Goal: Transaction & Acquisition: Purchase product/service

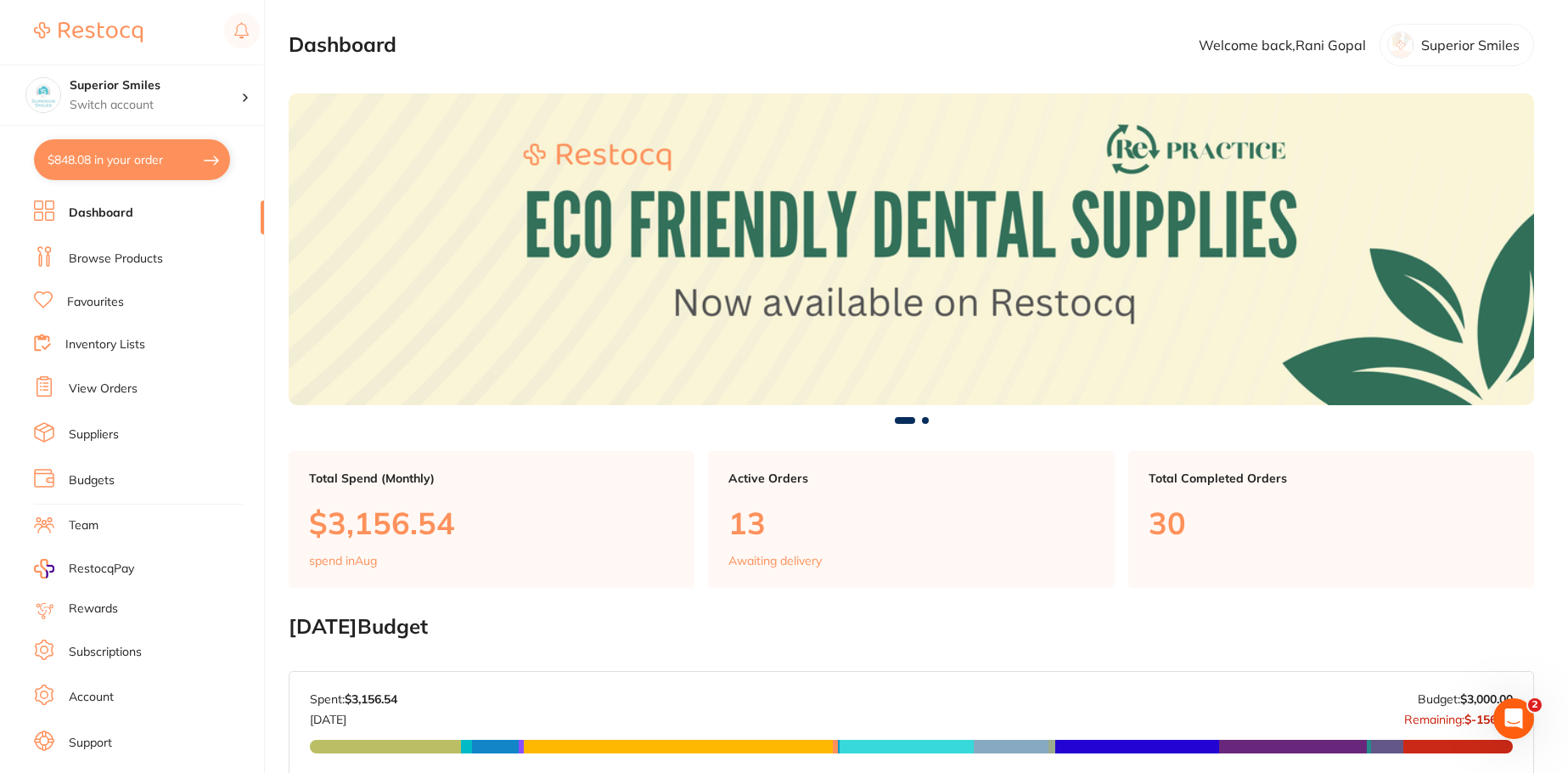
click at [122, 257] on link "Browse Products" at bounding box center [115, 259] width 94 height 17
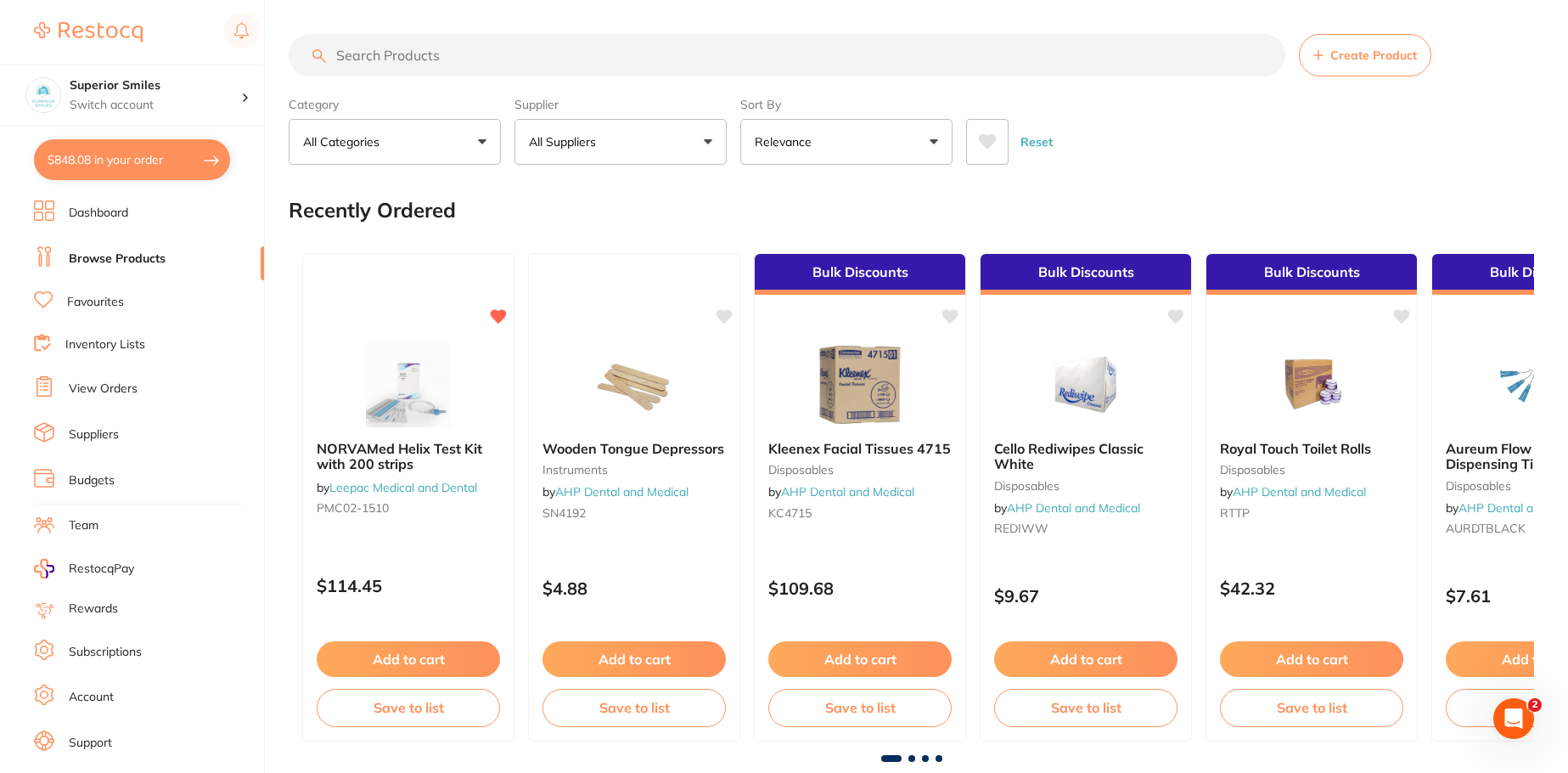
click at [170, 157] on button "$848.08 in your order" at bounding box center [132, 160] width 196 height 41
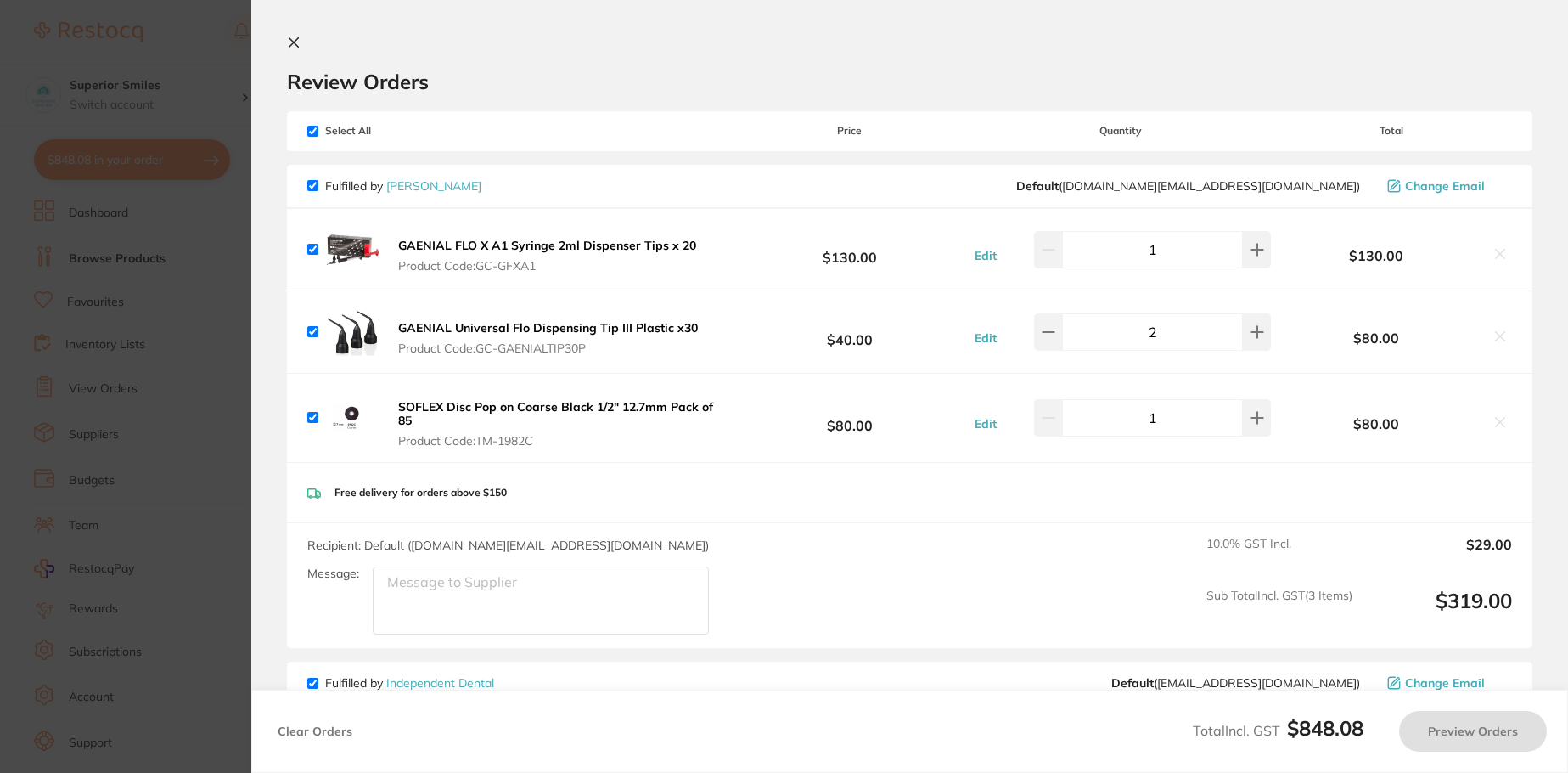
checkbox input "true"
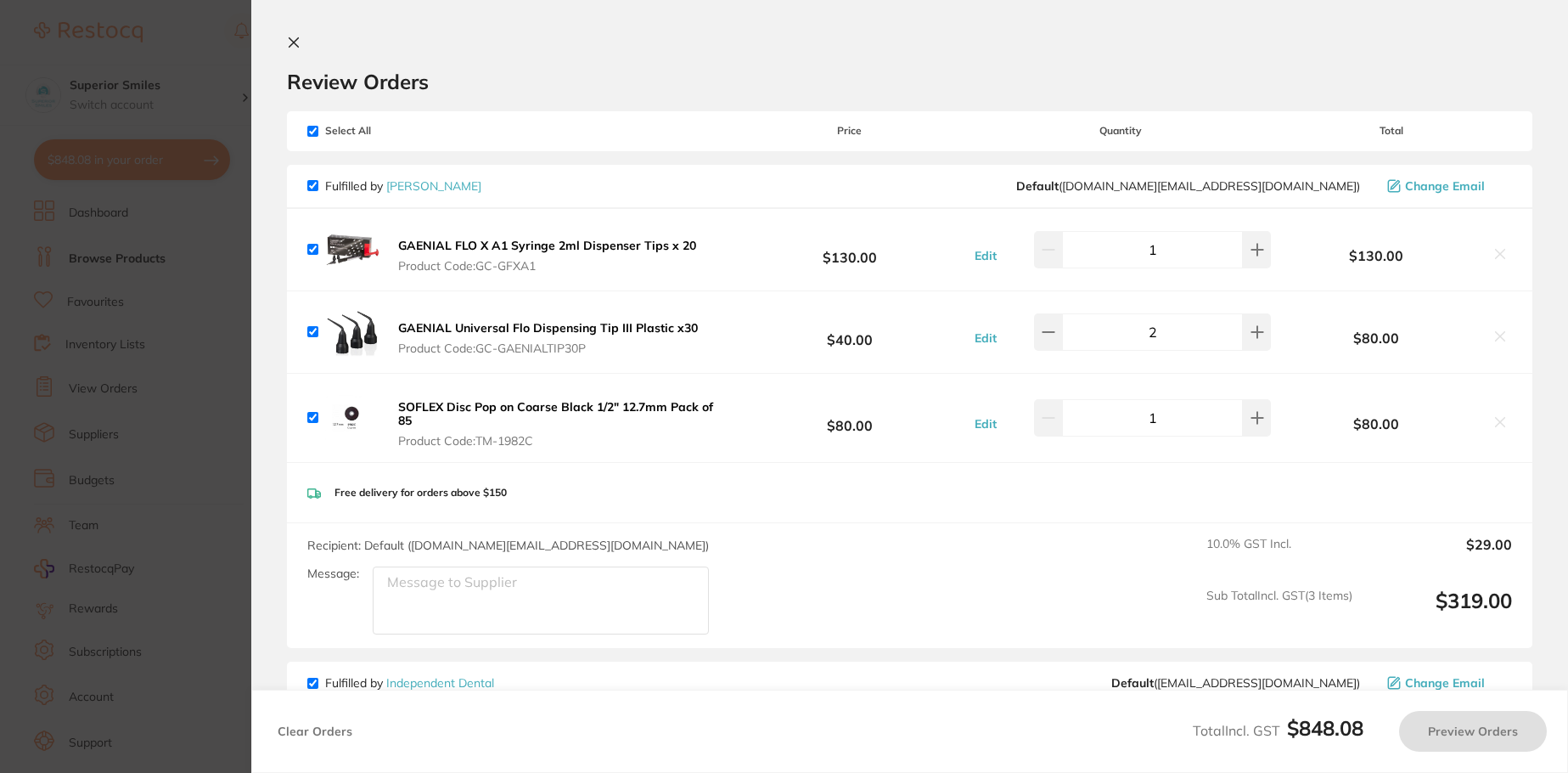
checkbox input "true"
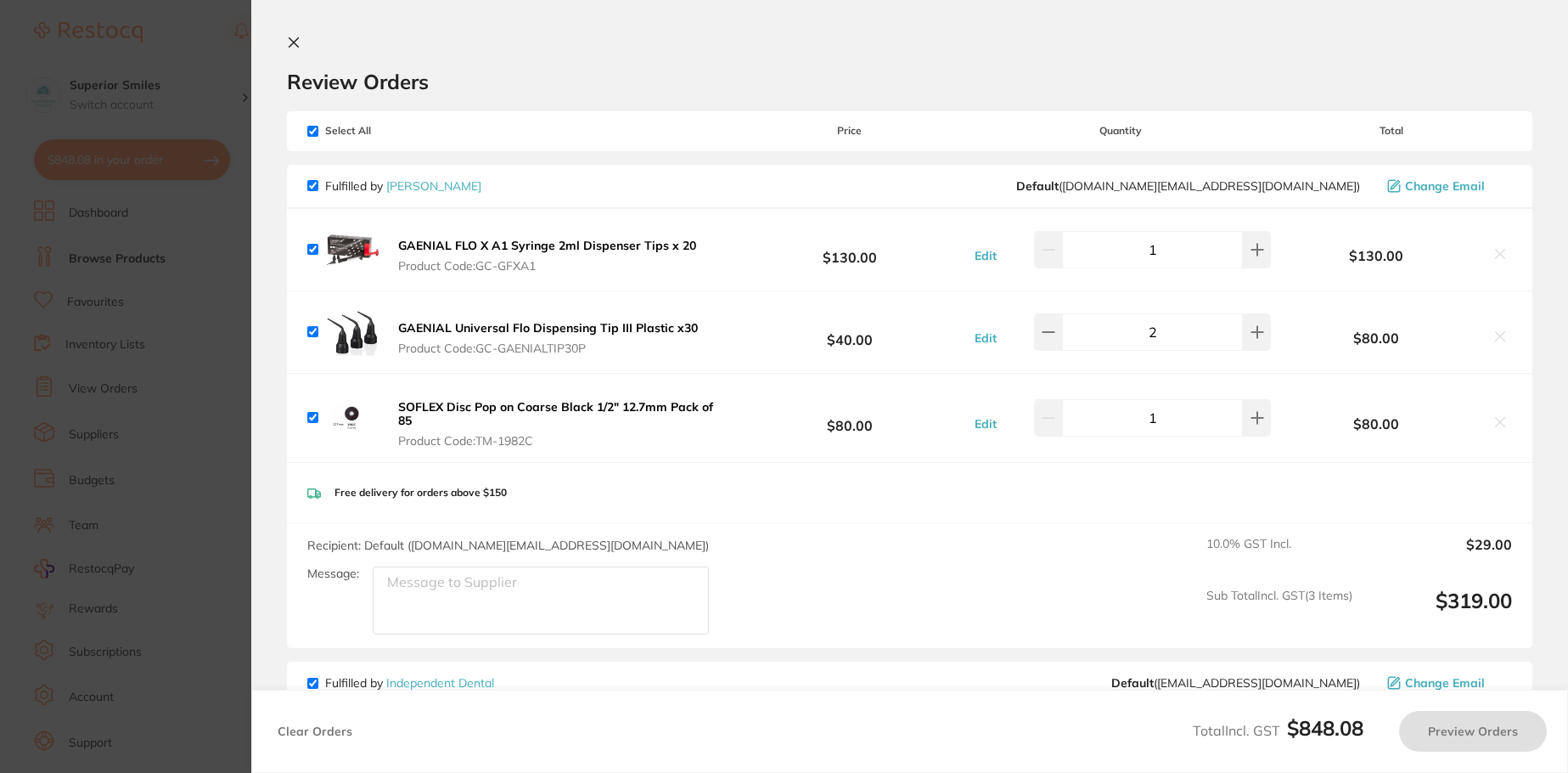
checkbox input "true"
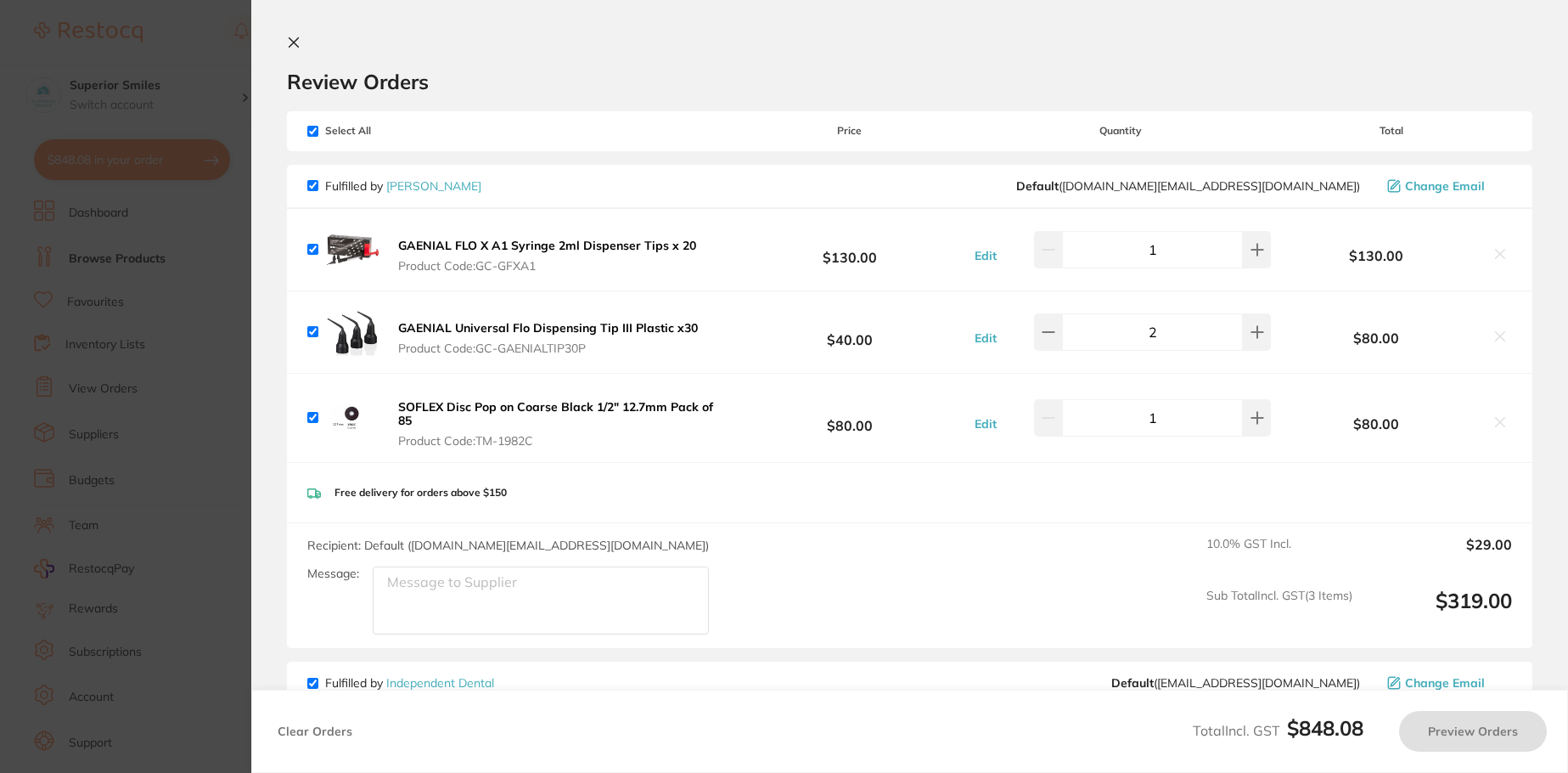
checkbox input "true"
click at [176, 157] on section "Update RRP Set your pre negotiated price for this item. Item Agreed RRP (excl. …" at bounding box center [786, 386] width 1572 height 773
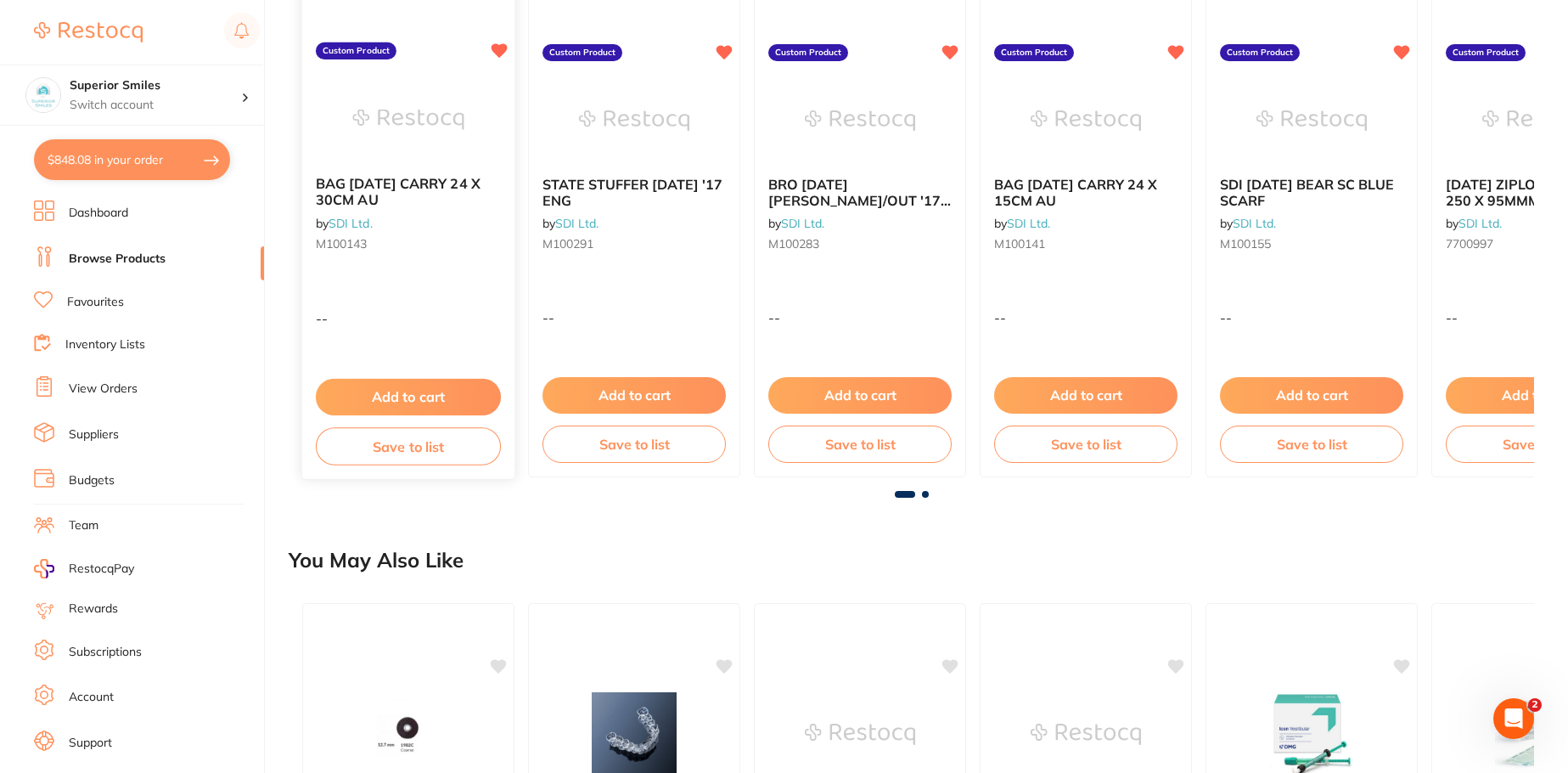
scroll to position [934, 0]
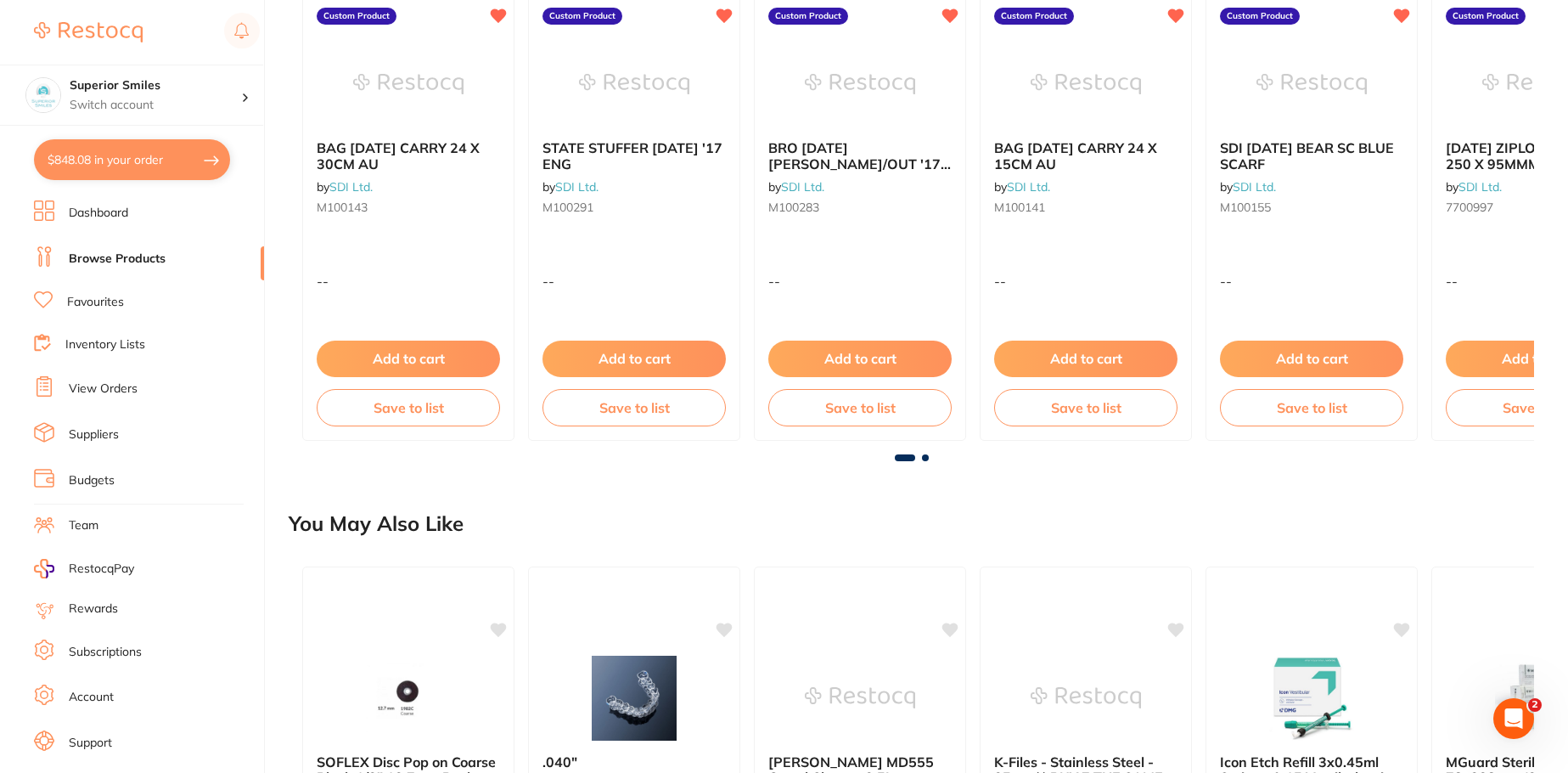
click at [124, 260] on link "Browse Products" at bounding box center [116, 259] width 97 height 17
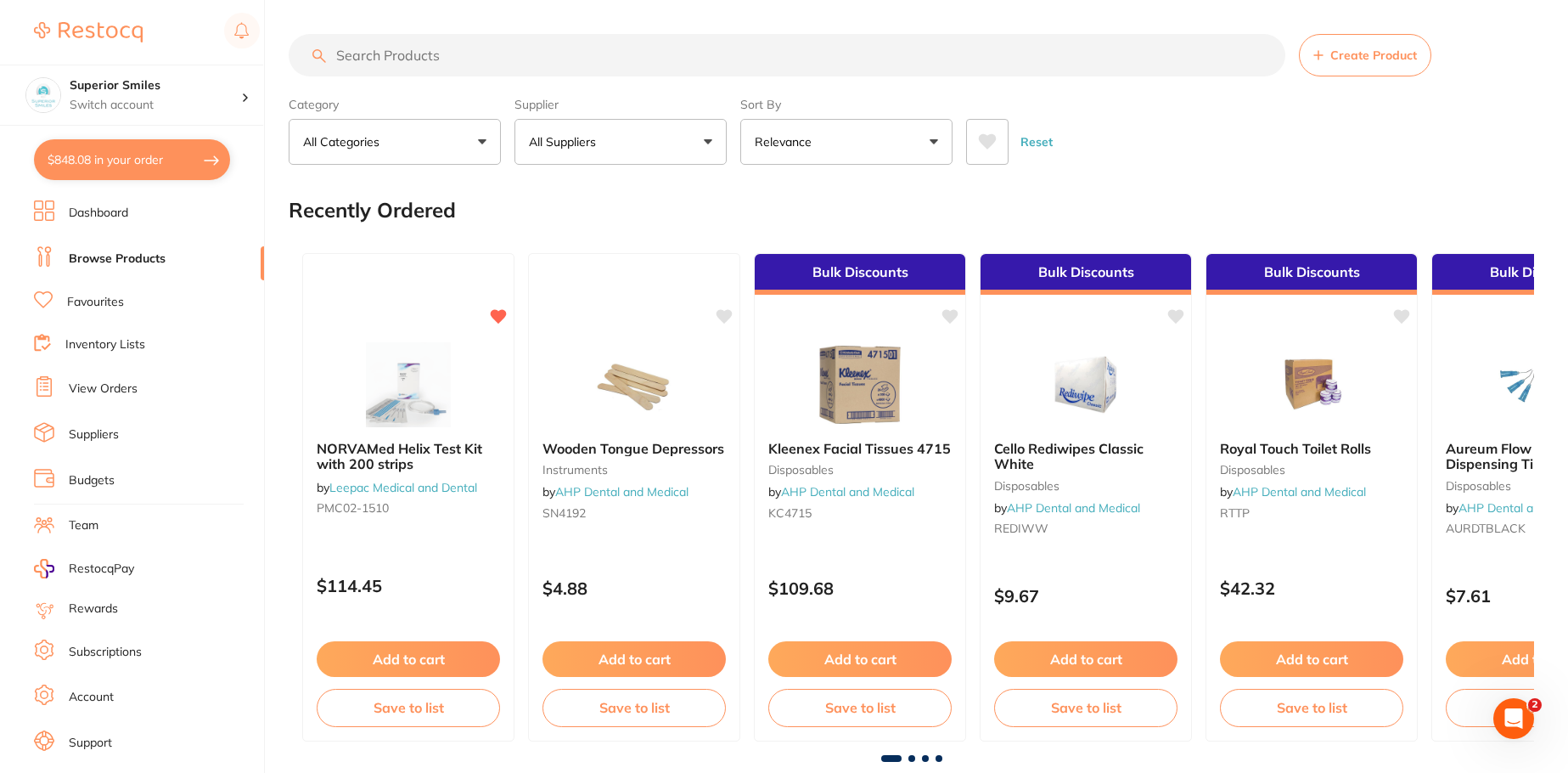
click at [388, 50] on input "search" at bounding box center [787, 56] width 997 height 43
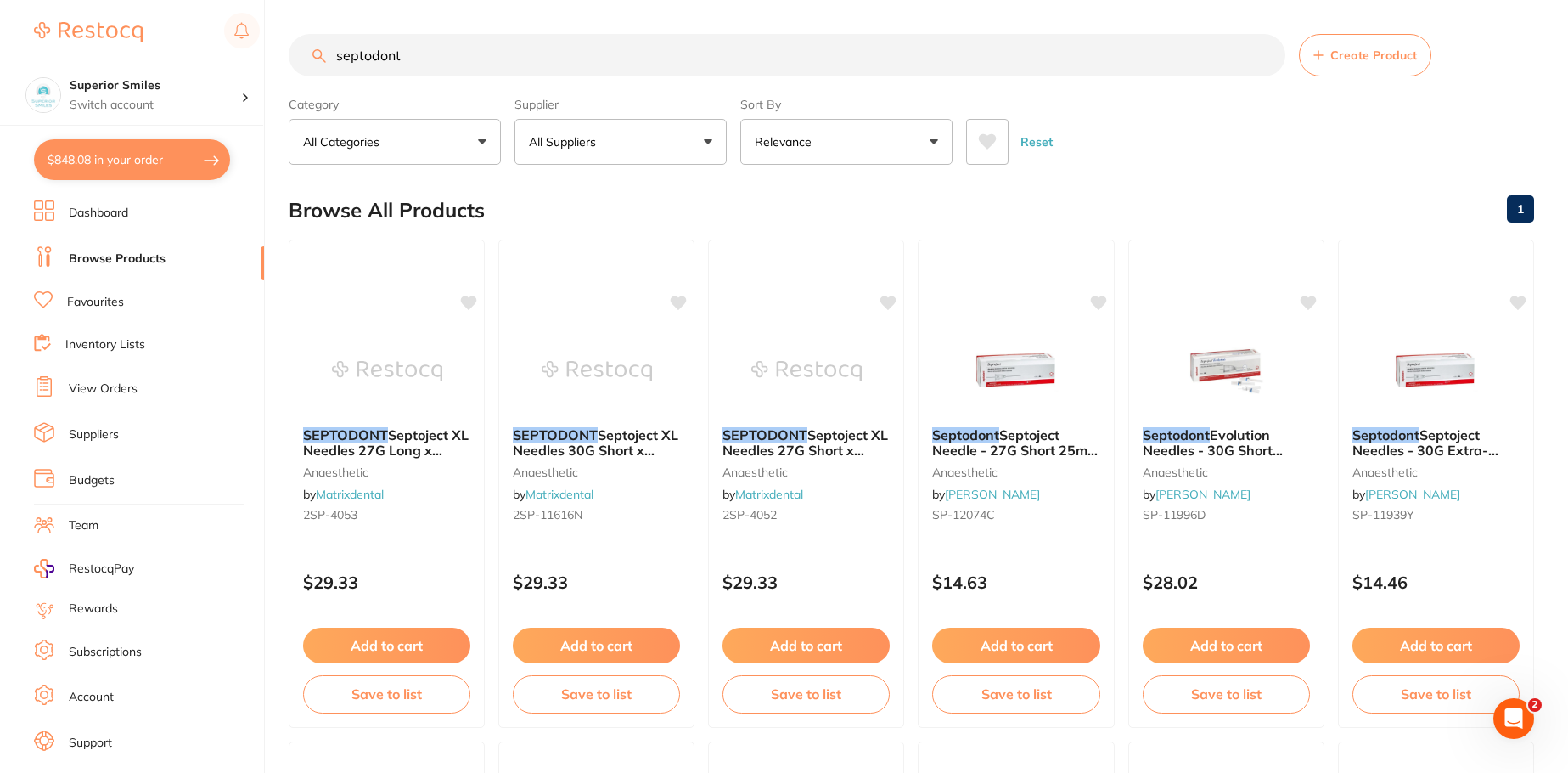
click at [433, 55] on input "septodont" at bounding box center [787, 56] width 997 height 43
click at [471, 53] on input "septodont septanet" at bounding box center [787, 56] width 997 height 43
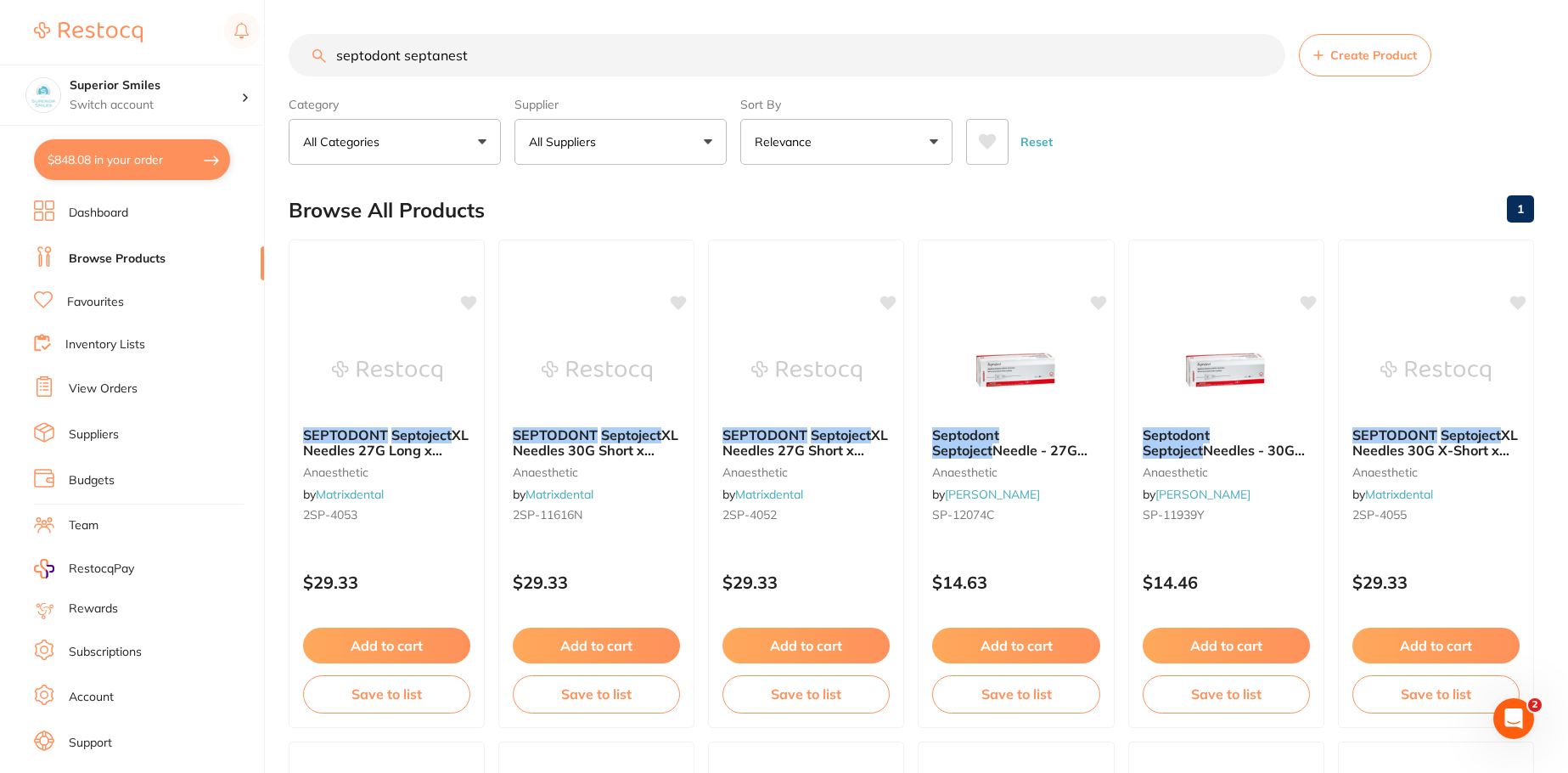
type input "septodont septanest"
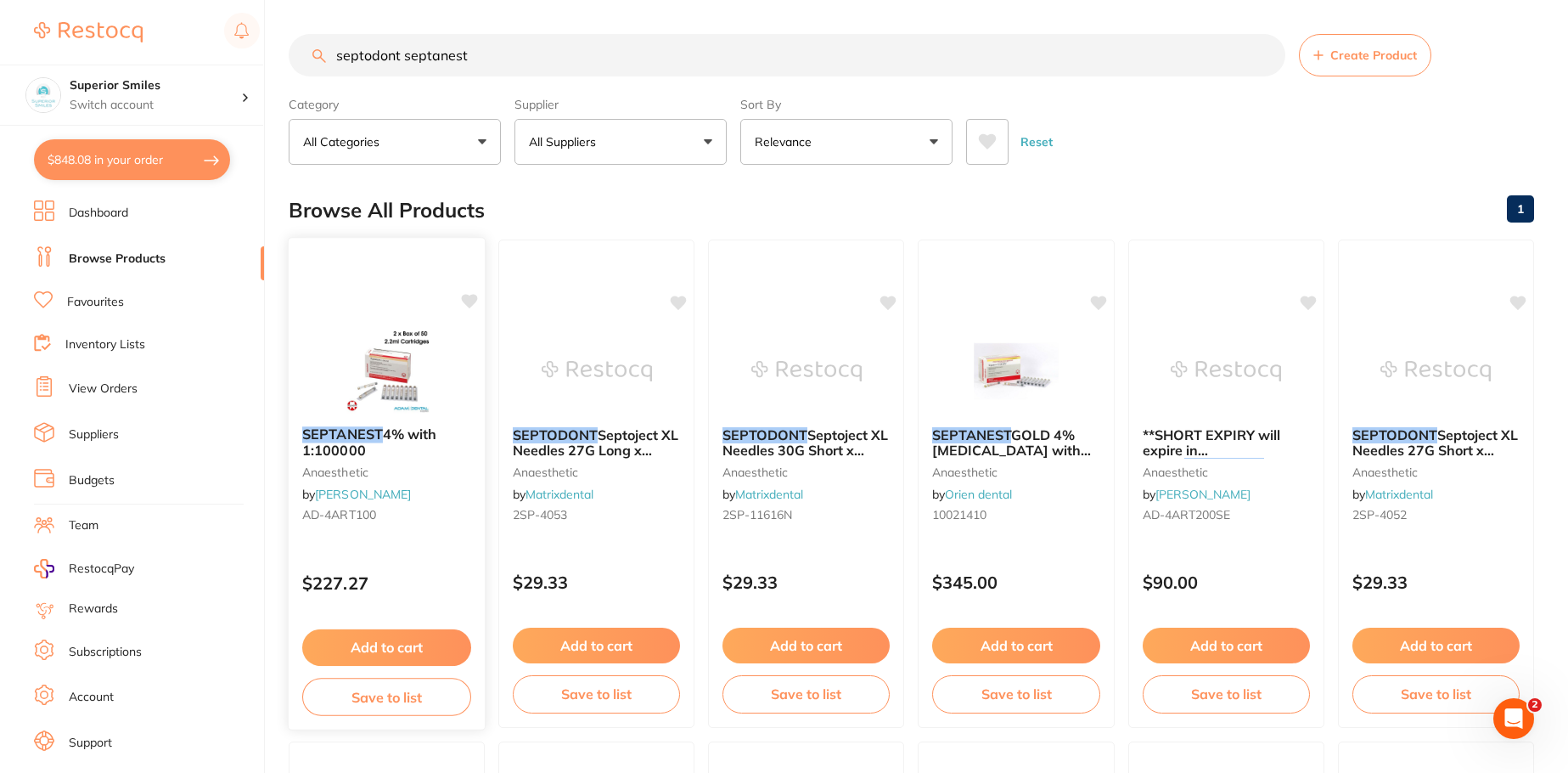
click at [410, 647] on button "Add to cart" at bounding box center [387, 647] width 169 height 37
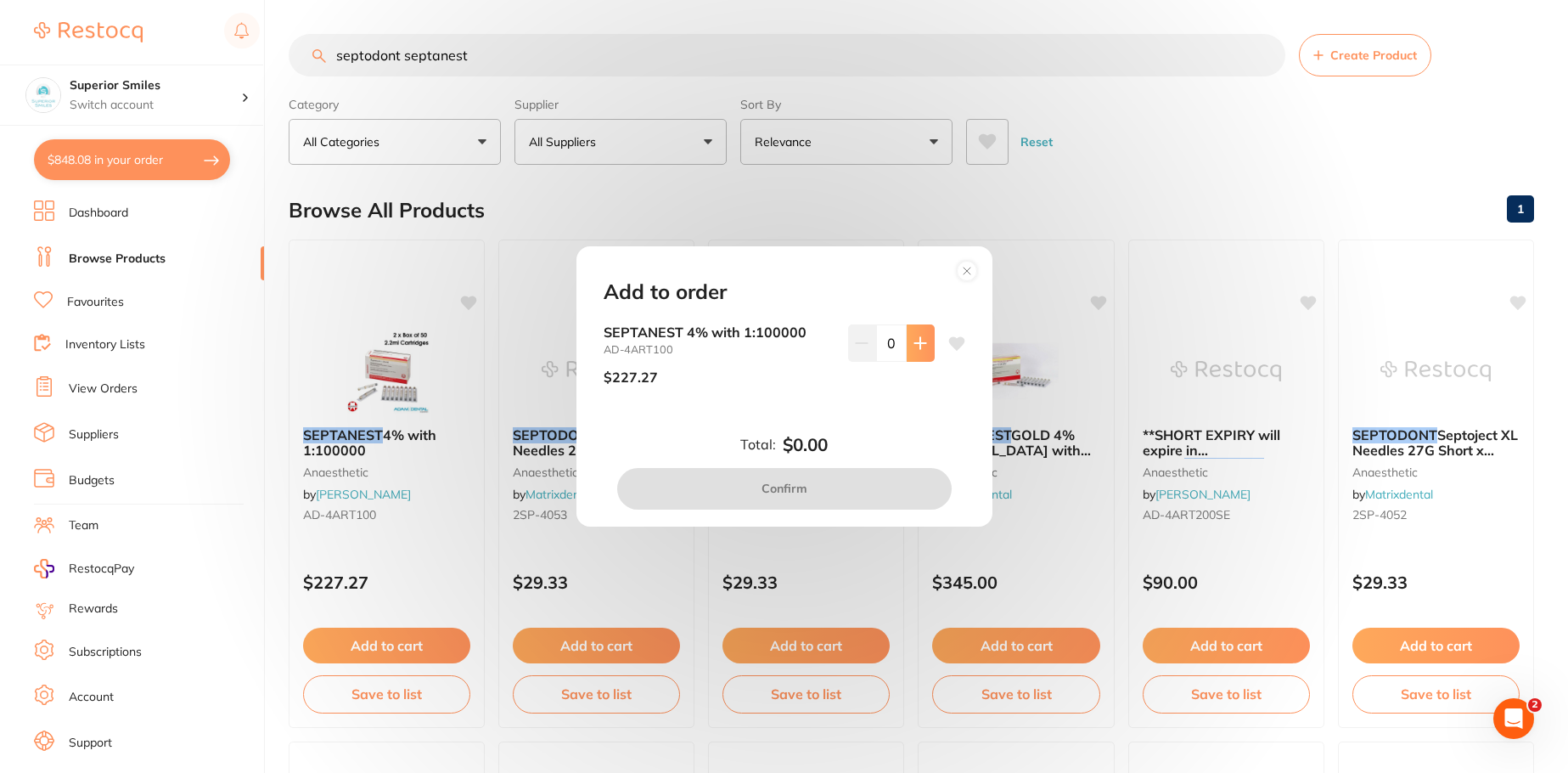
click at [916, 344] on icon at bounding box center [920, 343] width 11 height 11
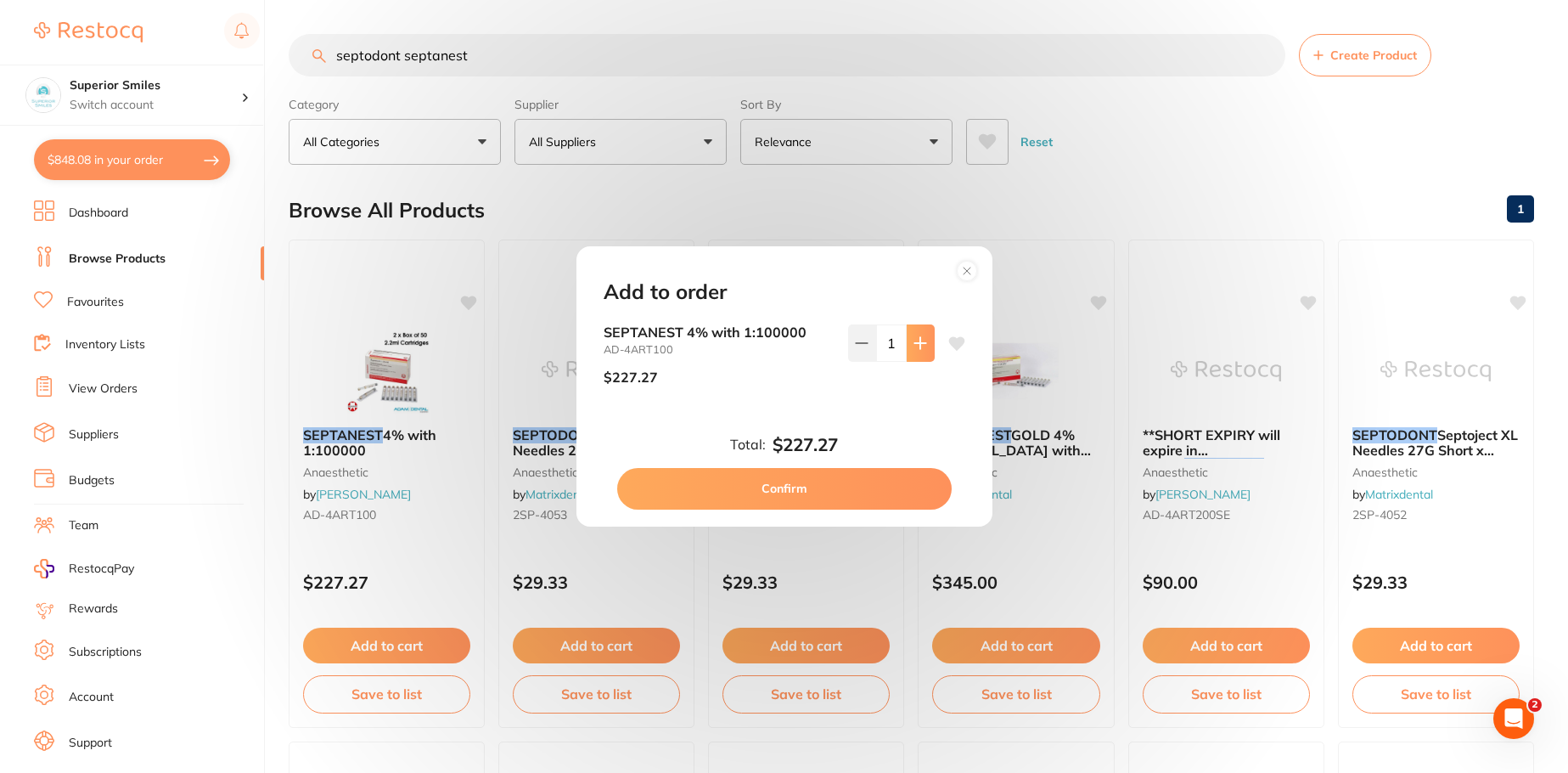
click at [916, 344] on icon at bounding box center [920, 343] width 11 height 11
type input "2"
click at [828, 487] on button "Confirm" at bounding box center [784, 488] width 334 height 41
checkbox input "false"
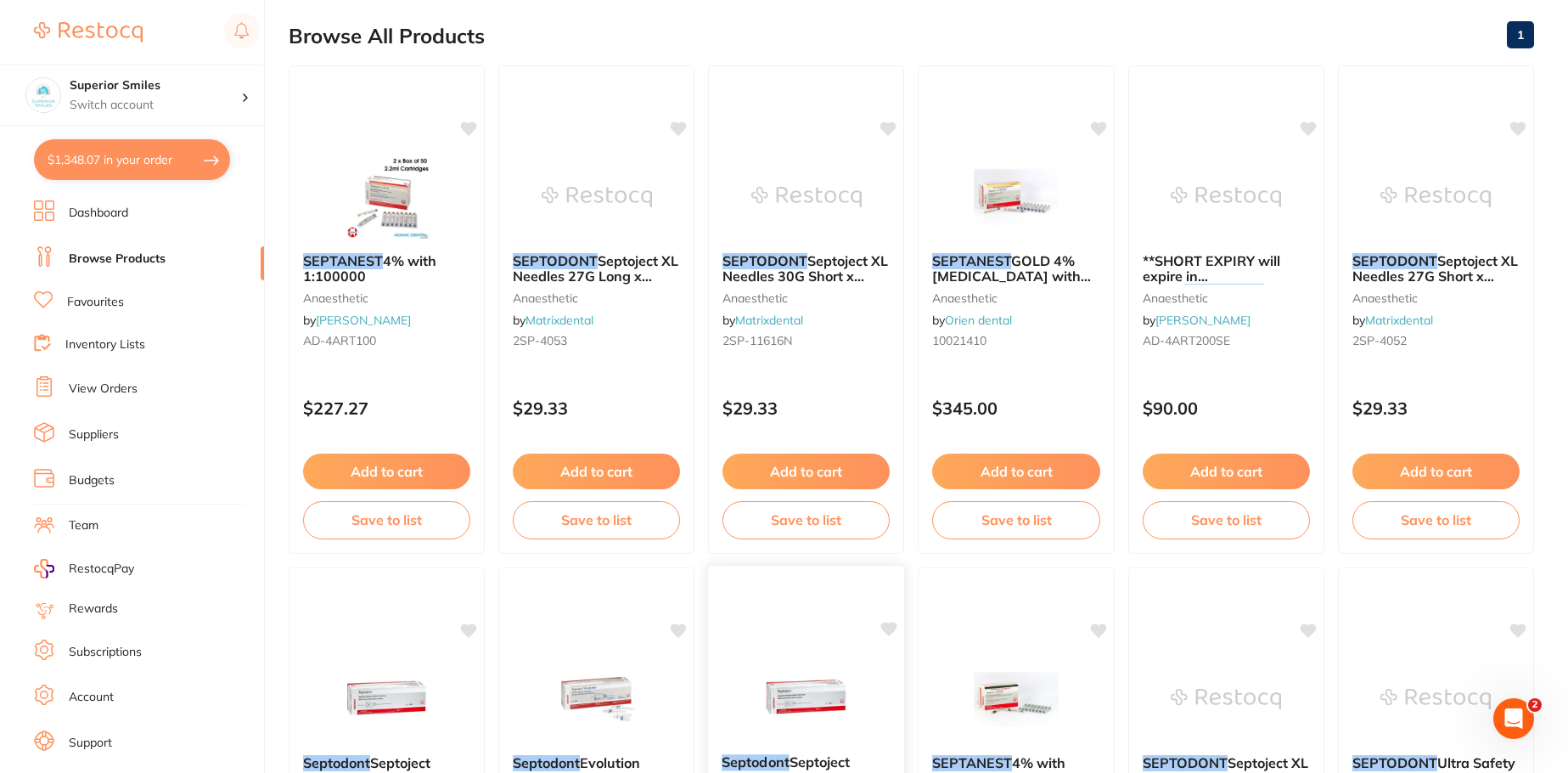
scroll to position [170, 0]
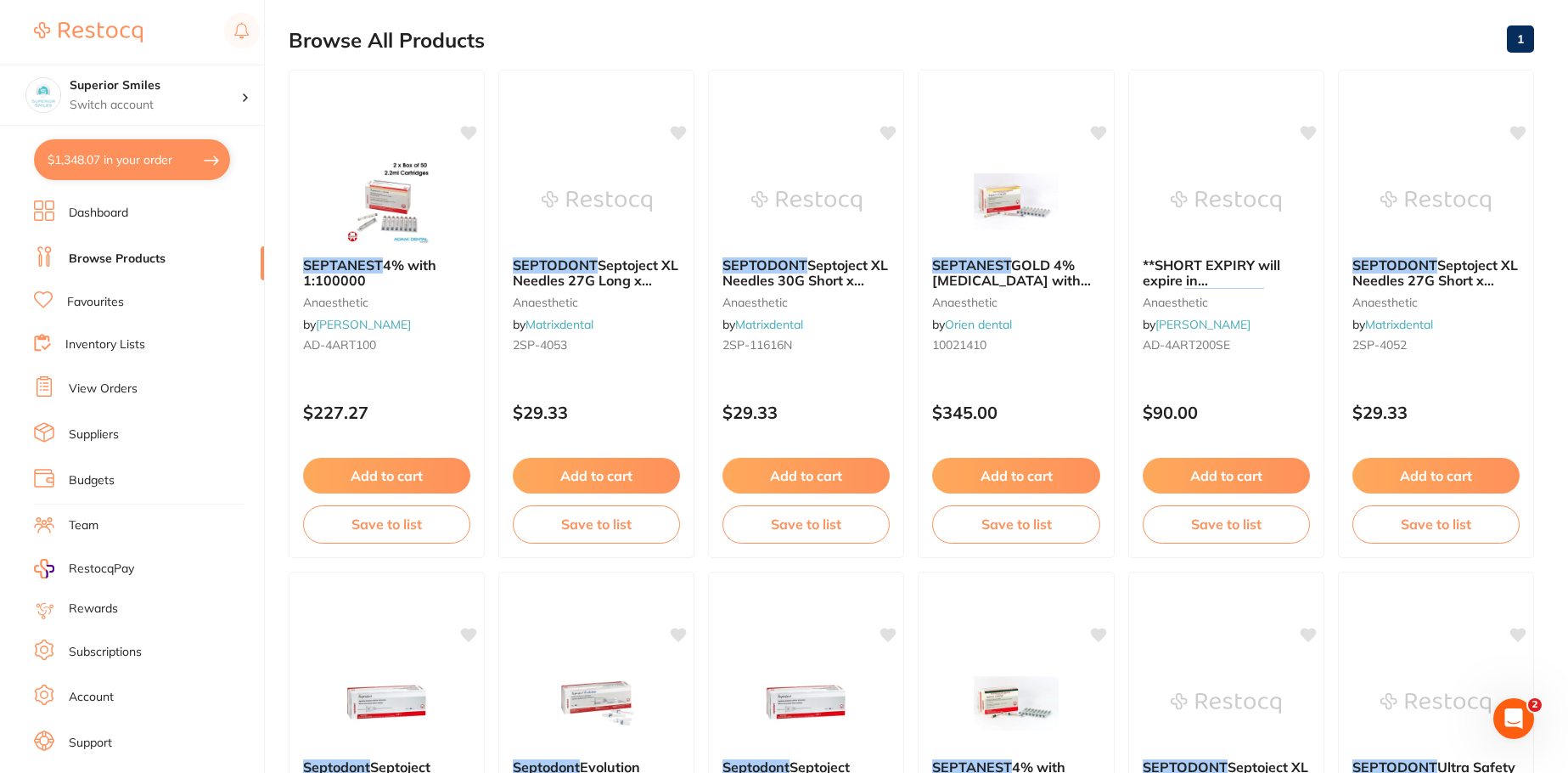
click at [160, 158] on button "$1,348.07 in your order" at bounding box center [132, 160] width 196 height 41
checkbox input "true"
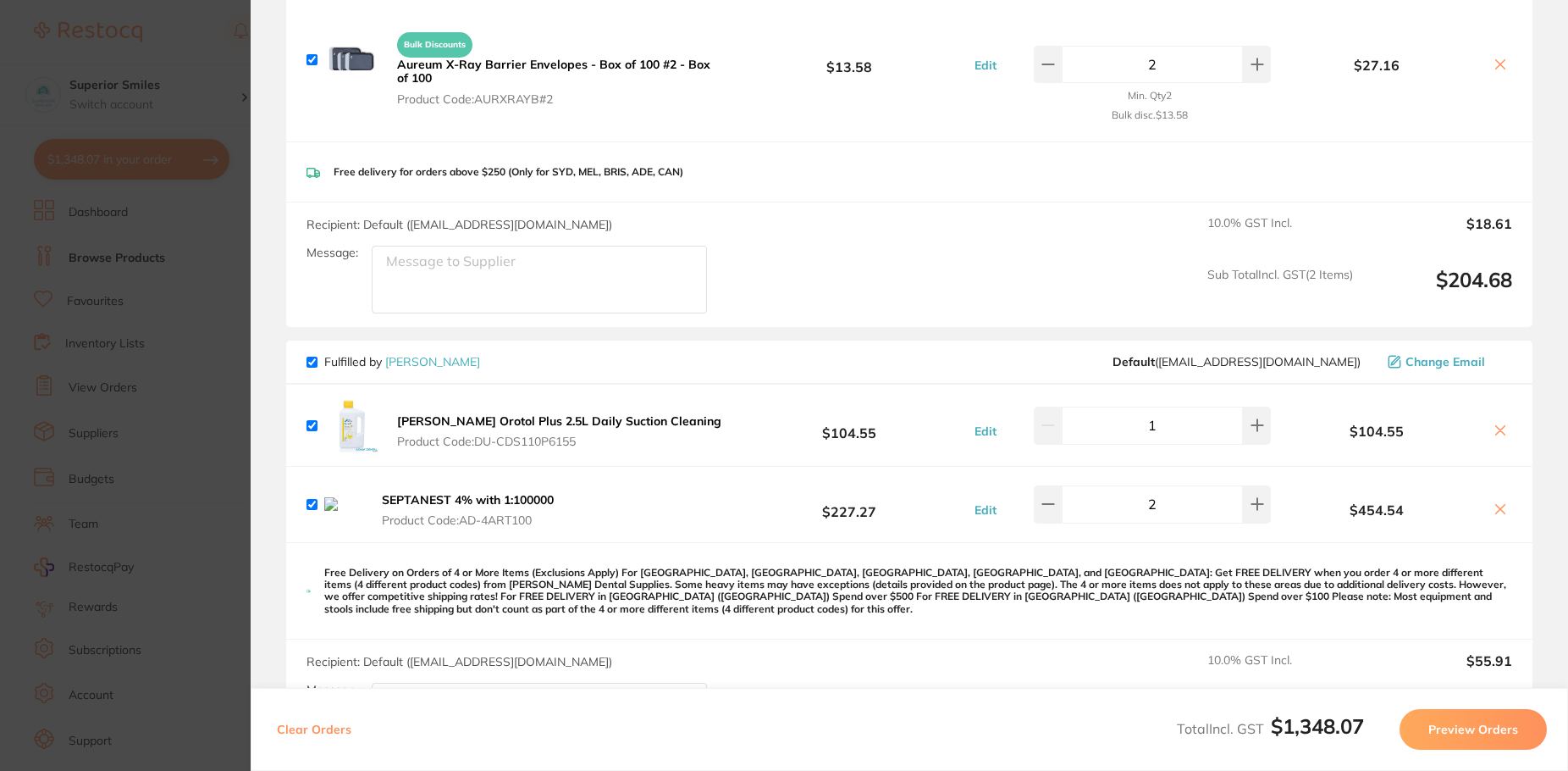
scroll to position [1101, 0]
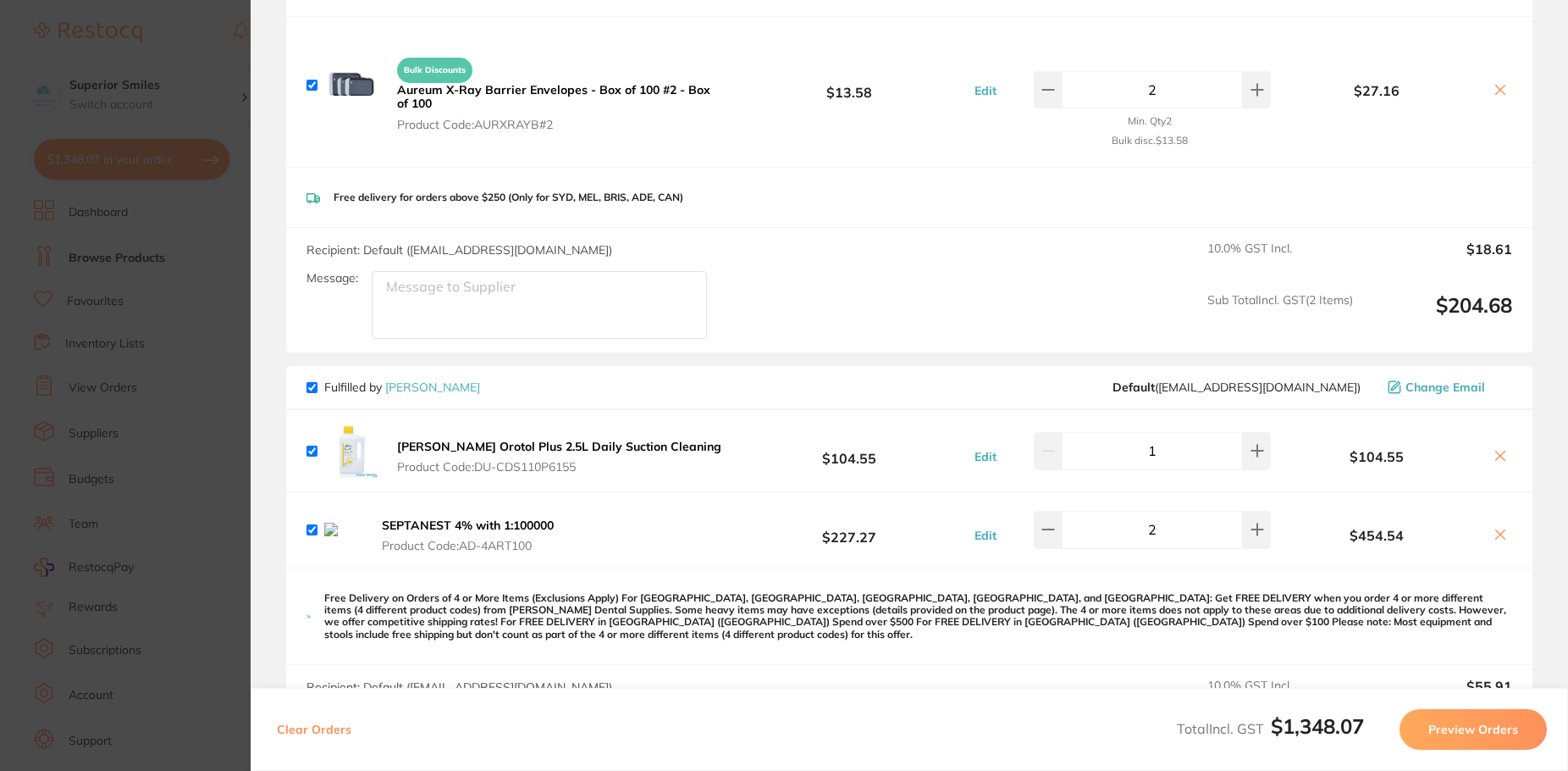
click at [1494, 535] on icon at bounding box center [1501, 535] width 14 height 14
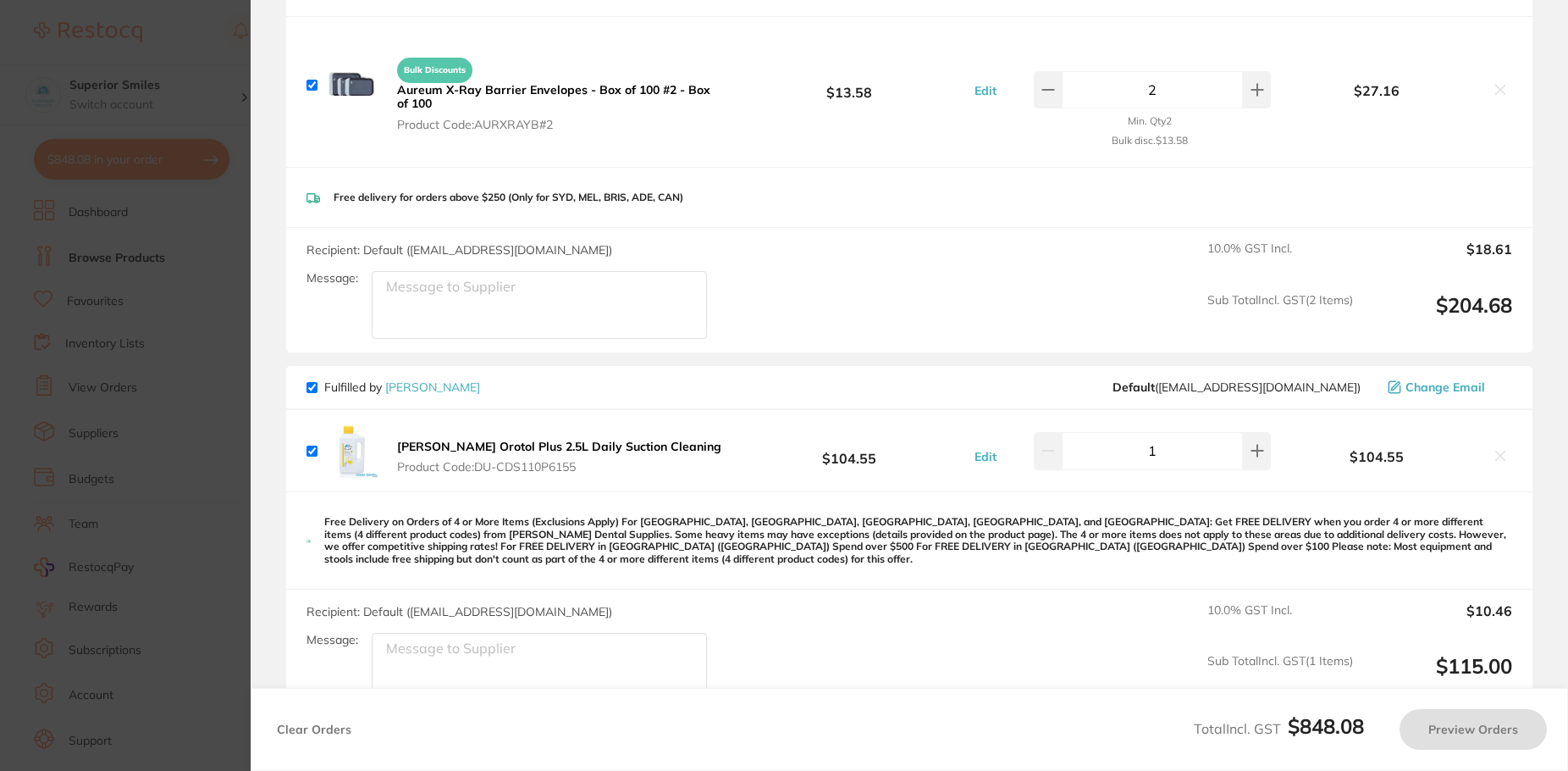
checkbox input "true"
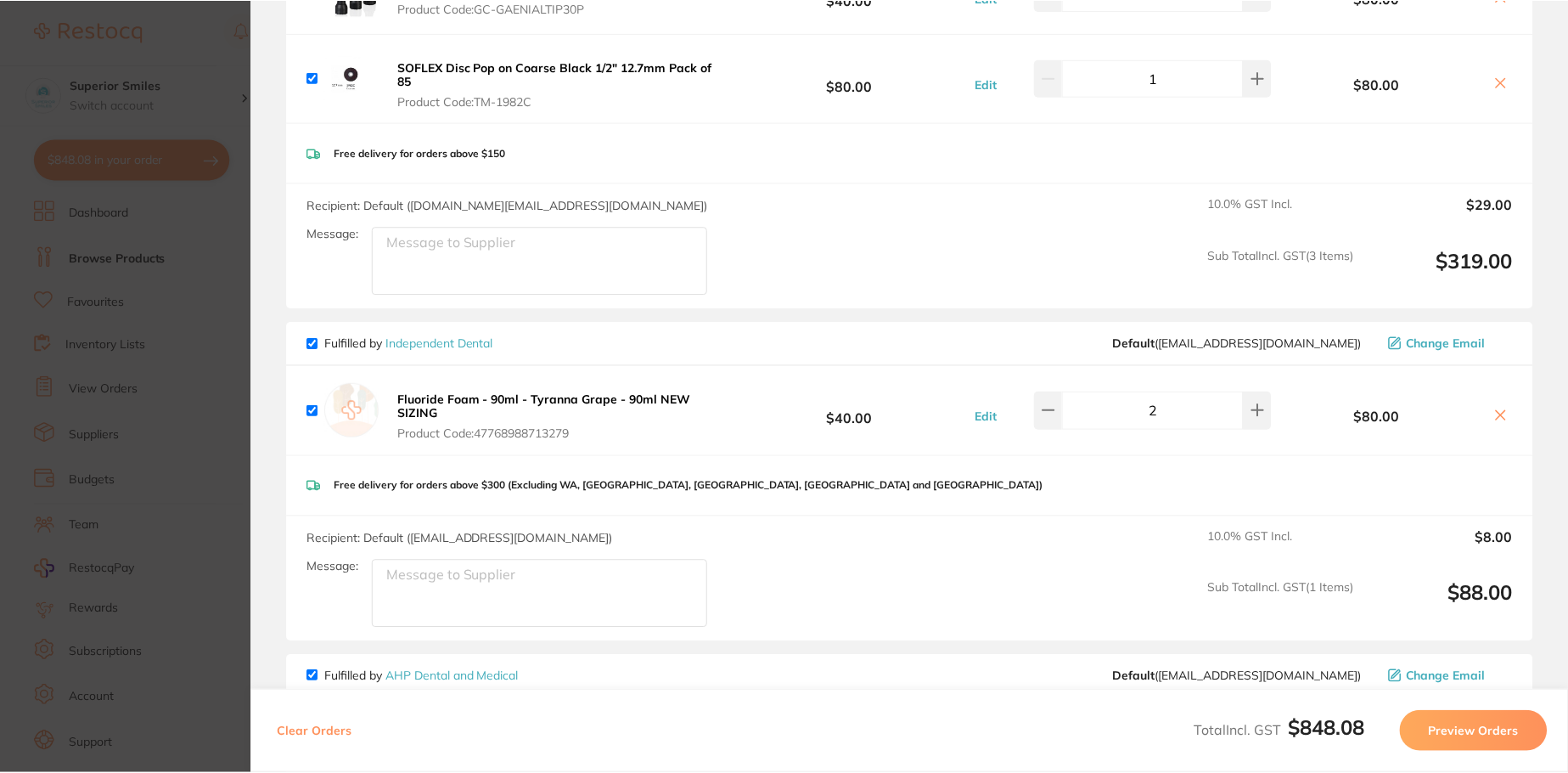
scroll to position [0, 0]
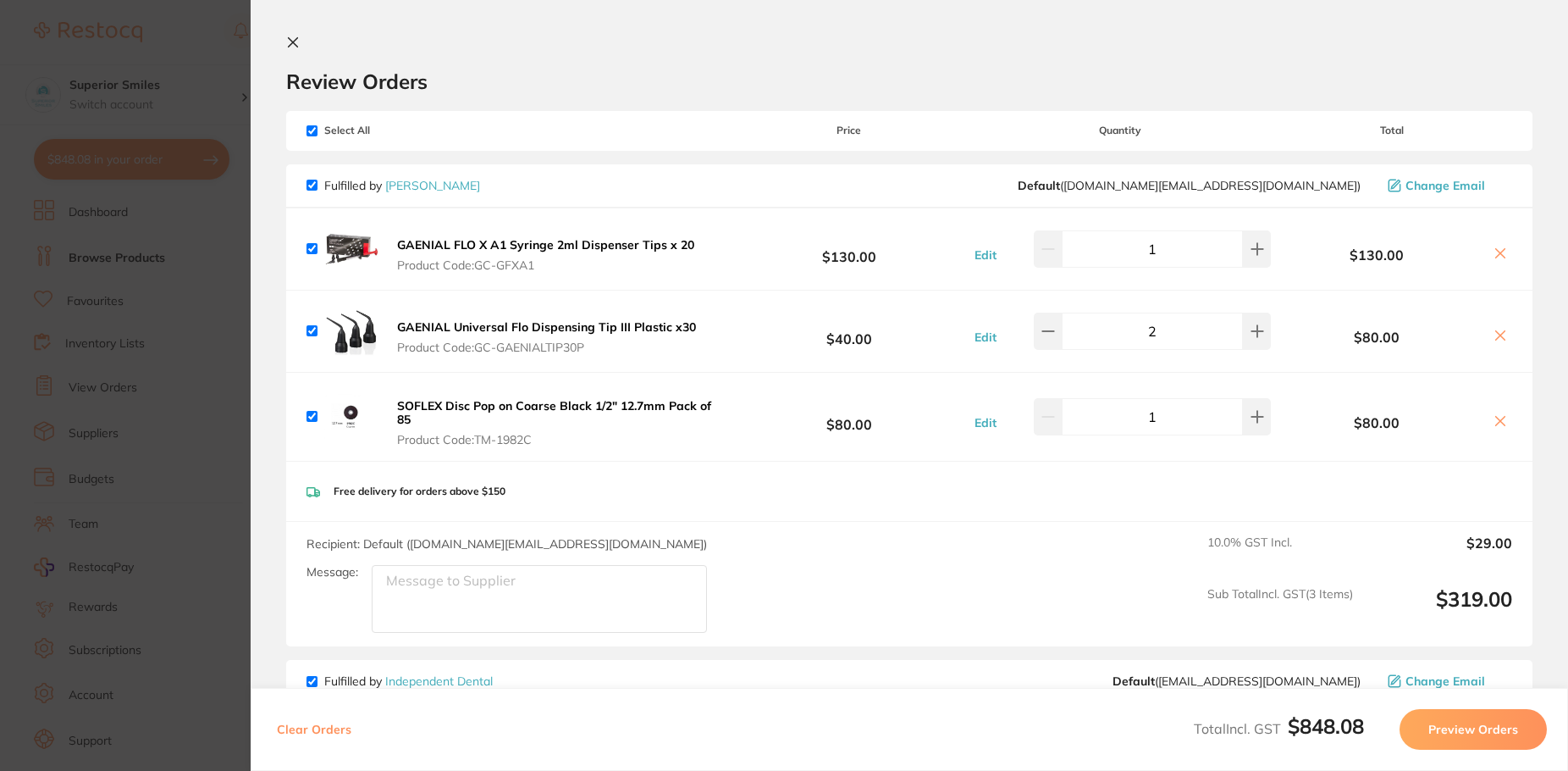
click at [291, 38] on icon at bounding box center [293, 43] width 14 height 14
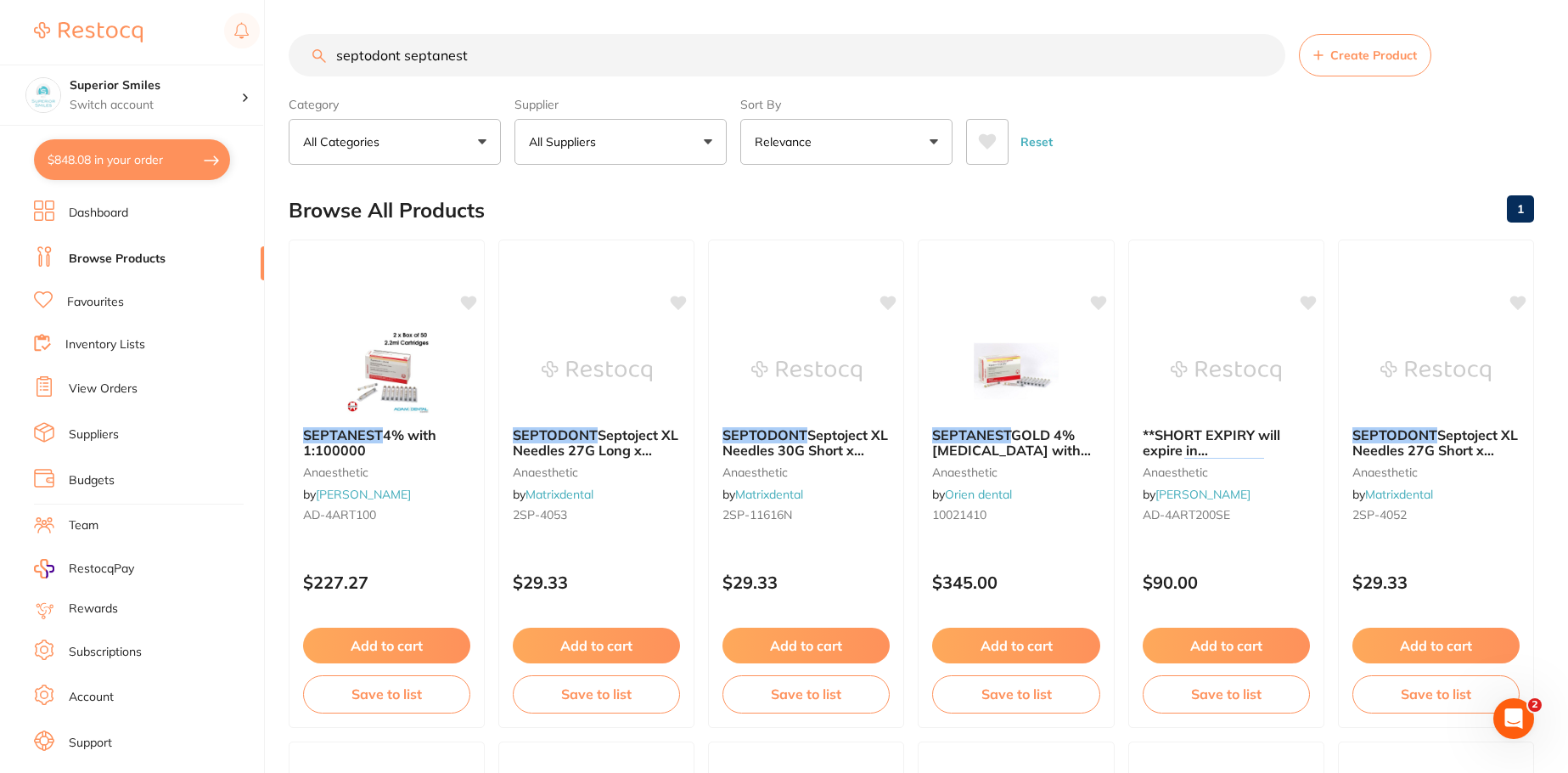
click at [507, 52] on input "septodont septanest" at bounding box center [787, 56] width 997 height 43
type input "s"
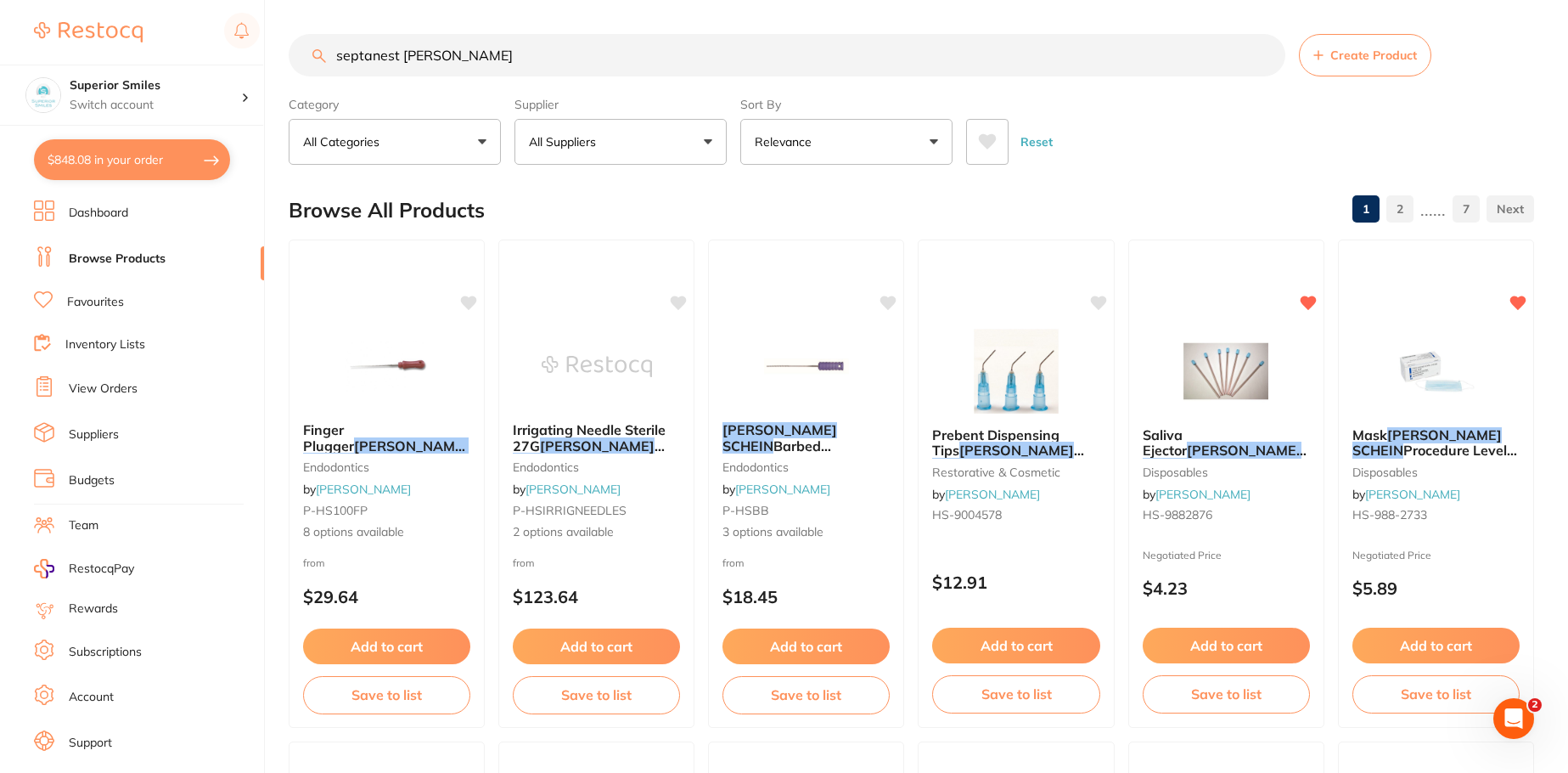
click at [499, 56] on input "septanest [PERSON_NAME]" at bounding box center [787, 56] width 997 height 43
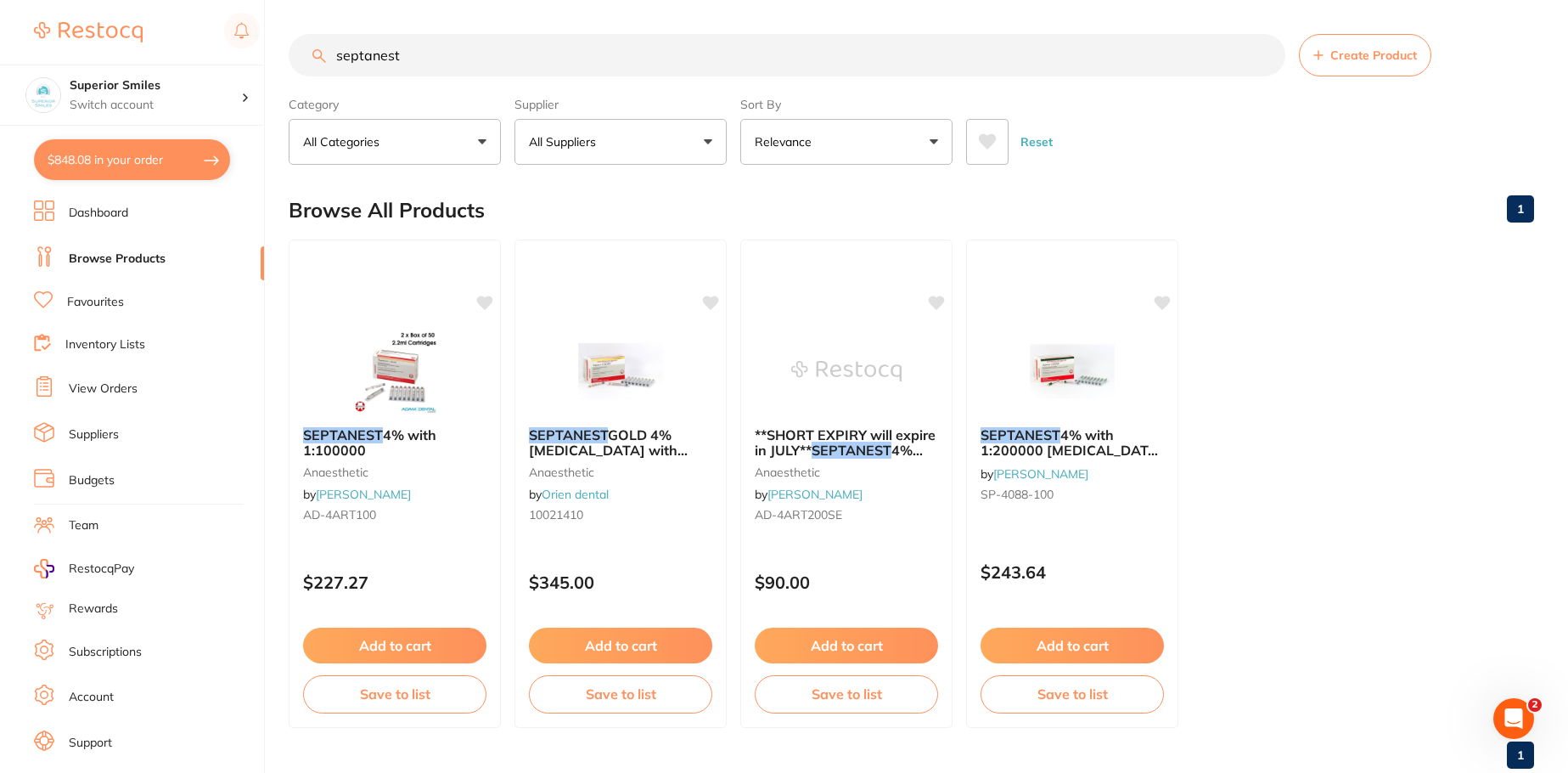
type input "septanest"
click at [95, 302] on link "Favourites" at bounding box center [95, 303] width 57 height 17
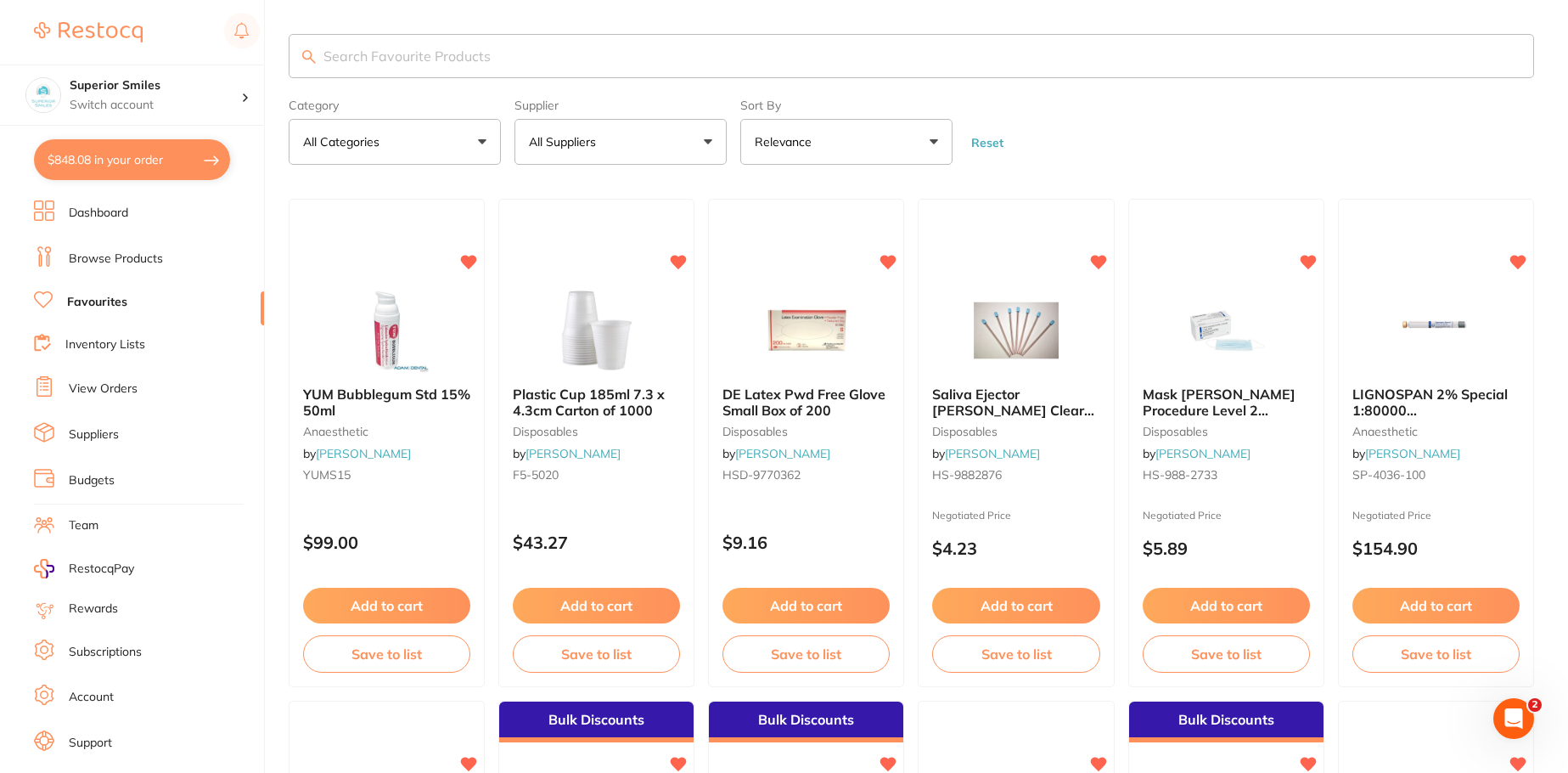
click at [348, 50] on input "search" at bounding box center [911, 56] width 1246 height 44
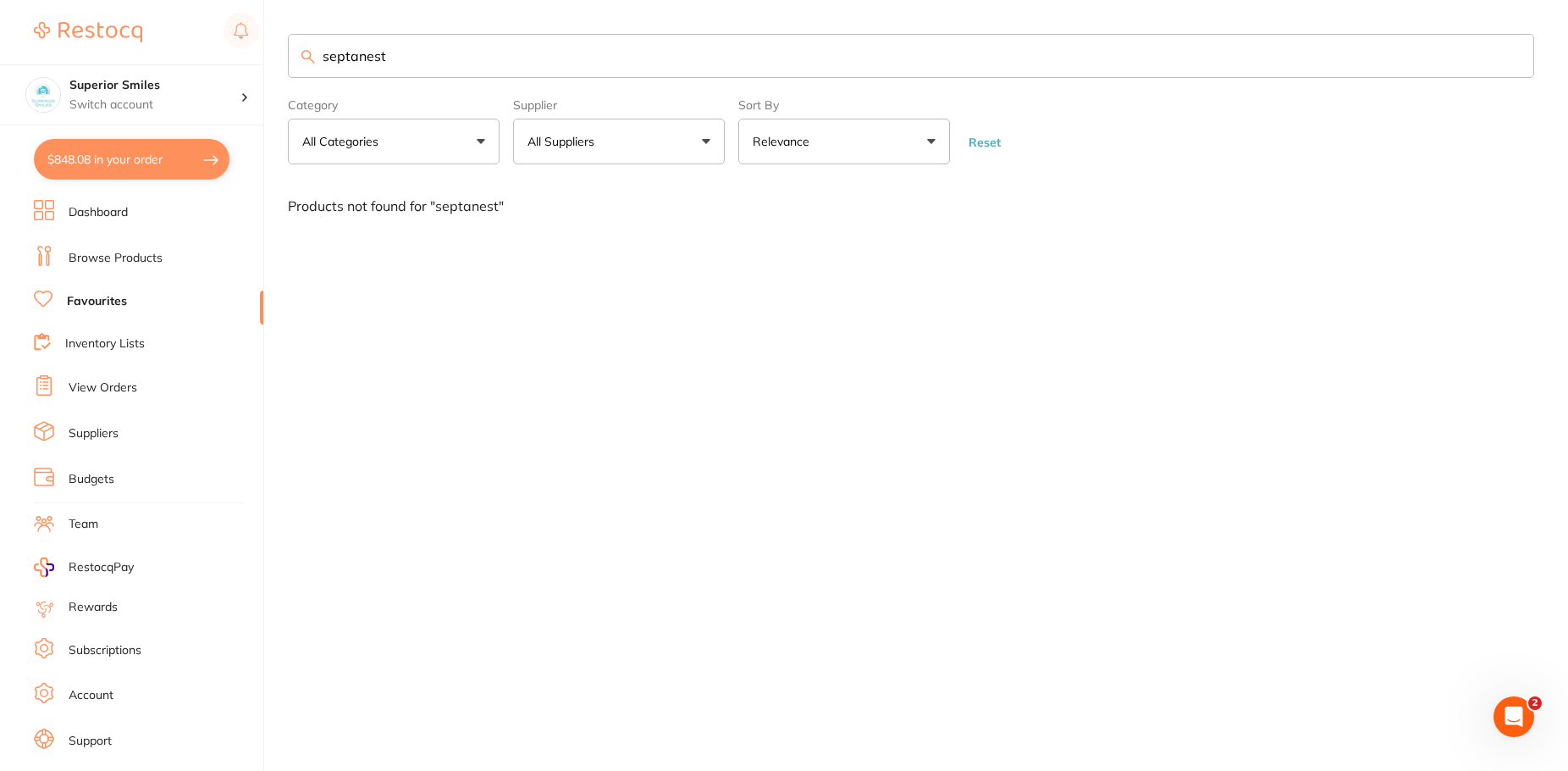
click at [183, 162] on button "$848.08 in your order" at bounding box center [131, 159] width 195 height 41
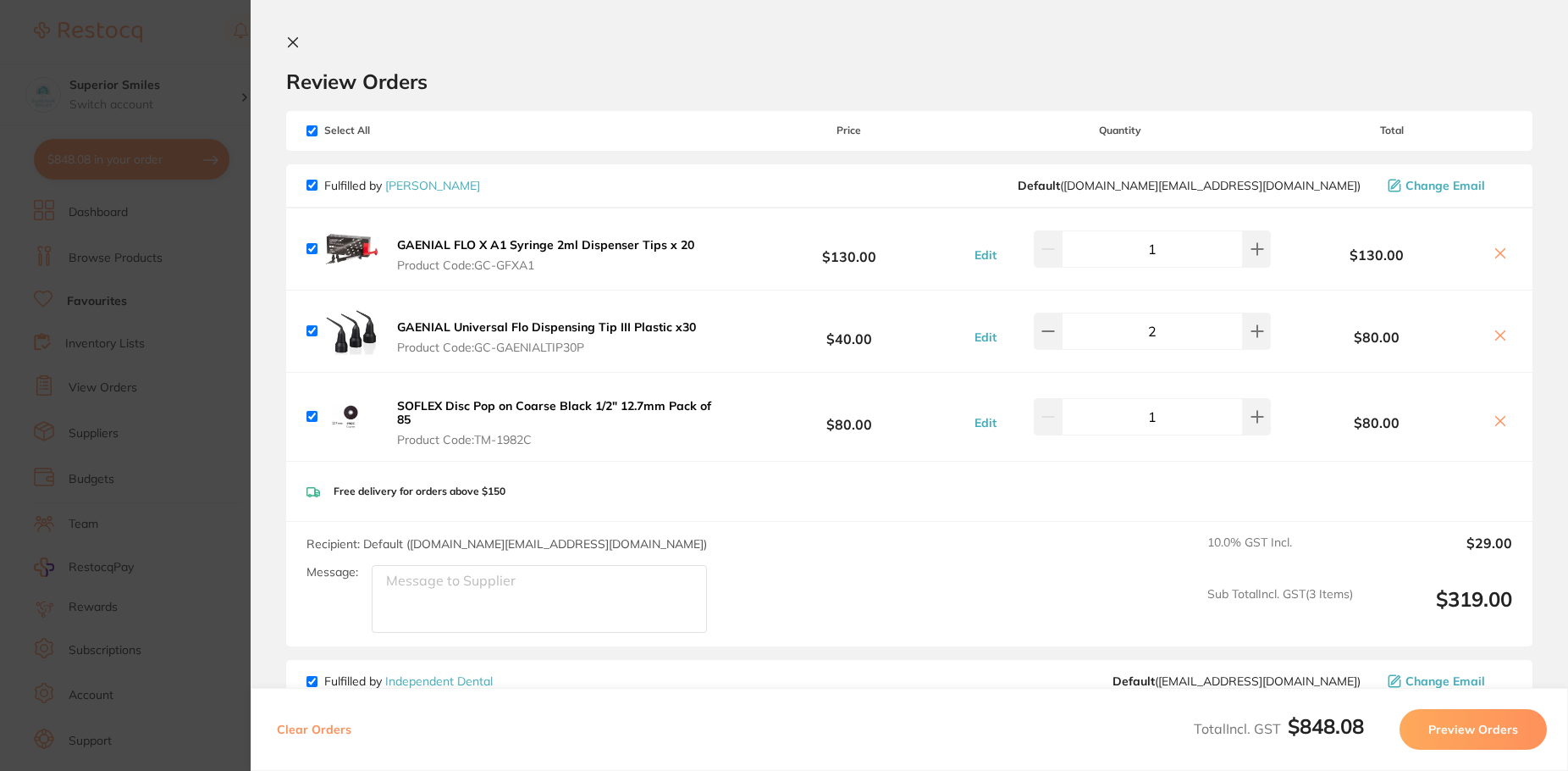
click at [286, 36] on icon at bounding box center [293, 43] width 14 height 14
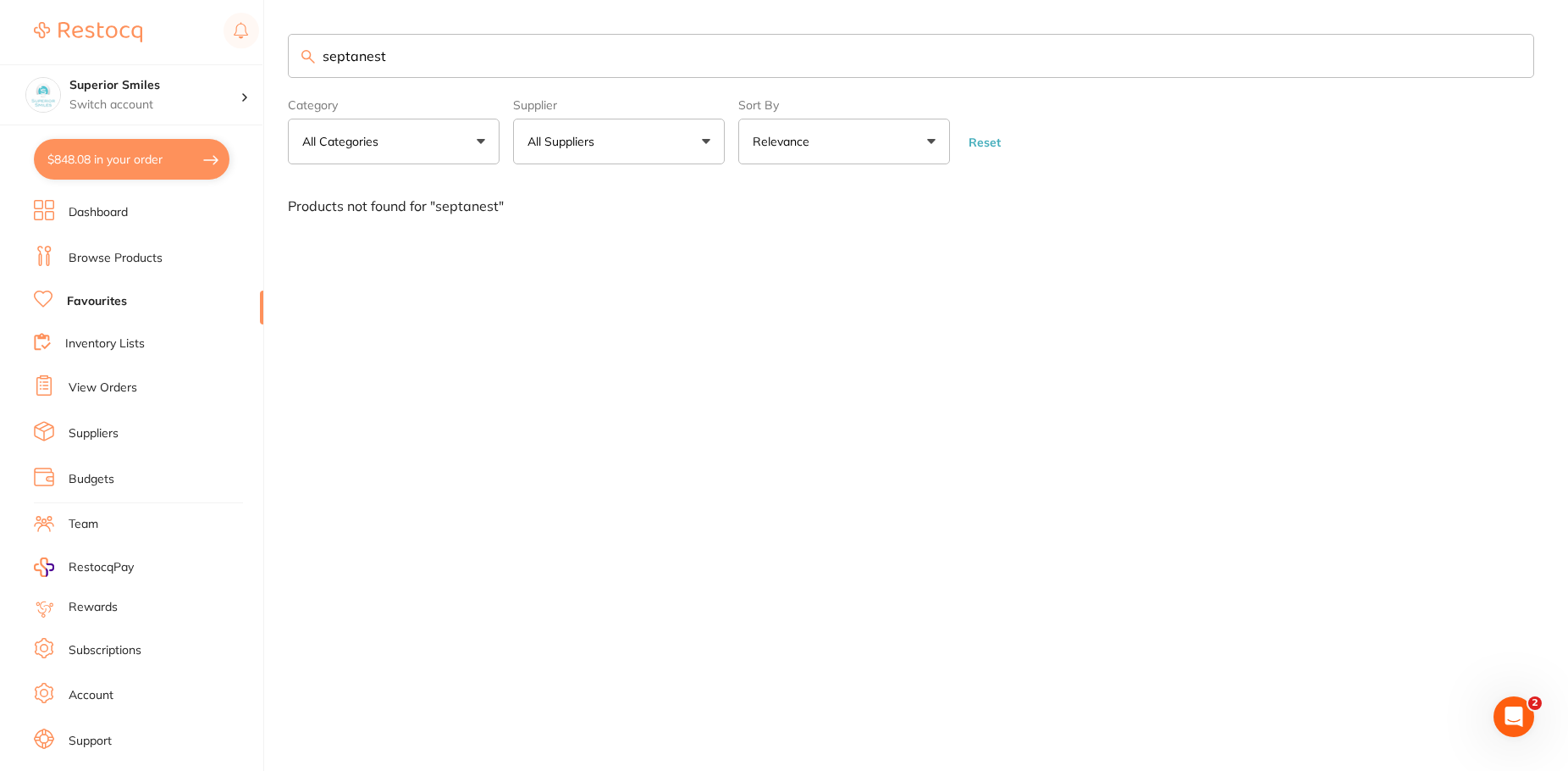
click at [404, 61] on input "septanest" at bounding box center [911, 56] width 1247 height 44
click at [433, 64] on input "septanest" at bounding box center [911, 56] width 1247 height 44
click at [706, 138] on button "All Suppliers" at bounding box center [619, 142] width 211 height 46
click at [431, 360] on div "septanest Category All Categories All Categories No categories found Clear Cate…" at bounding box center [929, 386] width 1281 height 771
click at [700, 138] on button "All Suppliers" at bounding box center [619, 142] width 211 height 46
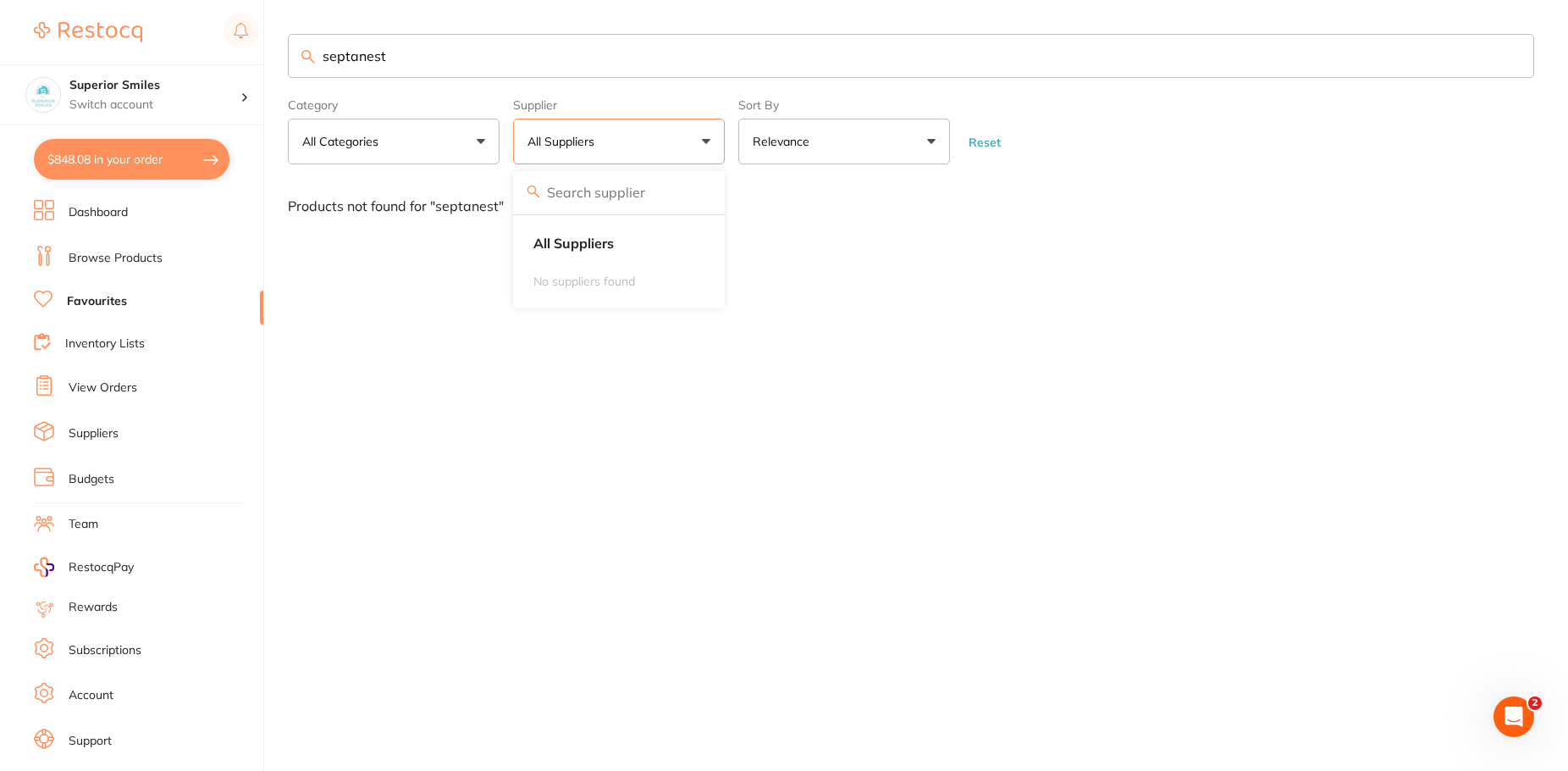
click at [408, 53] on input "septanest" at bounding box center [911, 56] width 1247 height 44
click at [392, 60] on input "septanest" at bounding box center [911, 56] width 1247 height 44
click at [480, 139] on button "All Categories" at bounding box center [394, 142] width 211 height 46
click at [360, 56] on input "septanest" at bounding box center [911, 56] width 1247 height 44
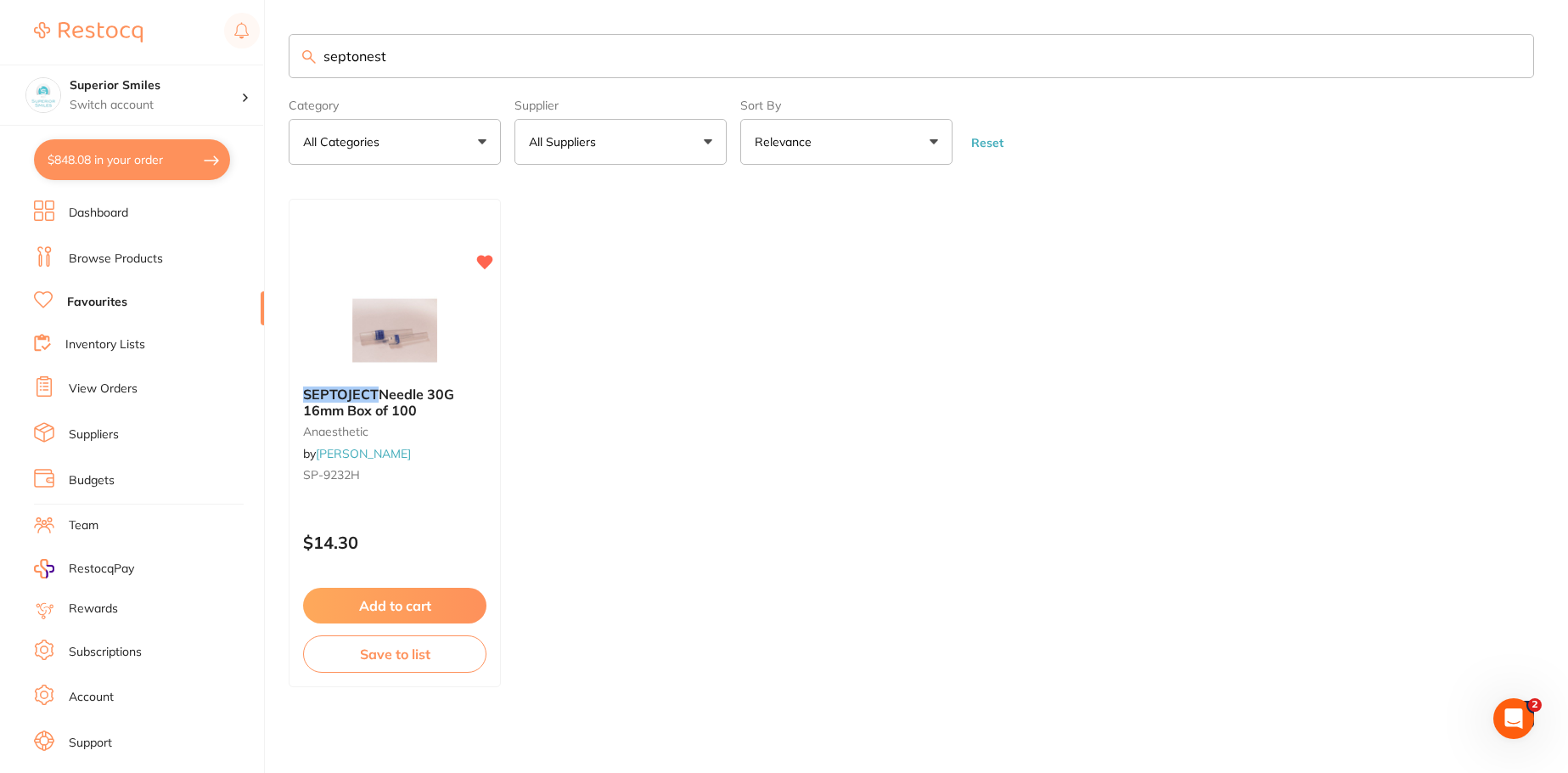
type input "septonest"
click at [412, 58] on input "septonest" at bounding box center [911, 56] width 1246 height 44
click at [713, 139] on button "All Suppliers" at bounding box center [621, 142] width 212 height 46
type input "[PERSON_NAME] dental"
click at [358, 58] on input "septonest" at bounding box center [911, 56] width 1246 height 44
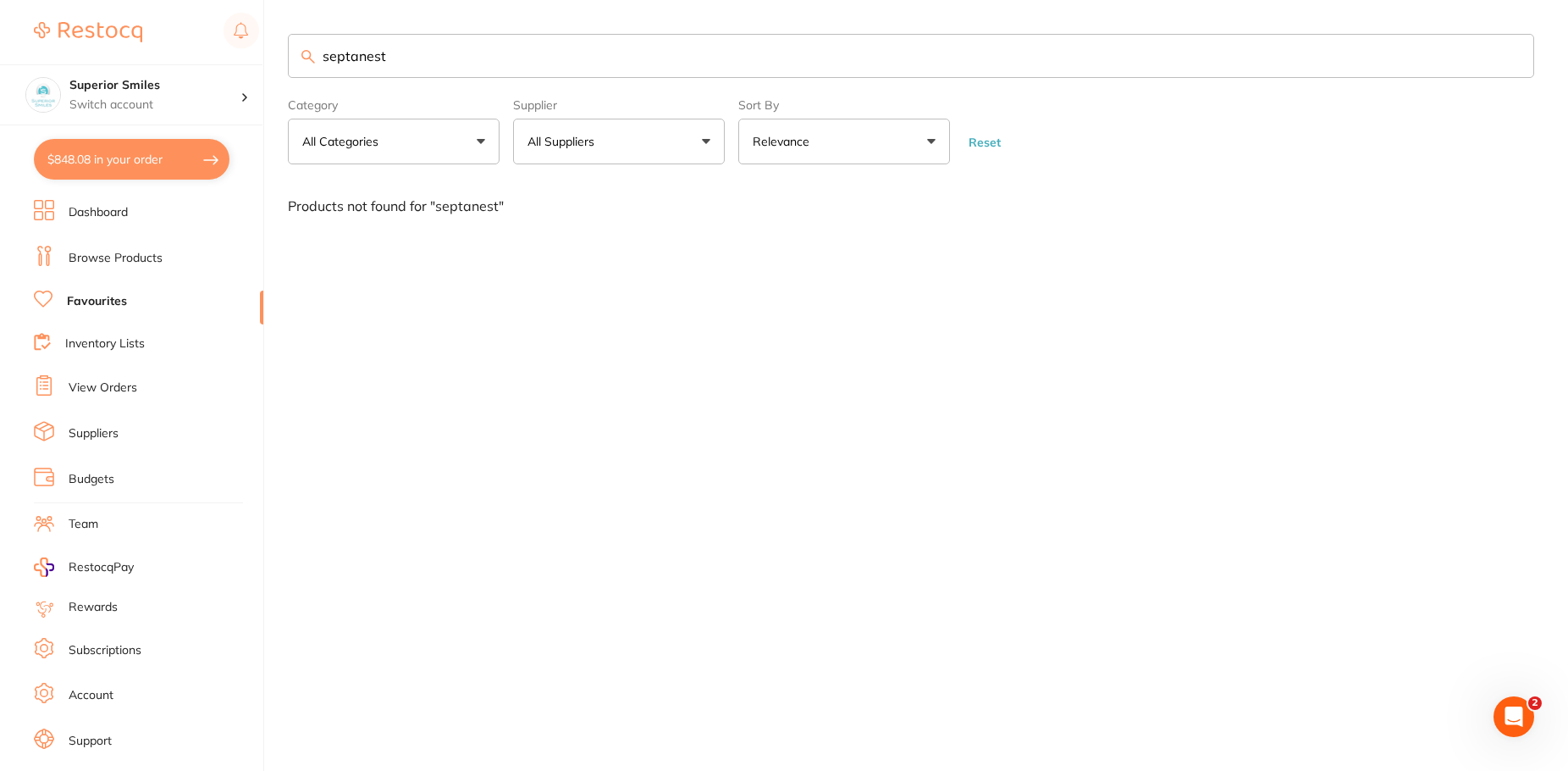
type input "septanest"
click at [703, 142] on button "All Suppliers" at bounding box center [619, 142] width 211 height 46
click at [653, 186] on input "[PERSON_NAME] dental" at bounding box center [619, 193] width 211 height 43
click at [288, 119] on button "All Categories" at bounding box center [394, 142] width 211 height 46
click at [120, 260] on link "Browse Products" at bounding box center [115, 258] width 94 height 17
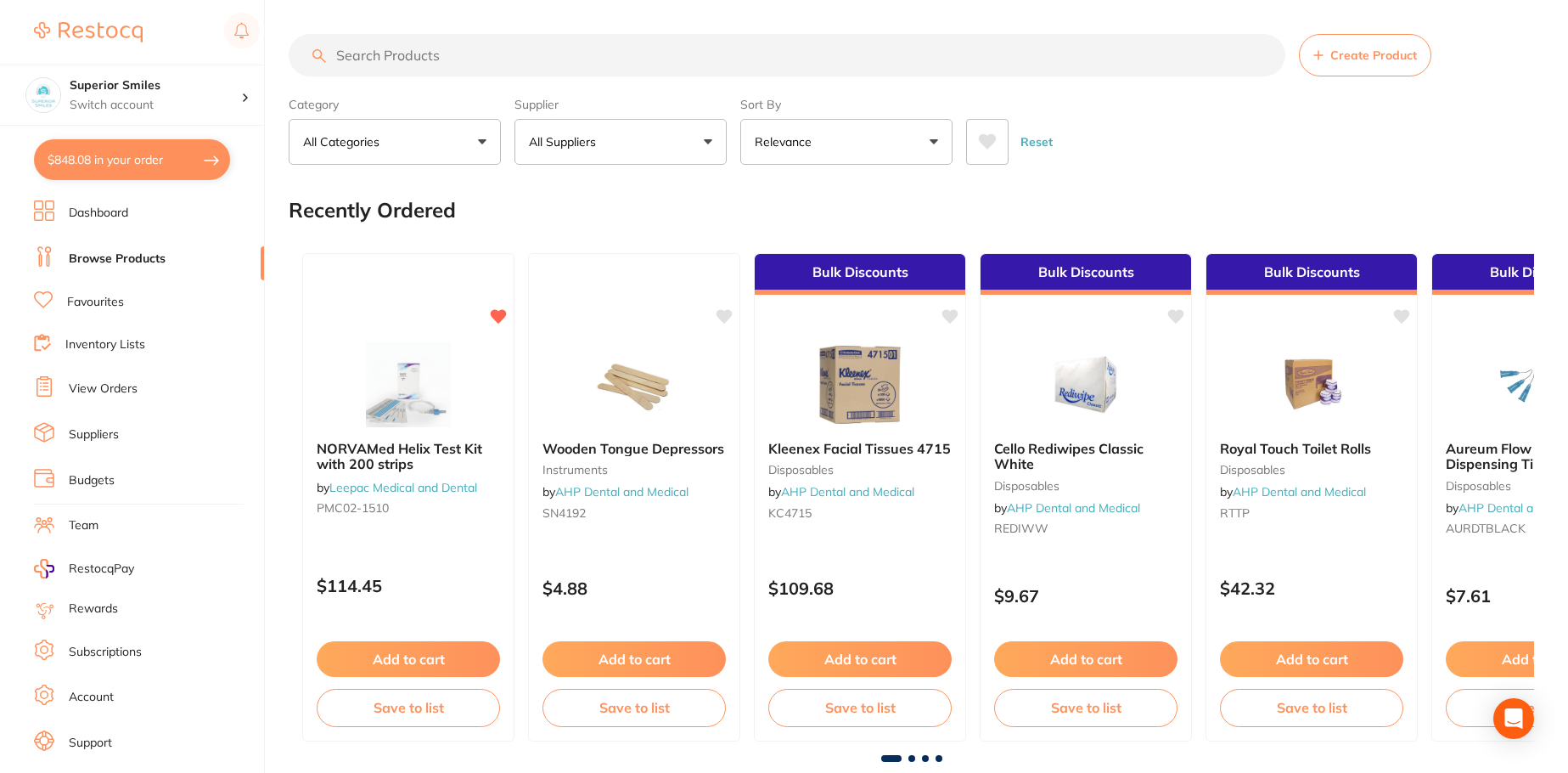
click at [439, 54] on input "search" at bounding box center [787, 56] width 997 height 43
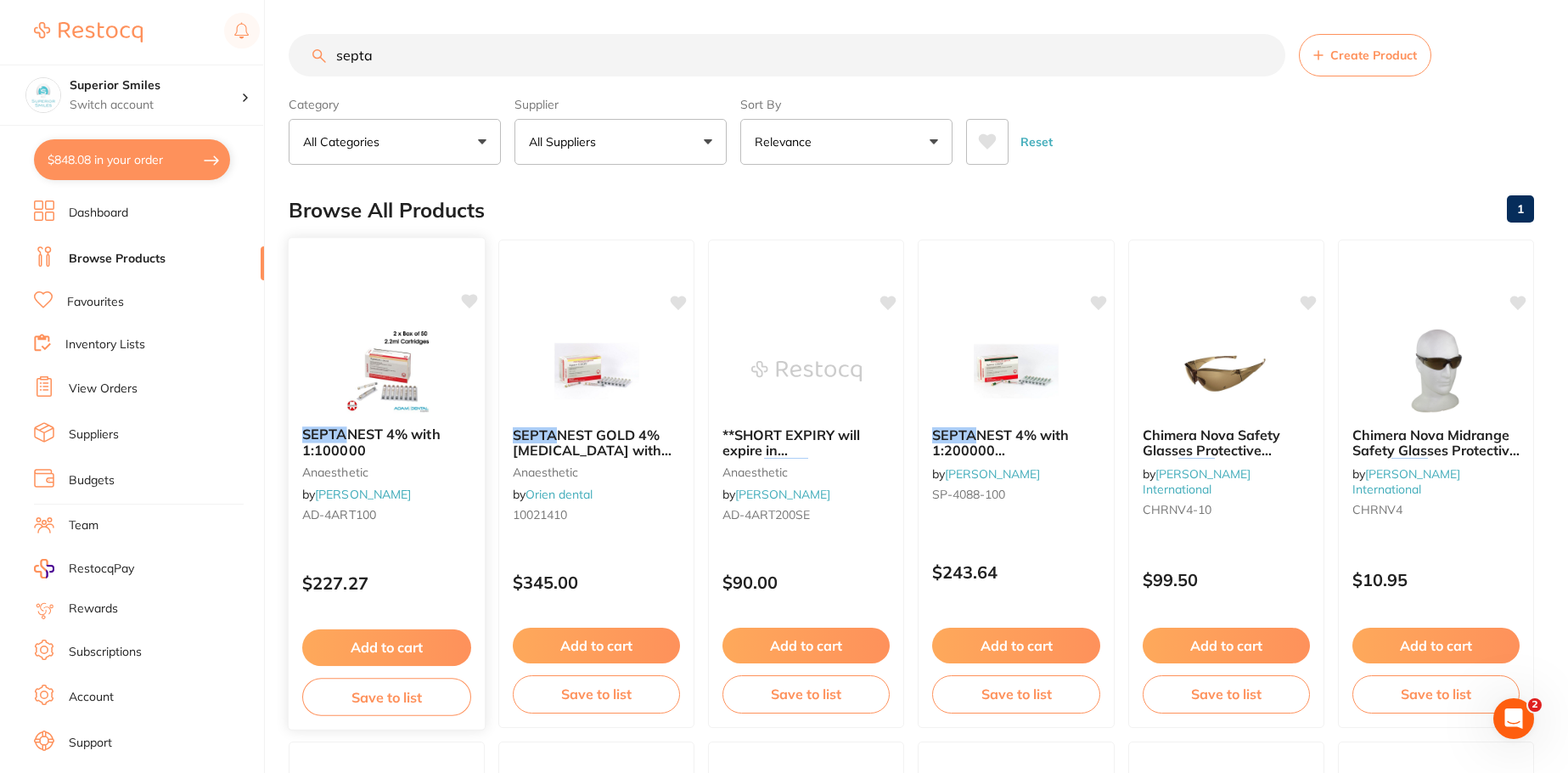
type input "septa"
click at [426, 641] on button "Add to cart" at bounding box center [387, 647] width 169 height 37
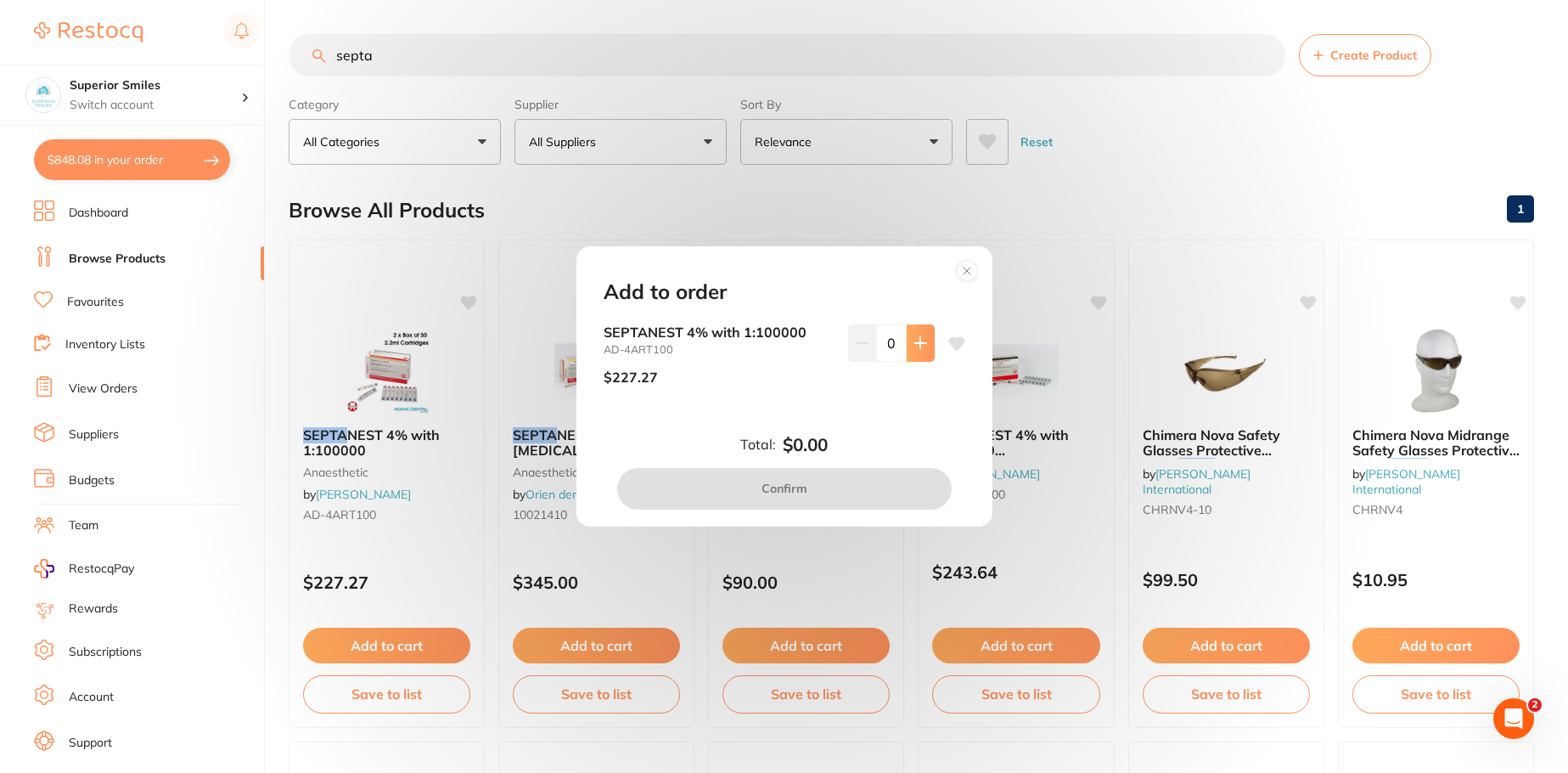
click at [917, 339] on icon at bounding box center [920, 343] width 11 height 11
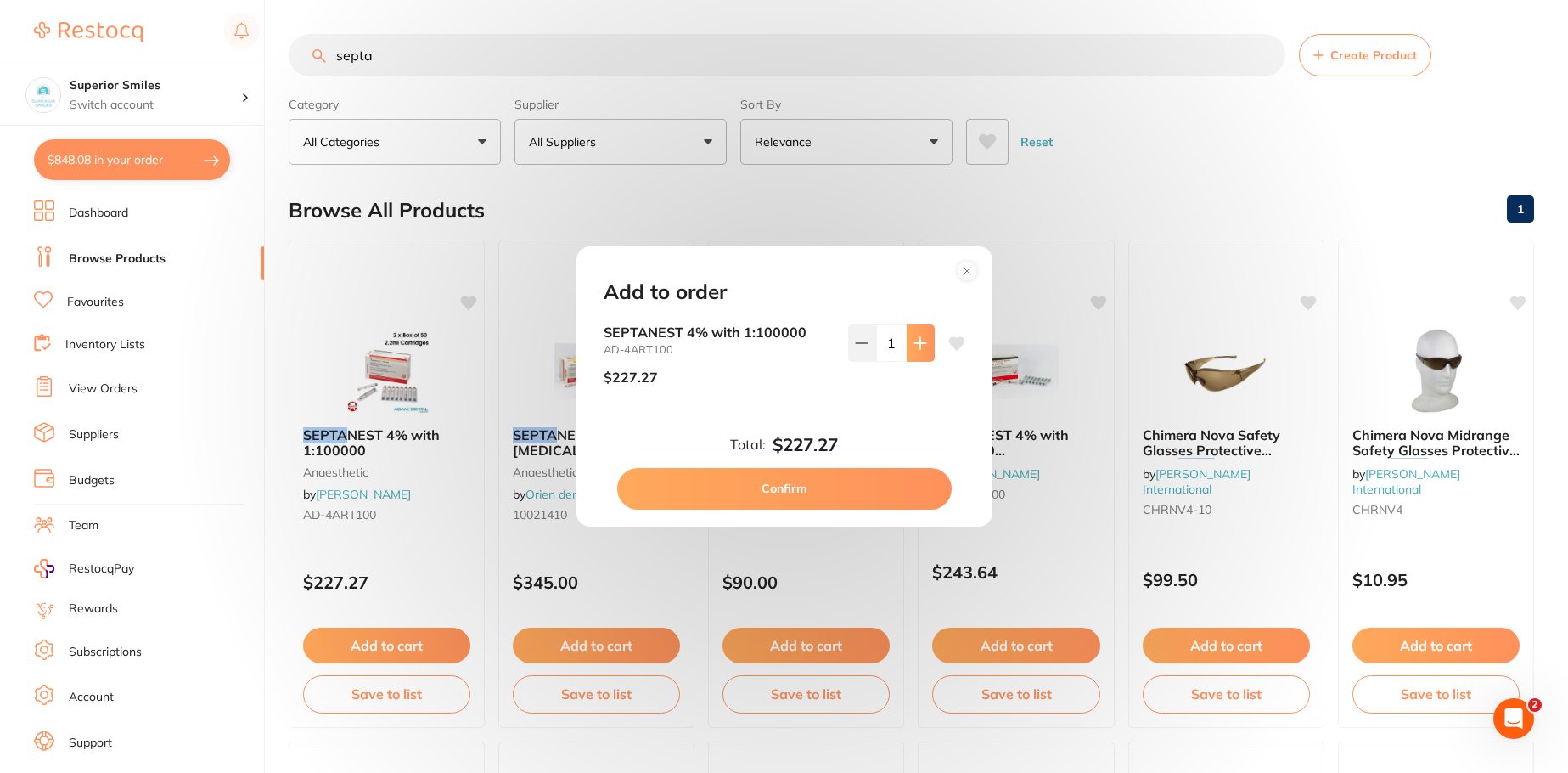
click at [917, 339] on icon at bounding box center [920, 343] width 11 height 11
click at [861, 337] on icon at bounding box center [862, 343] width 14 height 14
type input "1"
click at [808, 490] on button "Confirm" at bounding box center [784, 488] width 334 height 41
checkbox input "false"
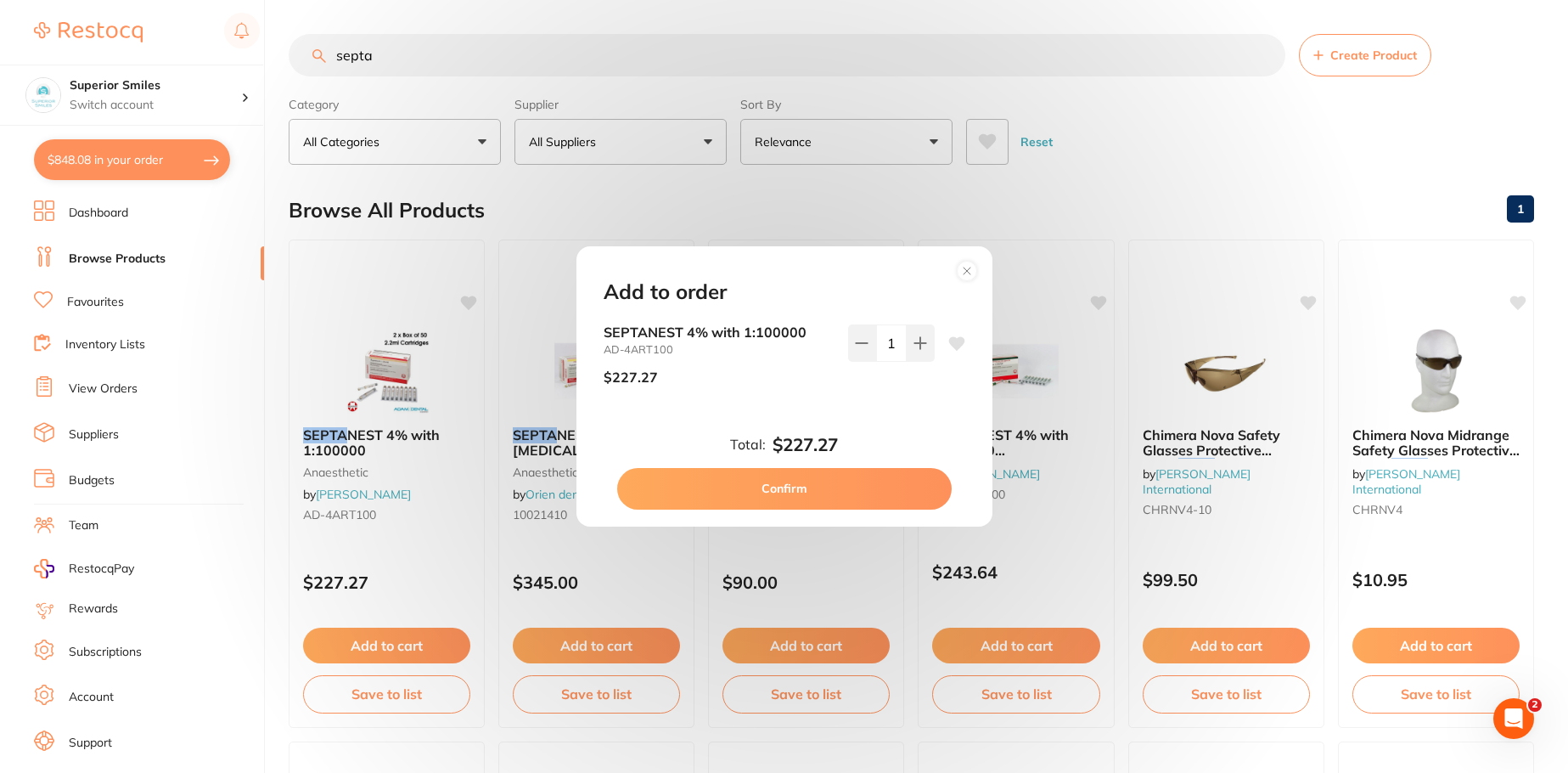
checkbox input "false"
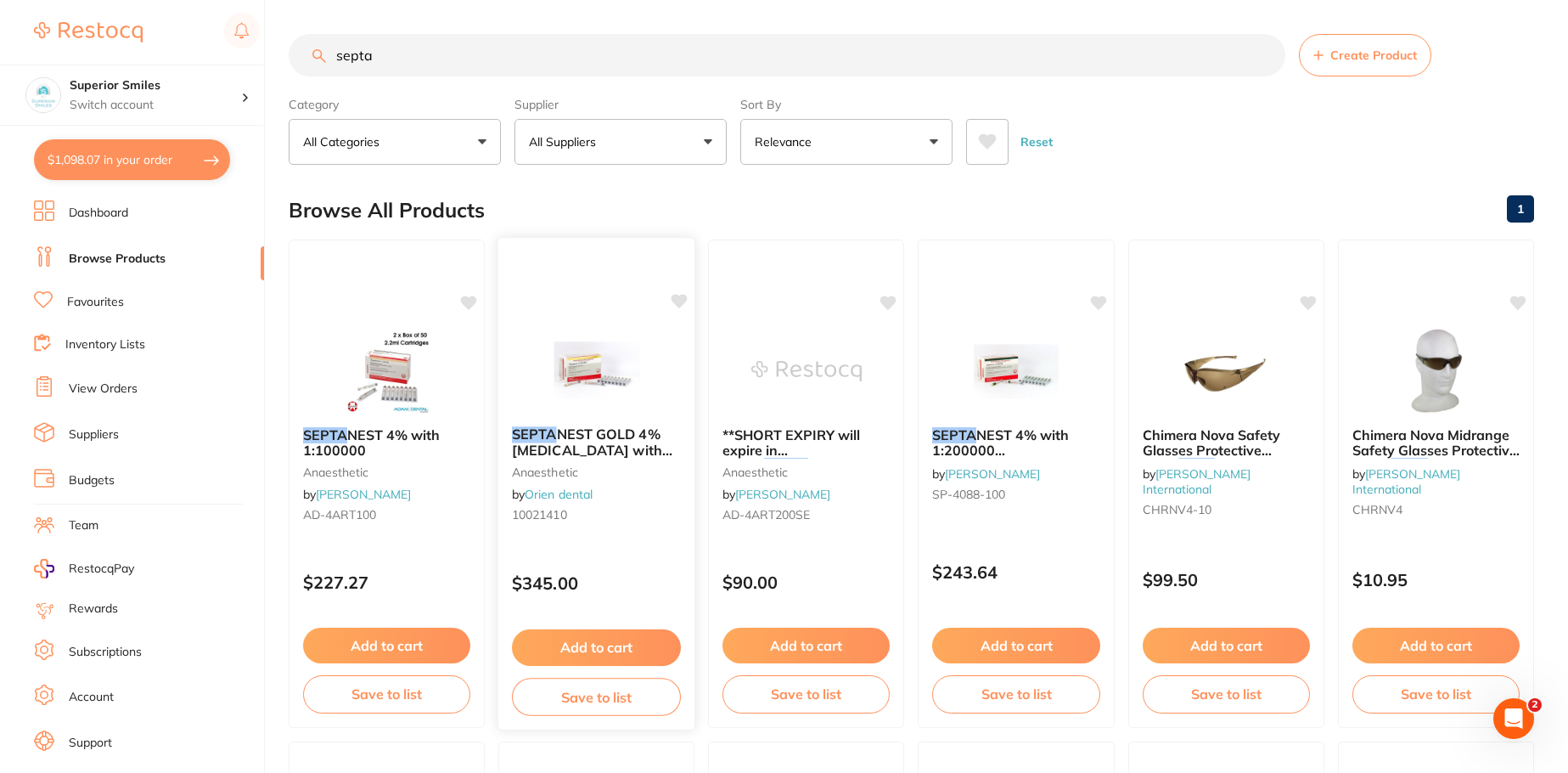
click at [600, 651] on button "Add to cart" at bounding box center [597, 647] width 169 height 37
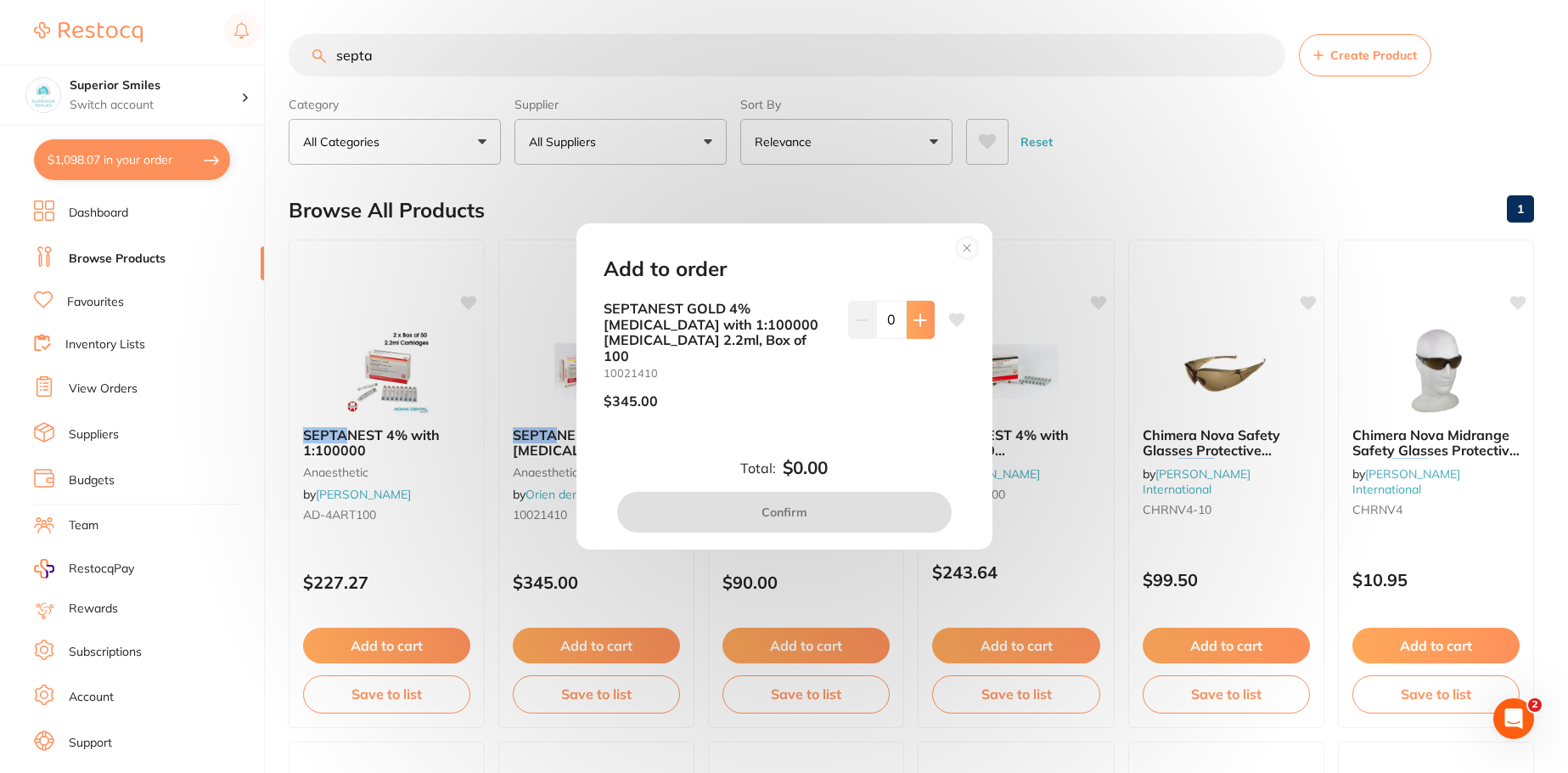
click at [917, 322] on icon at bounding box center [921, 320] width 14 height 14
type input "1"
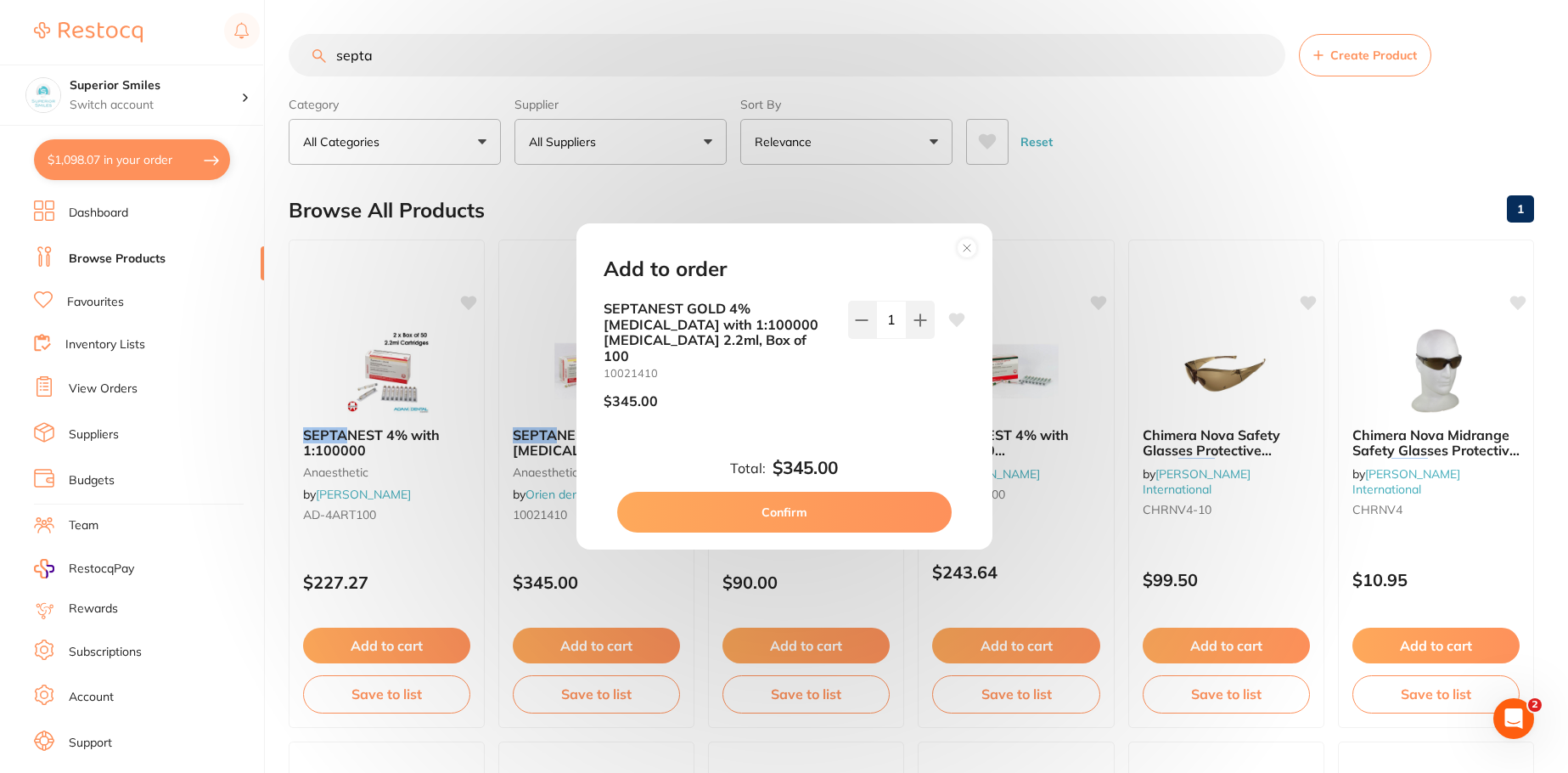
click at [794, 501] on button "Confirm" at bounding box center [784, 512] width 334 height 41
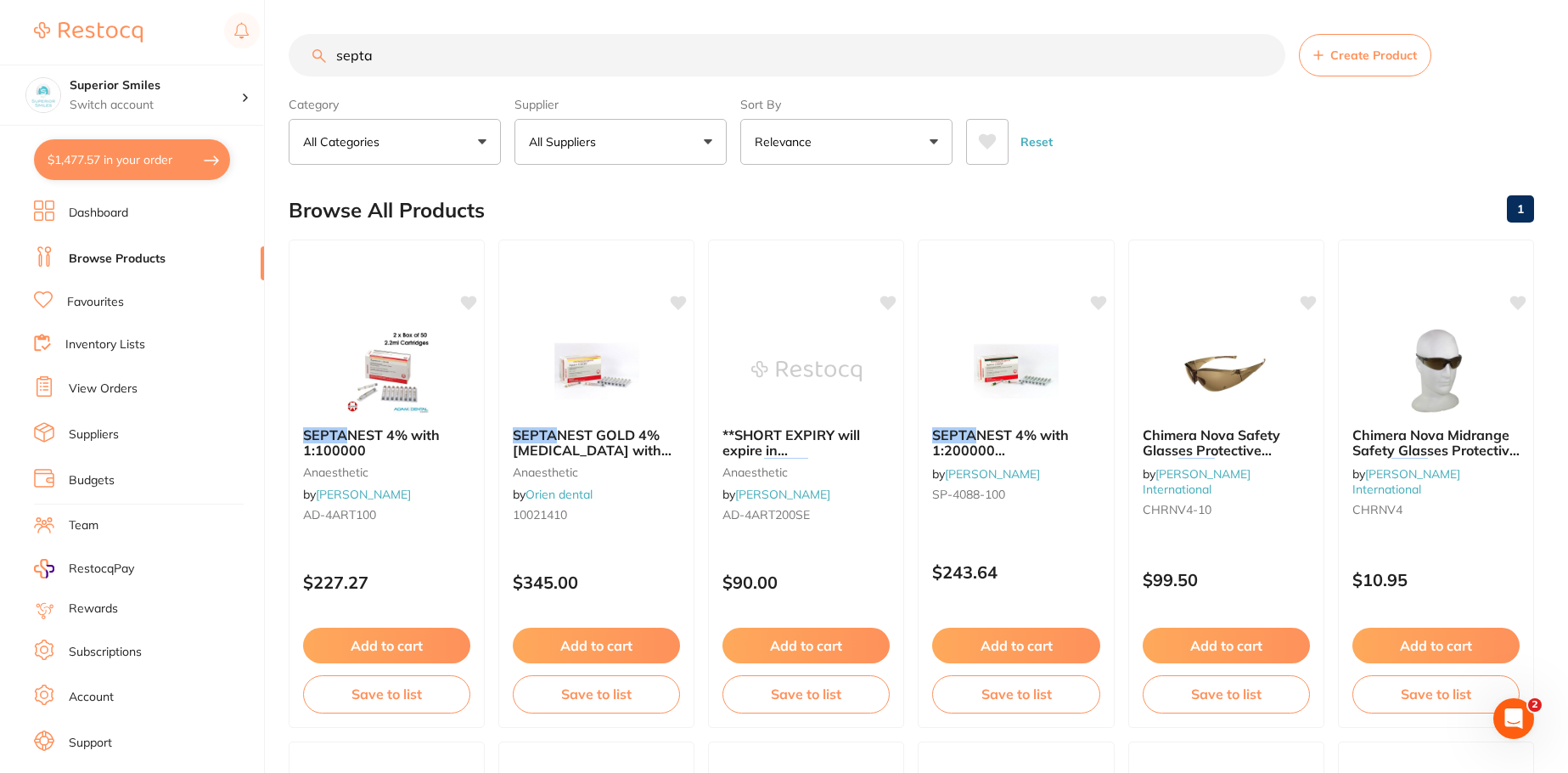
click at [149, 162] on button "$1,477.57 in your order" at bounding box center [132, 160] width 196 height 41
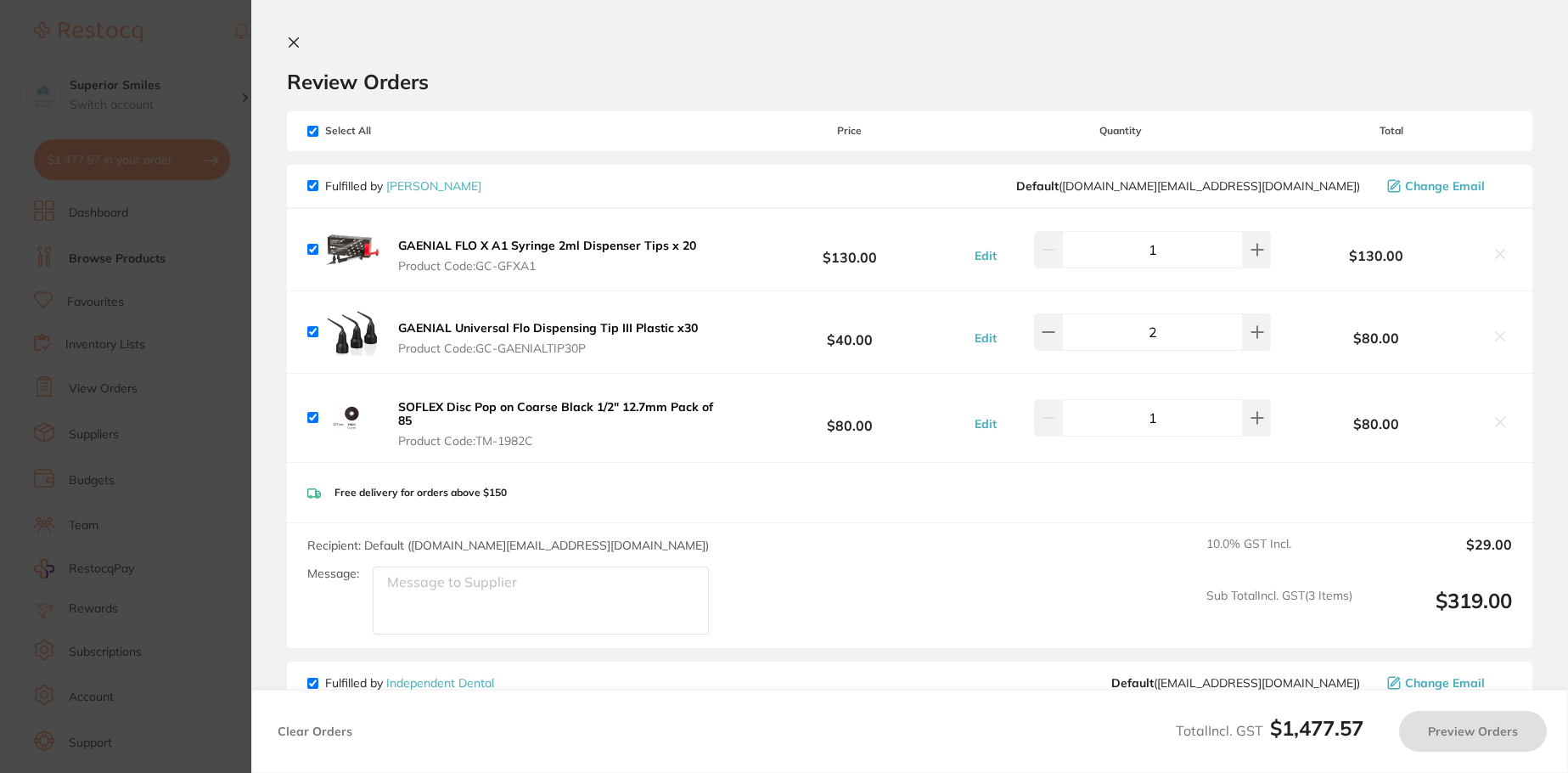
checkbox input "true"
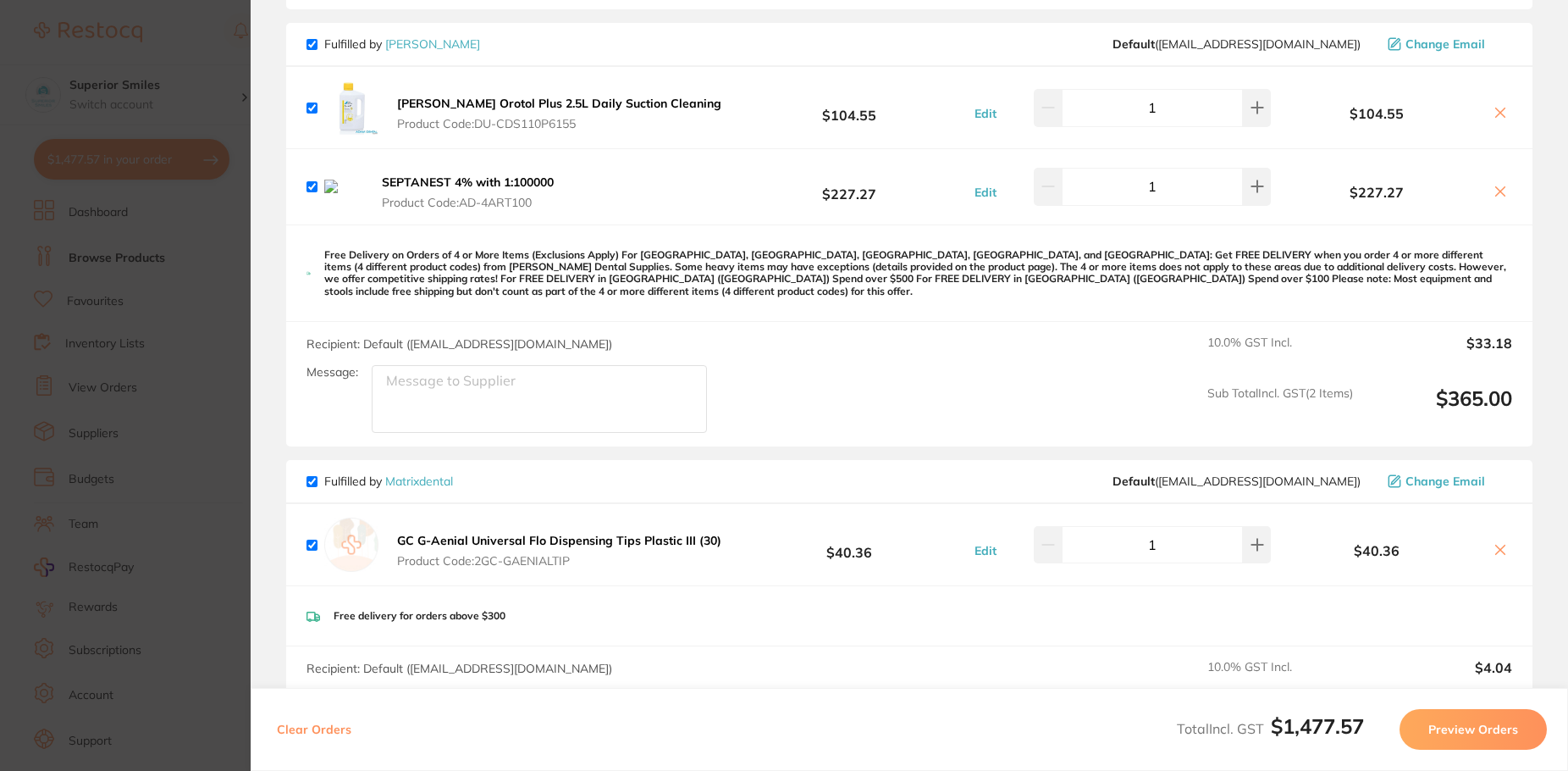
scroll to position [1440, 0]
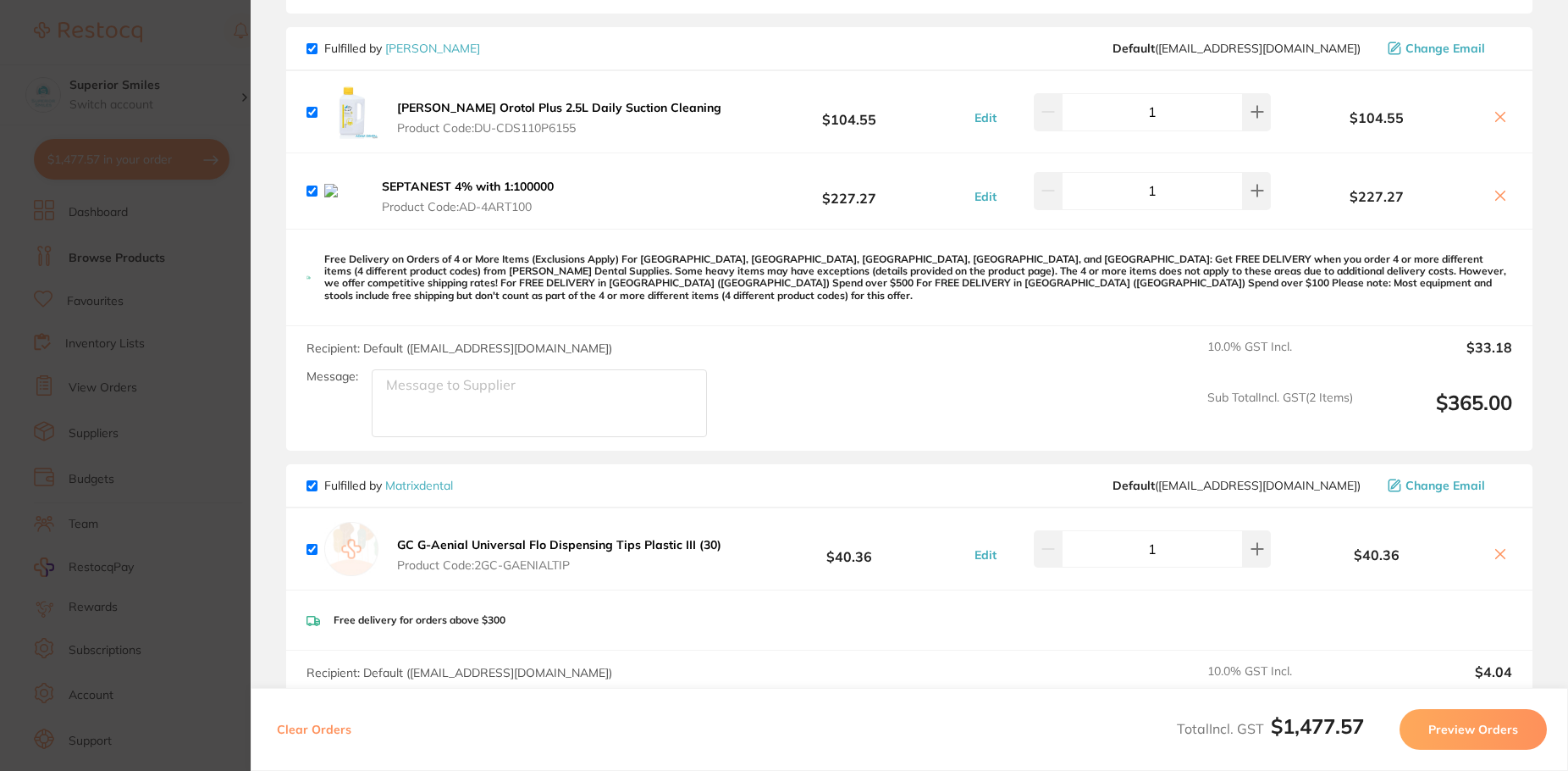
click at [1494, 195] on icon at bounding box center [1501, 195] width 14 height 14
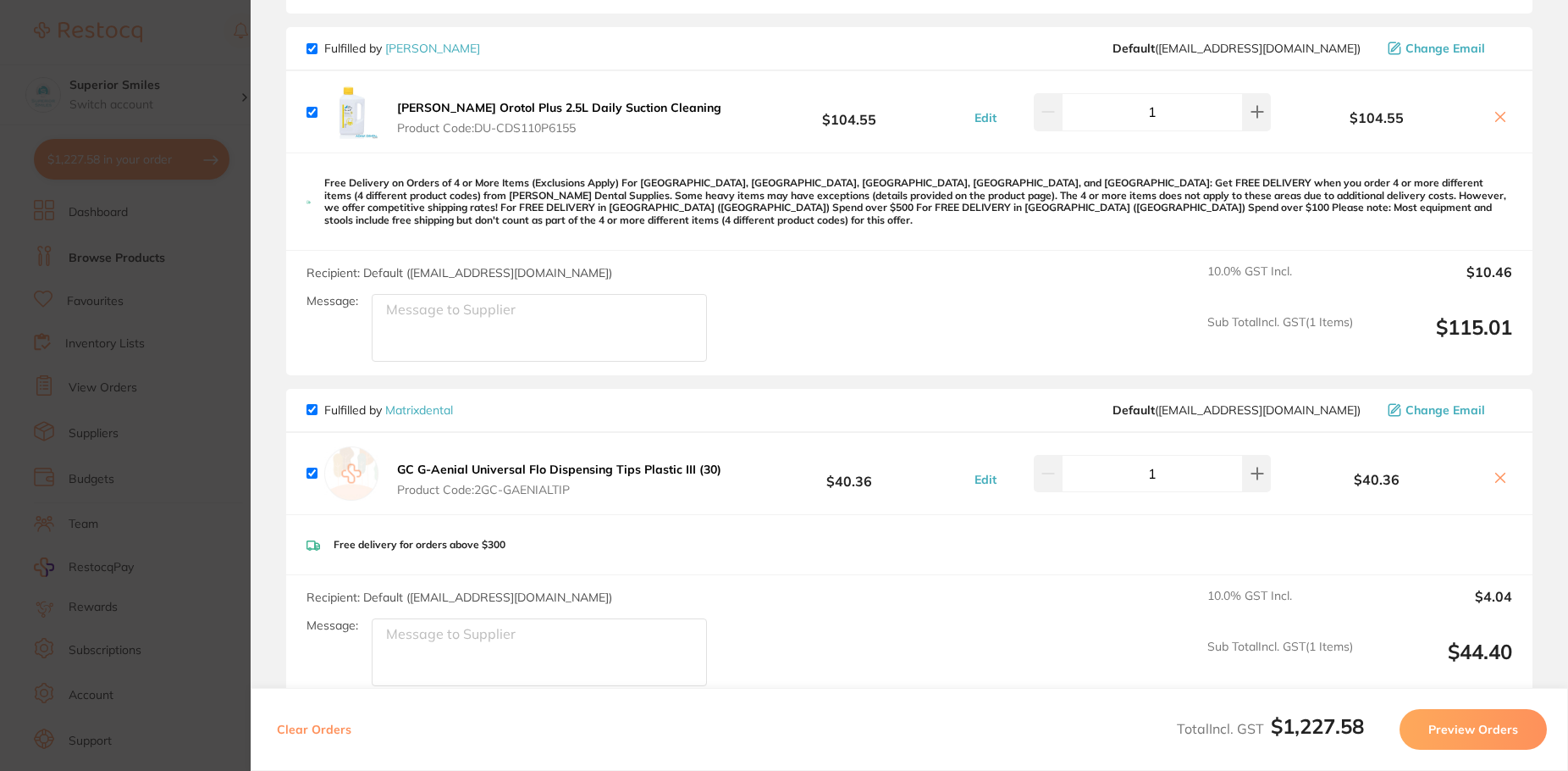
checkbox input "true"
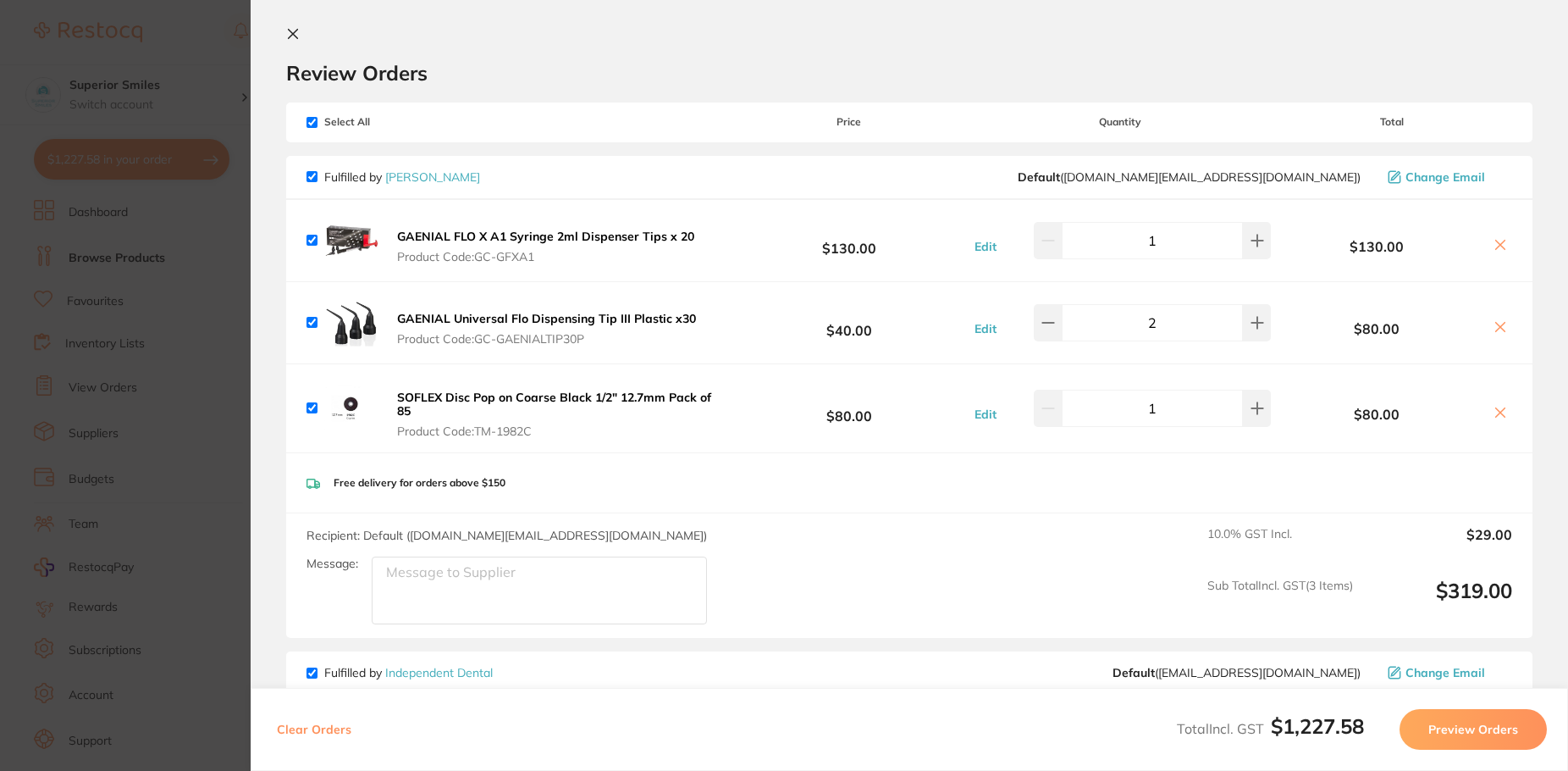
scroll to position [0, 0]
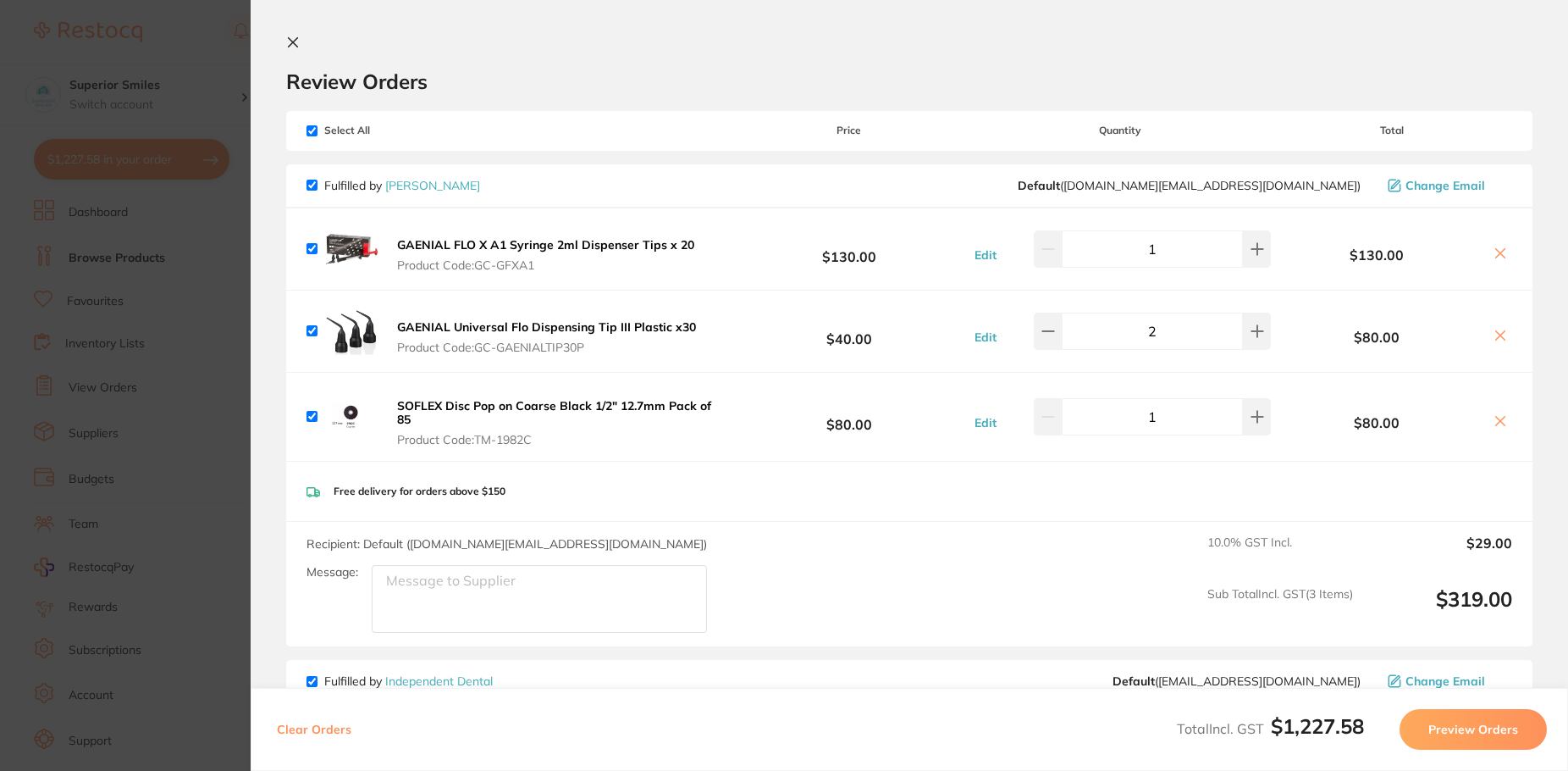
click at [295, 41] on icon at bounding box center [293, 43] width 9 height 9
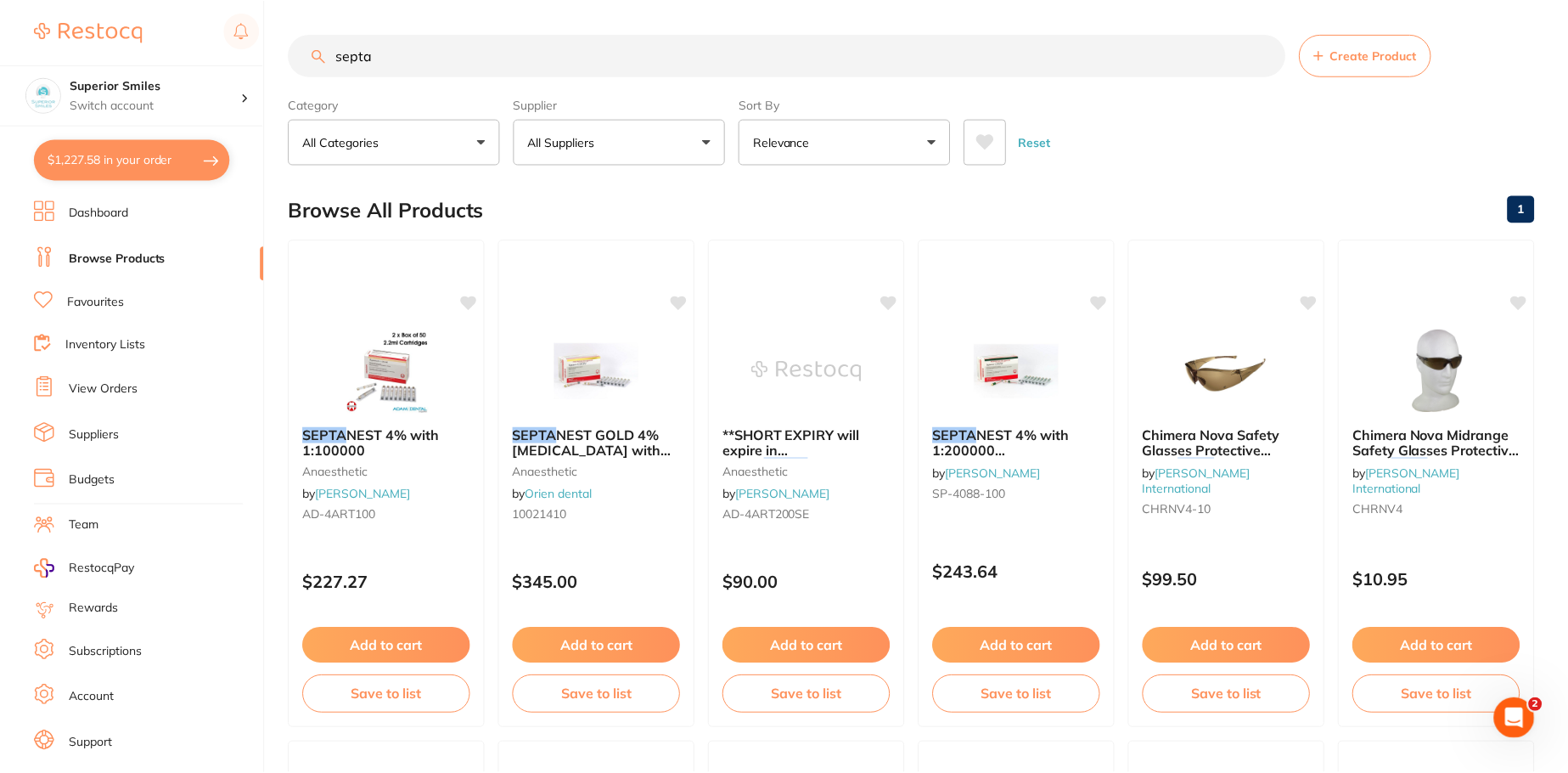
scroll to position [4, 0]
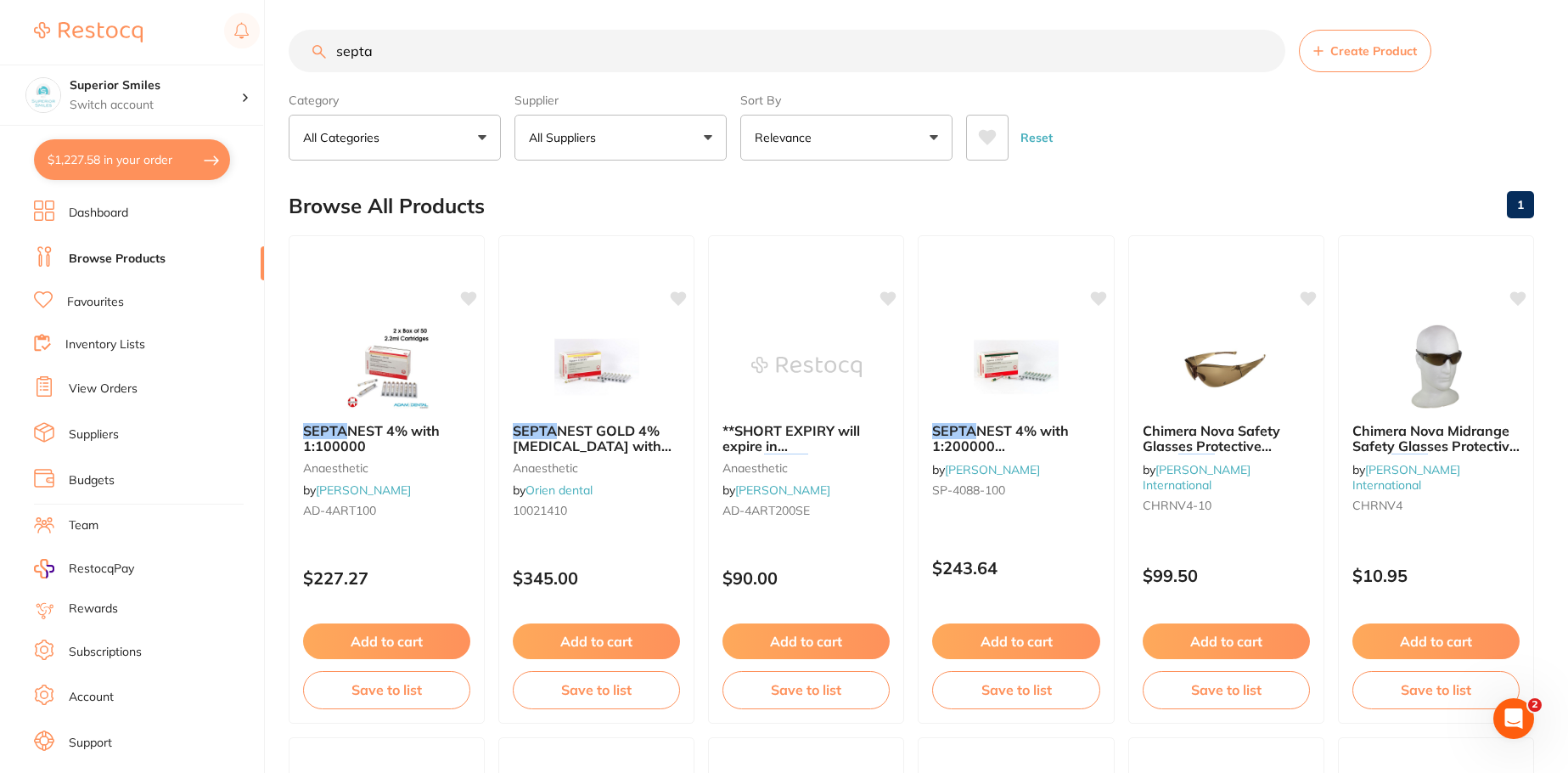
click at [121, 260] on link "Browse Products" at bounding box center [116, 259] width 97 height 17
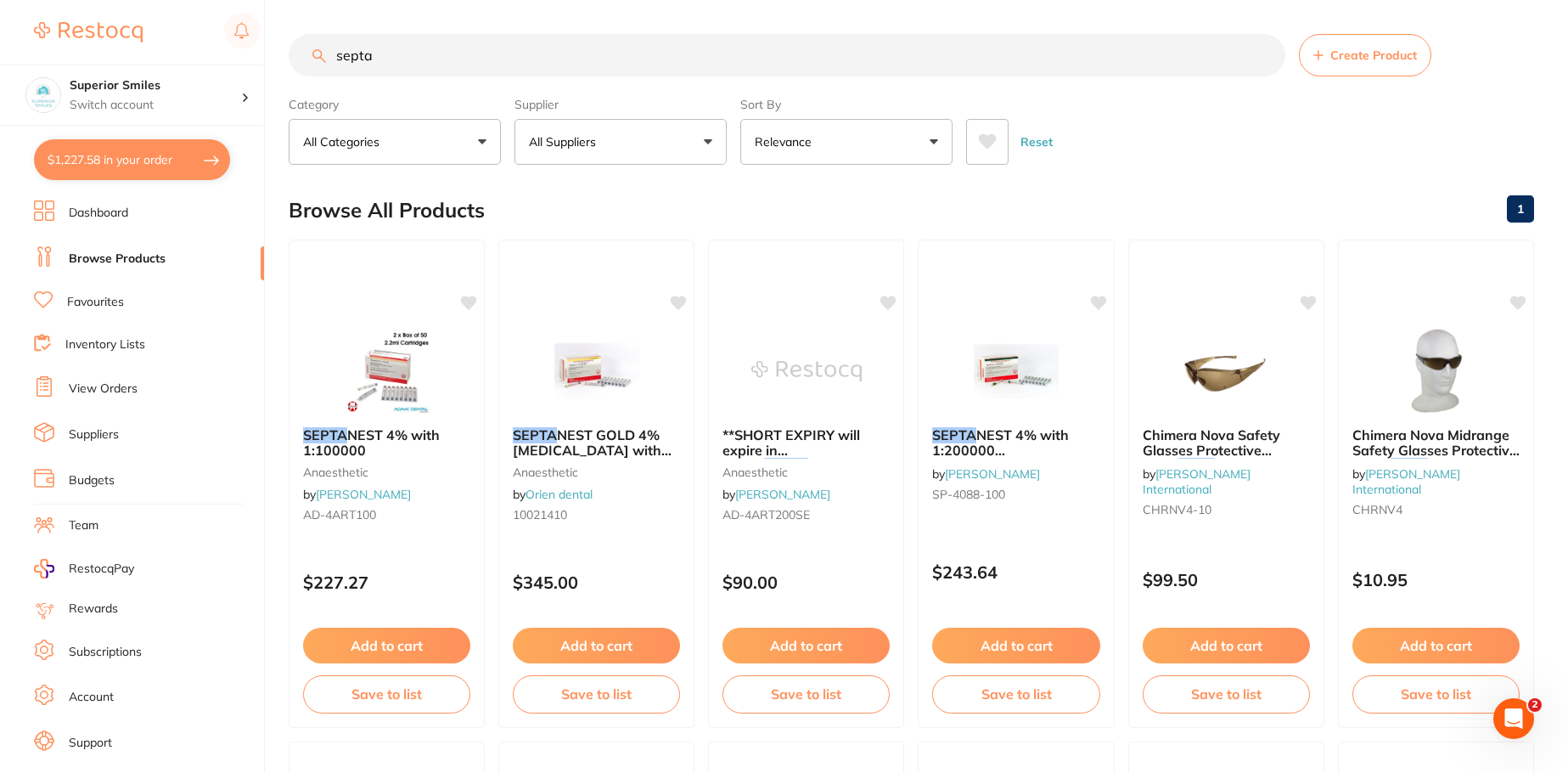
click at [402, 57] on input "septa" at bounding box center [787, 56] width 997 height 43
type input "s"
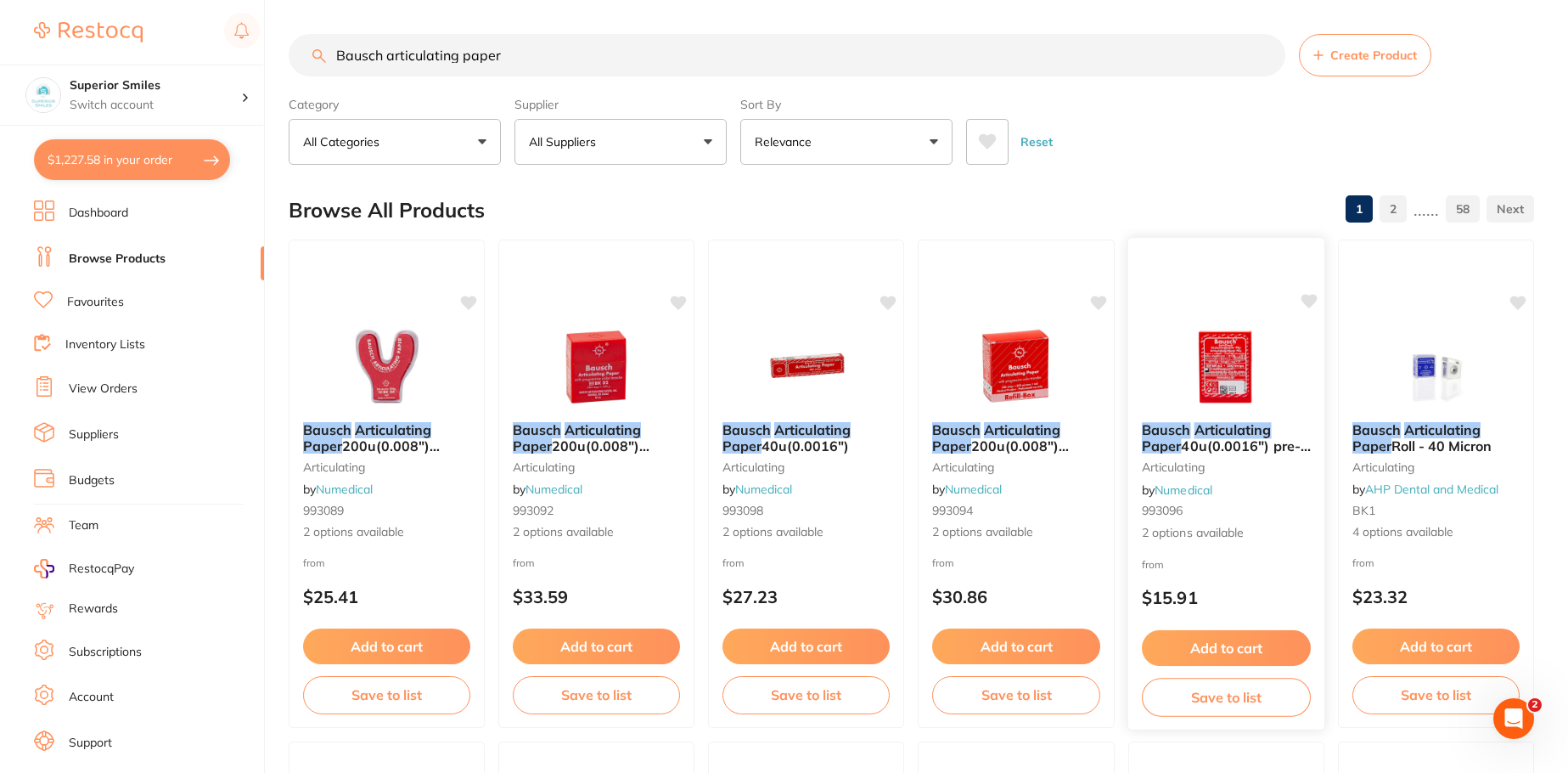
click at [1232, 388] on img at bounding box center [1227, 365] width 111 height 86
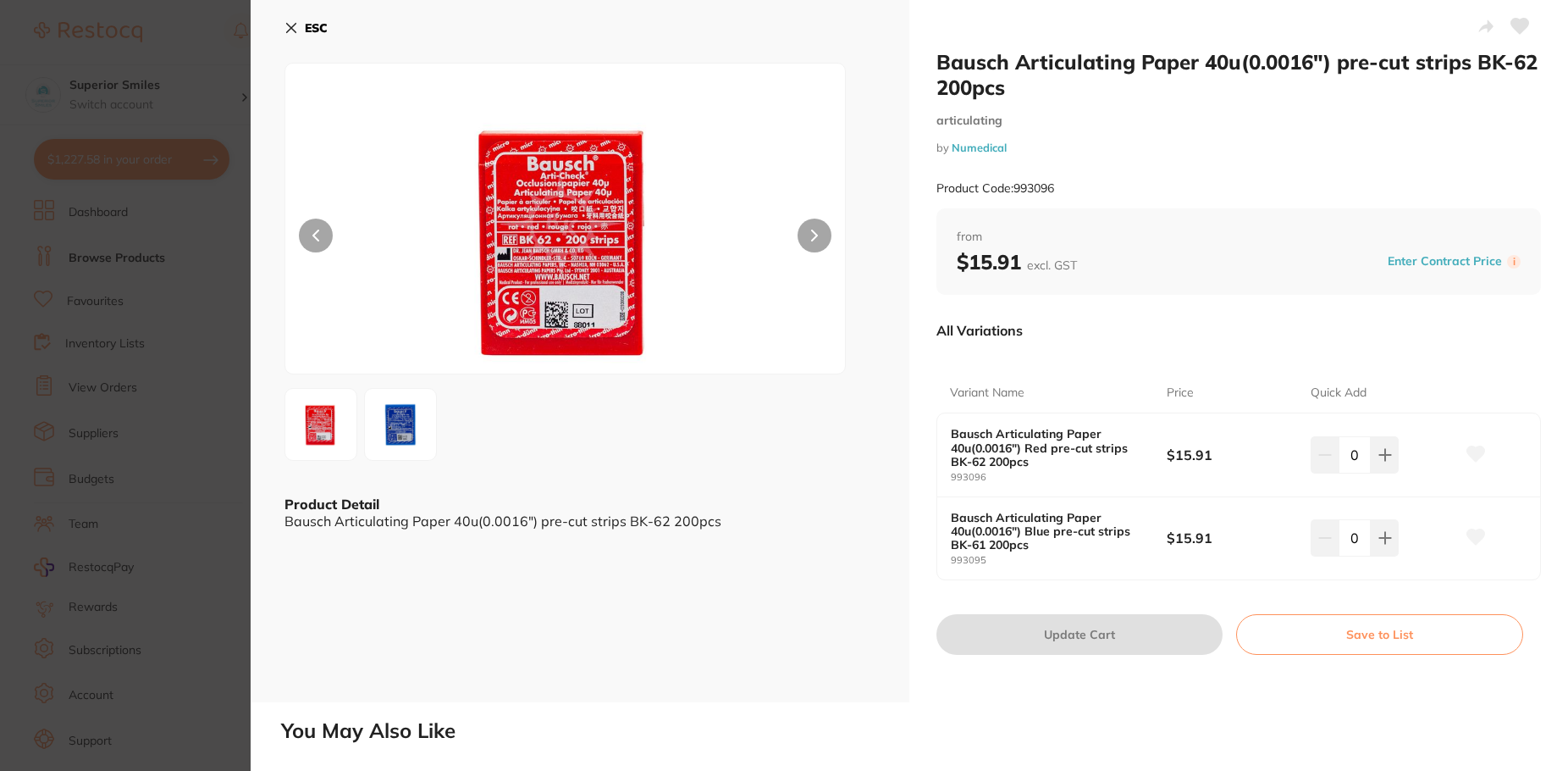
click at [290, 22] on icon at bounding box center [292, 28] width 14 height 14
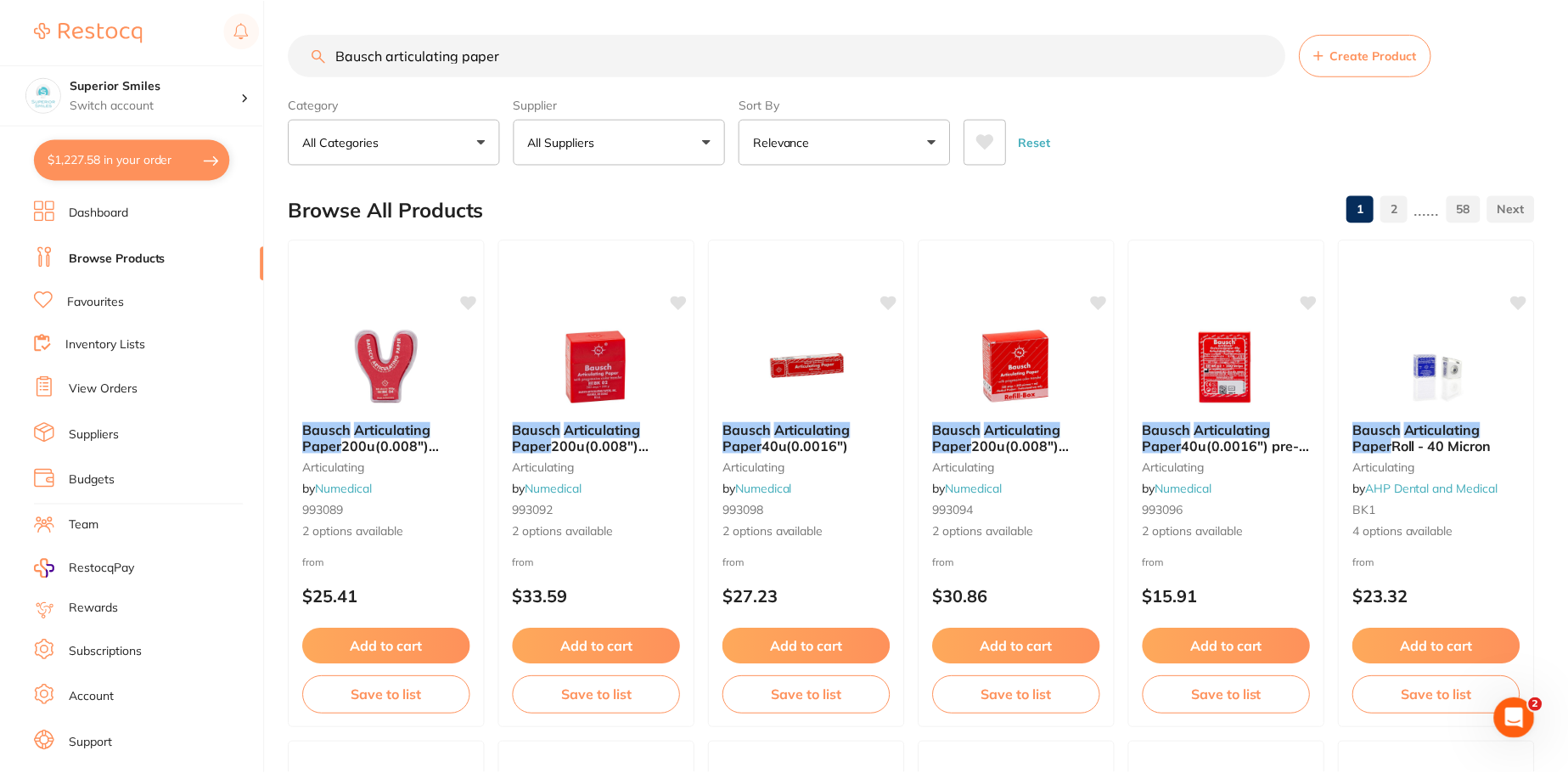
scroll to position [1, 0]
click at [533, 56] on input "Bausch articulating paper" at bounding box center [787, 55] width 997 height 43
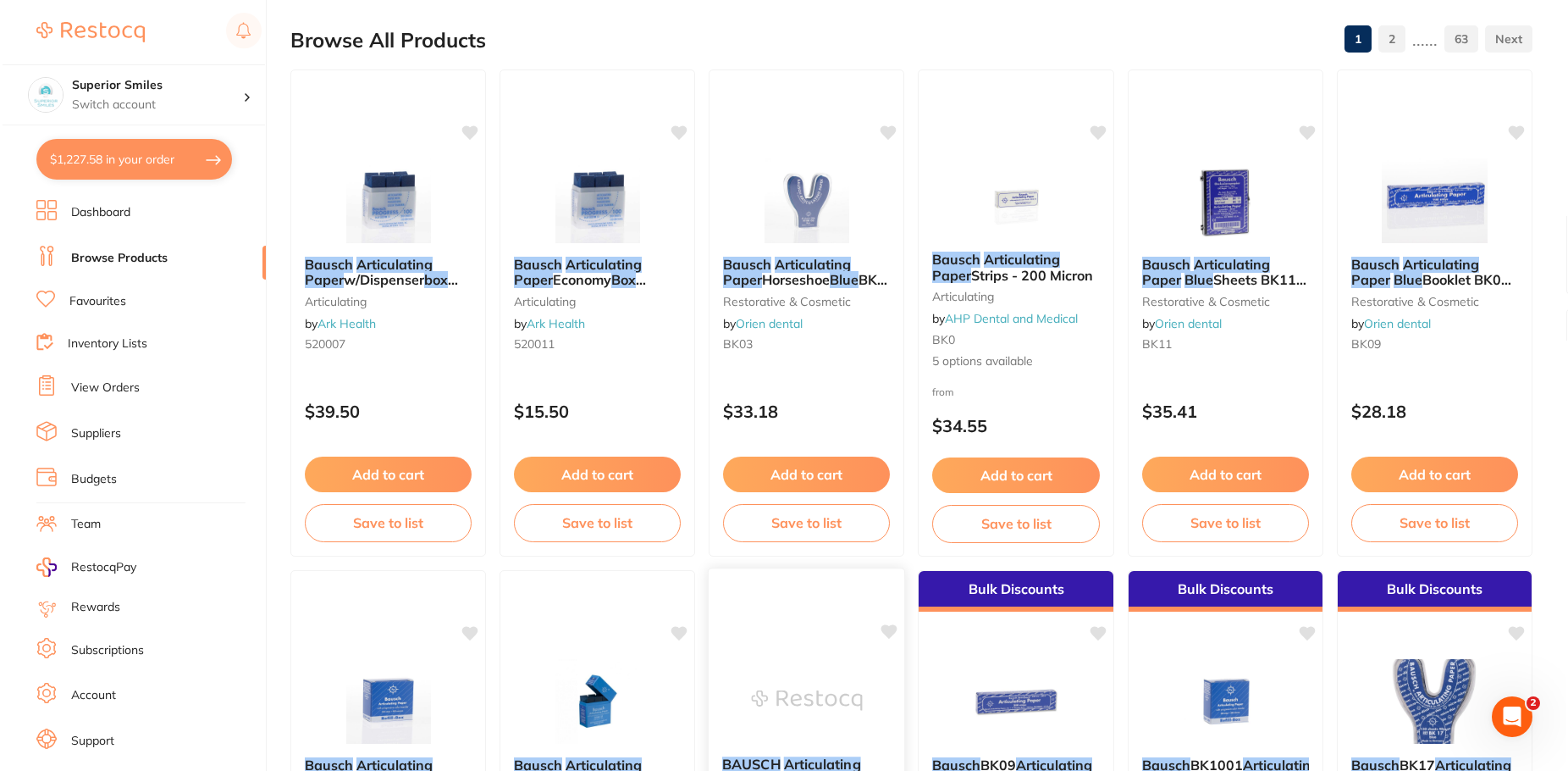
scroll to position [0, 0]
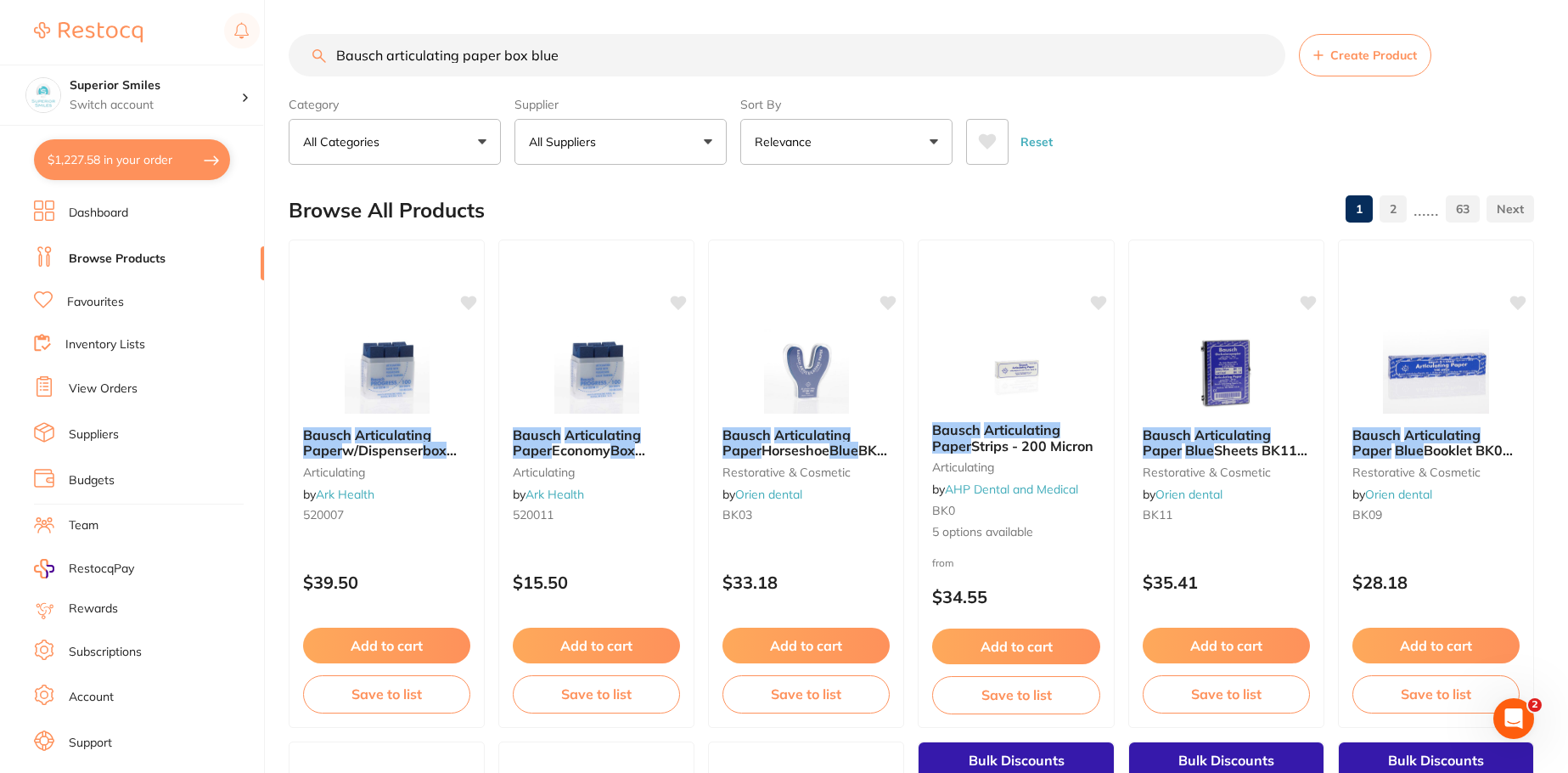
click at [577, 51] on input "Bausch articulating paper box blue" at bounding box center [787, 56] width 997 height 43
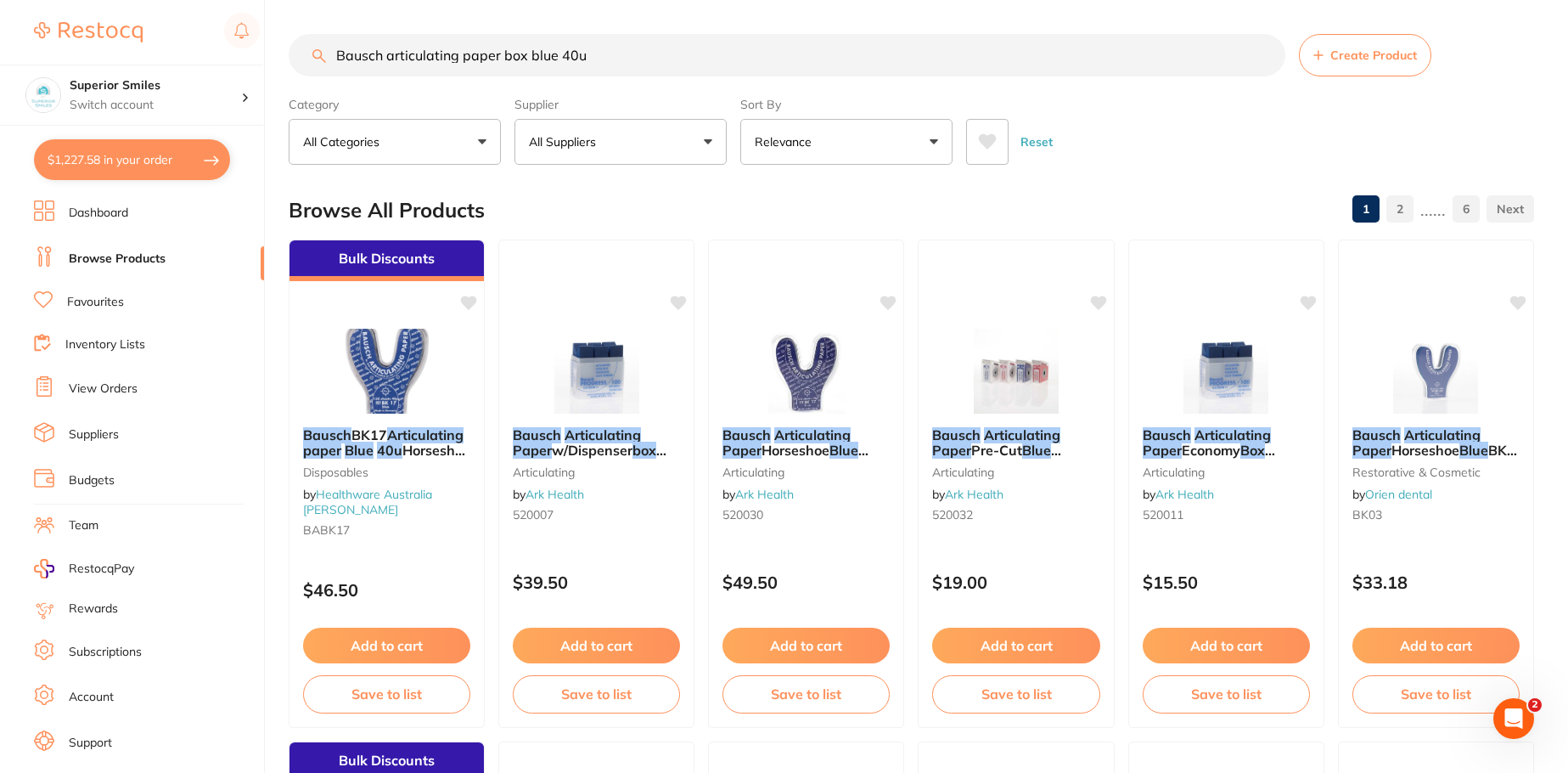
click at [603, 56] on input "Bausch articulating paper box blue 40u" at bounding box center [787, 56] width 997 height 43
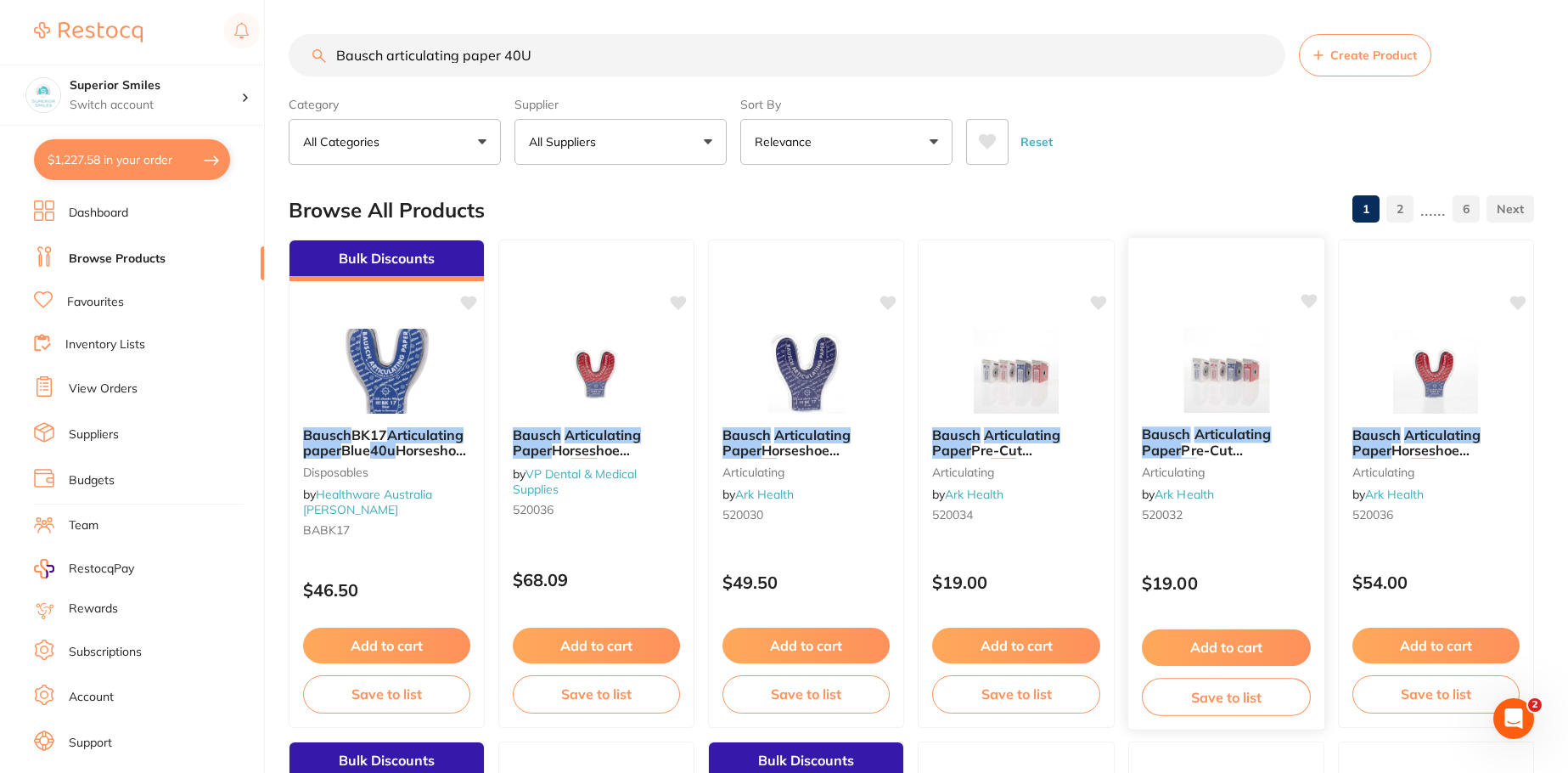
type input "Bausch articulating paper 40U"
click at [1233, 640] on button "Add to cart" at bounding box center [1227, 647] width 169 height 37
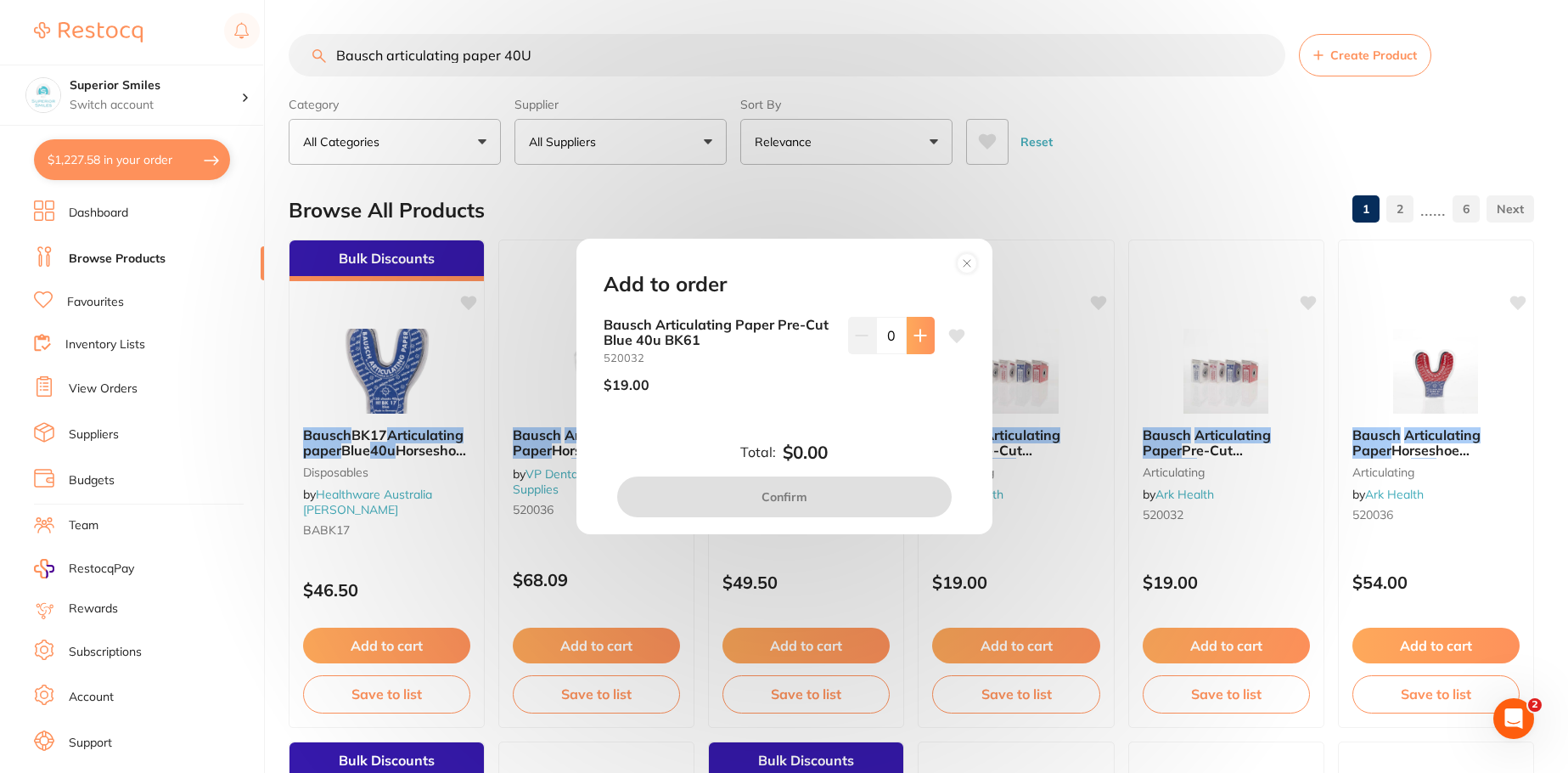
click at [917, 343] on button at bounding box center [921, 335] width 28 height 38
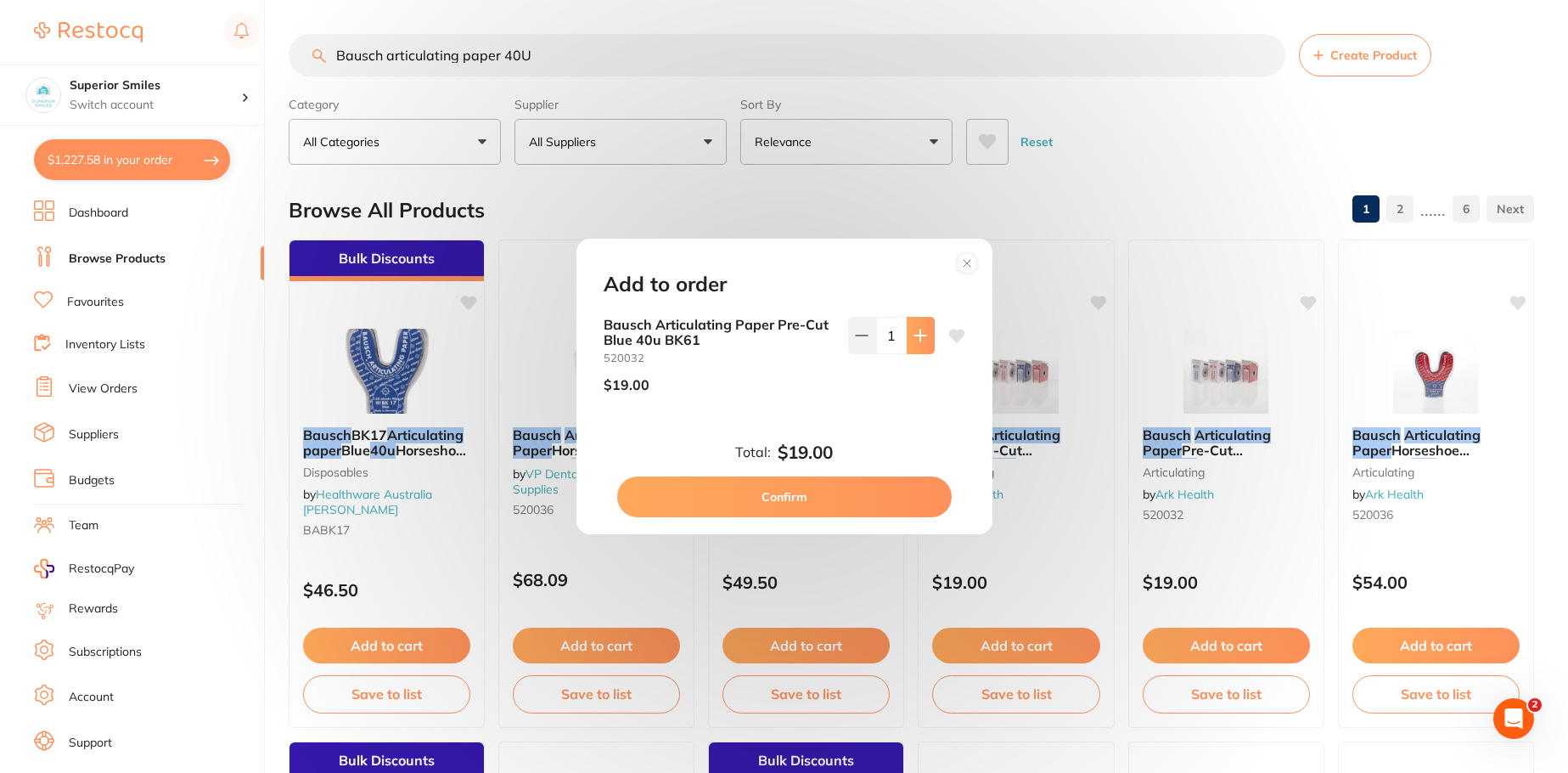
click at [917, 343] on button at bounding box center [921, 335] width 28 height 38
type input "2"
click at [846, 495] on button "Confirm" at bounding box center [784, 497] width 334 height 41
checkbox input "false"
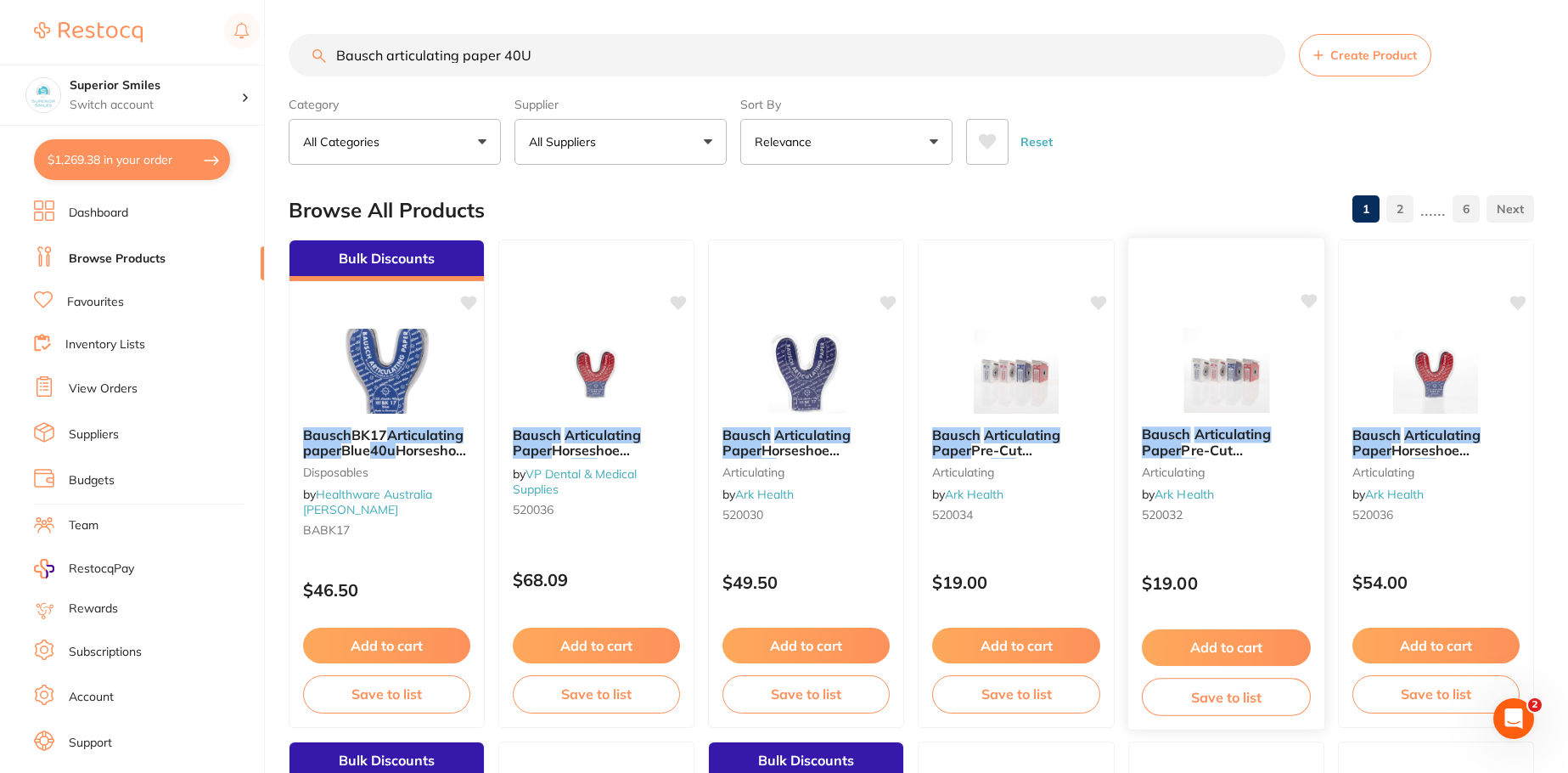
click at [1229, 394] on img at bounding box center [1227, 369] width 111 height 86
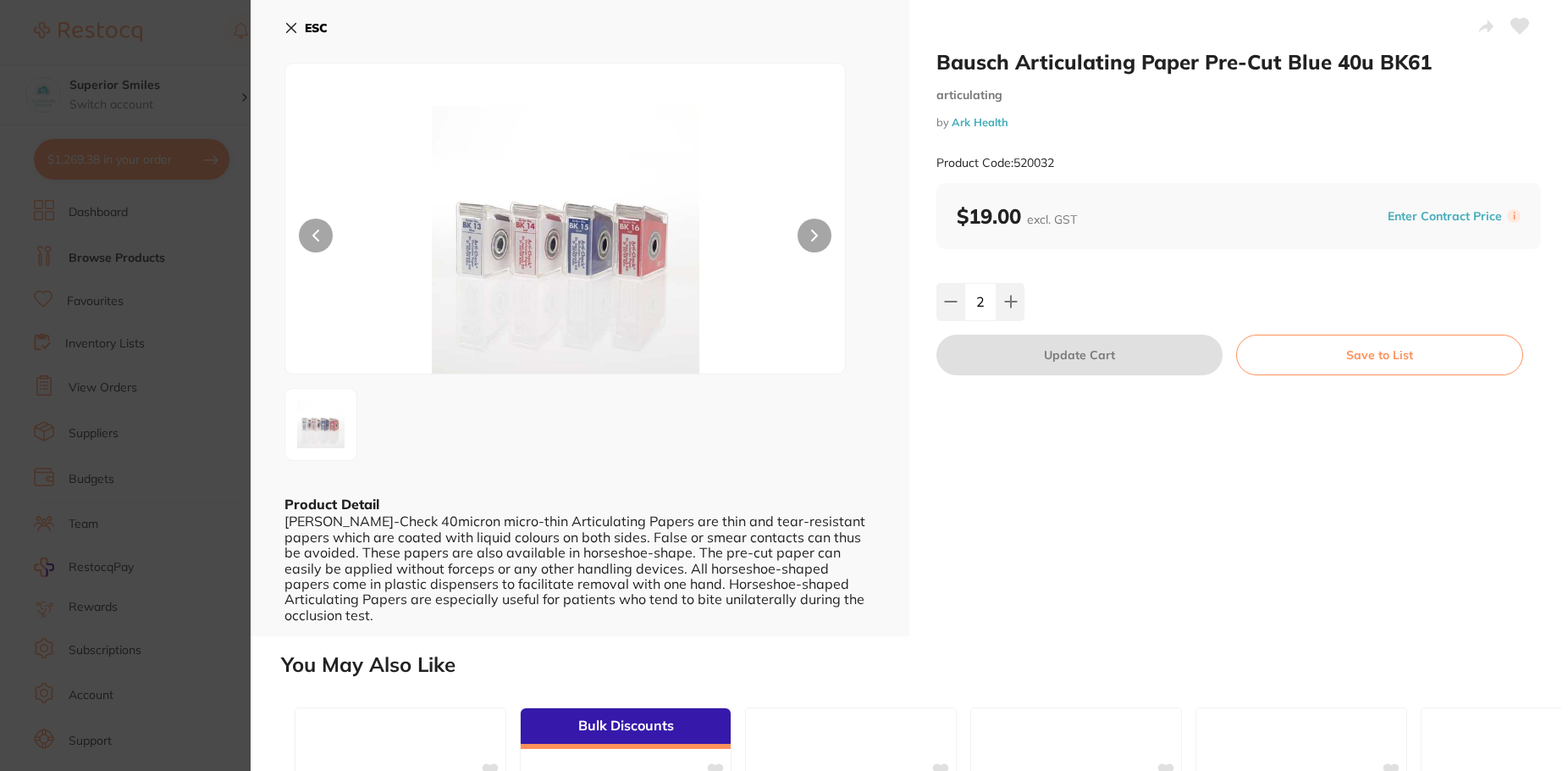
click at [290, 26] on icon at bounding box center [292, 28] width 9 height 9
